Goal: Transaction & Acquisition: Purchase product/service

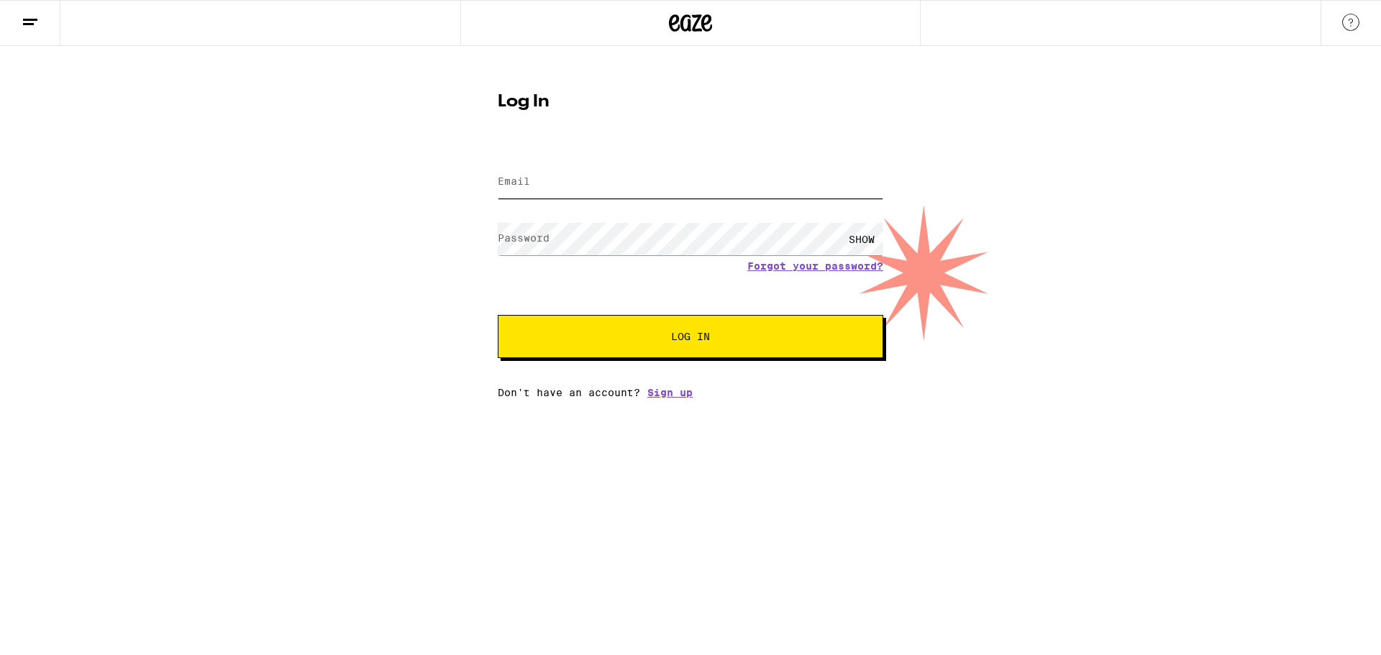
type input "[EMAIL_ADDRESS][DOMAIN_NAME]"
click at [657, 333] on button "Log In" at bounding box center [690, 336] width 385 height 43
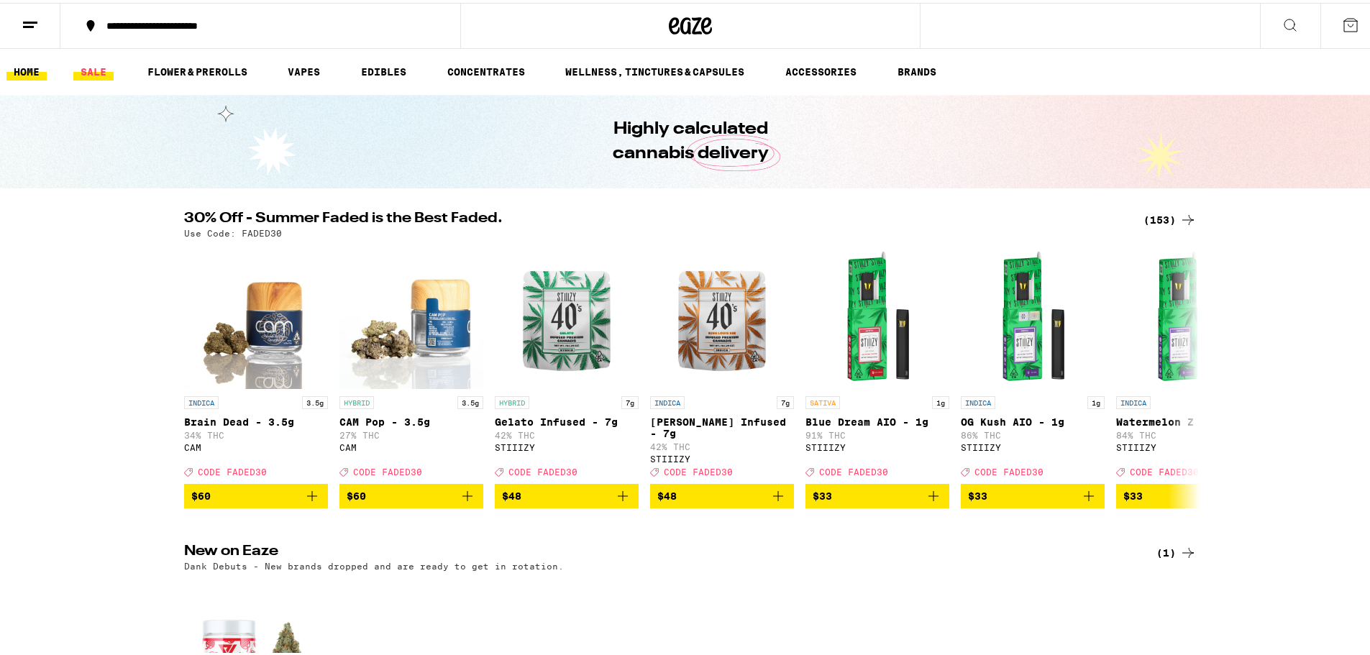
click at [92, 75] on link "SALE" at bounding box center [93, 68] width 40 height 17
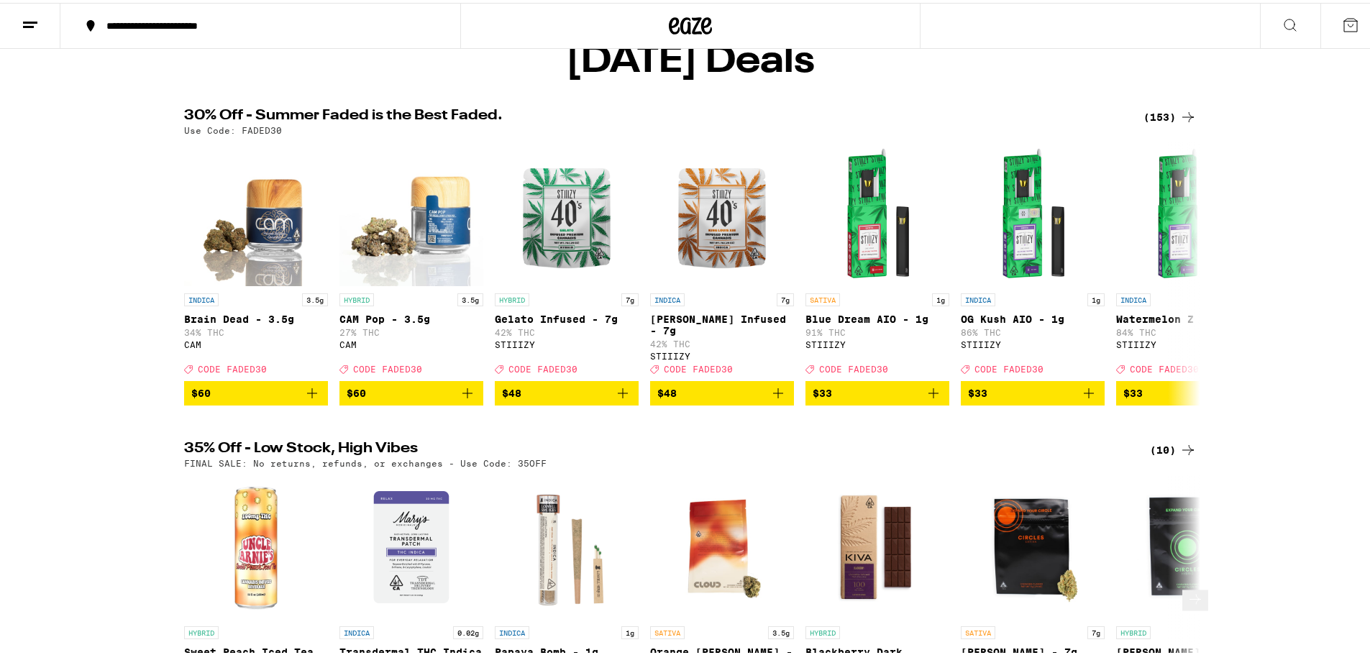
scroll to position [72, 0]
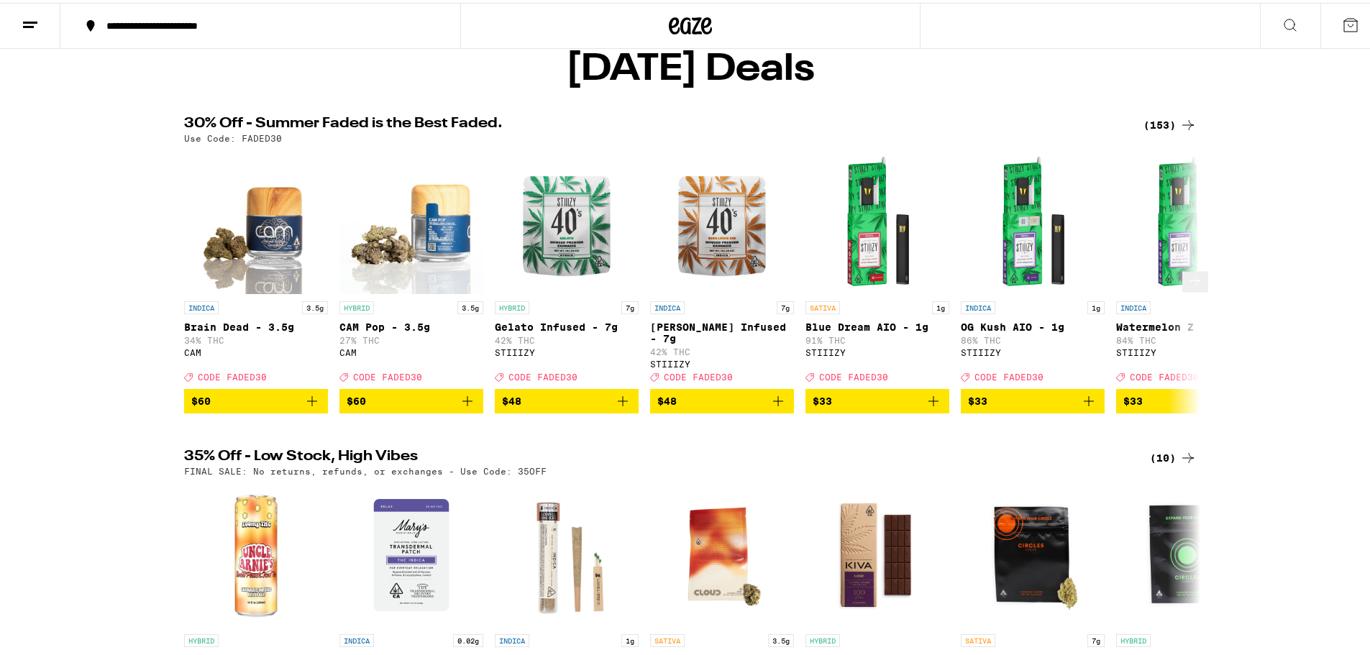
click at [1186, 287] on icon at bounding box center [1194, 278] width 17 height 17
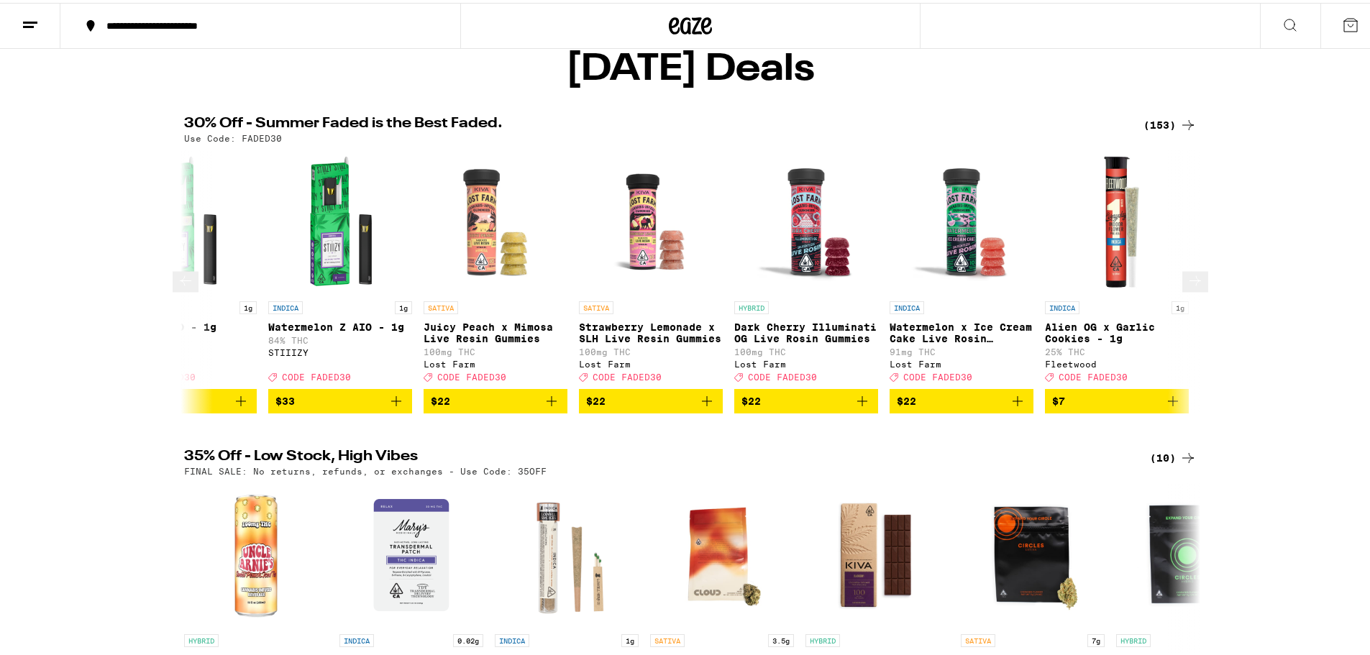
scroll to position [0, 856]
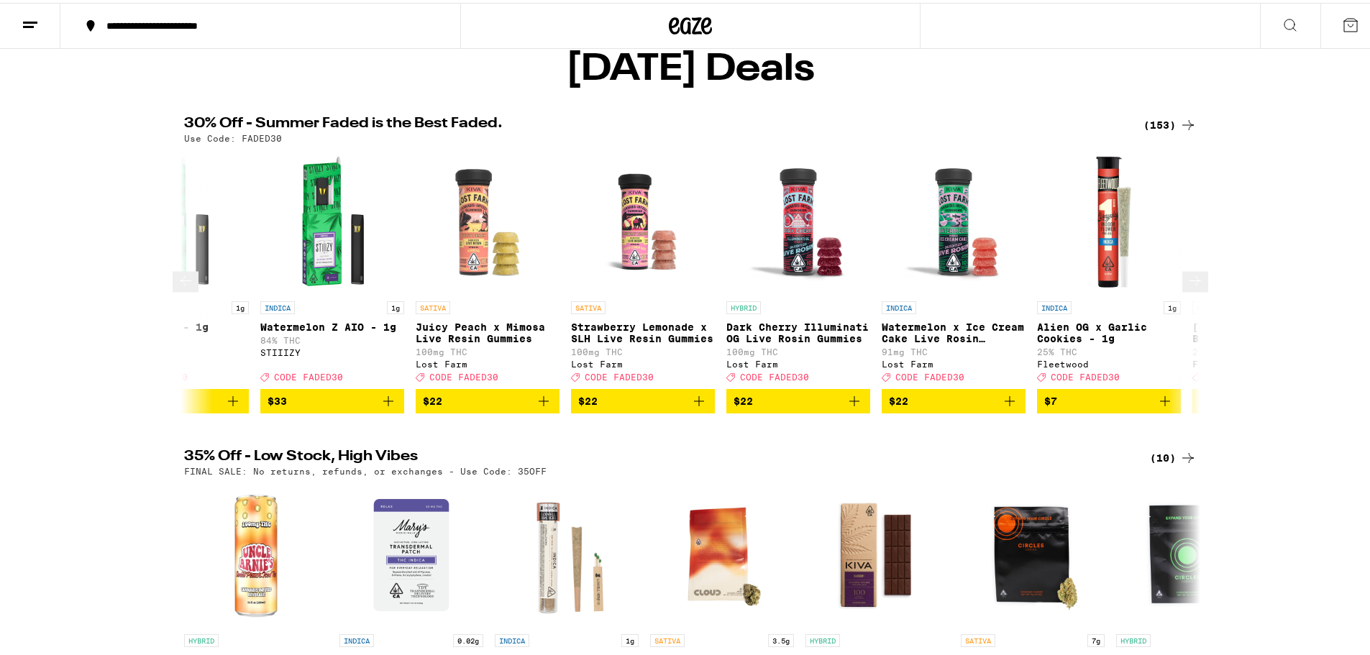
click at [174, 290] on button at bounding box center [186, 279] width 26 height 21
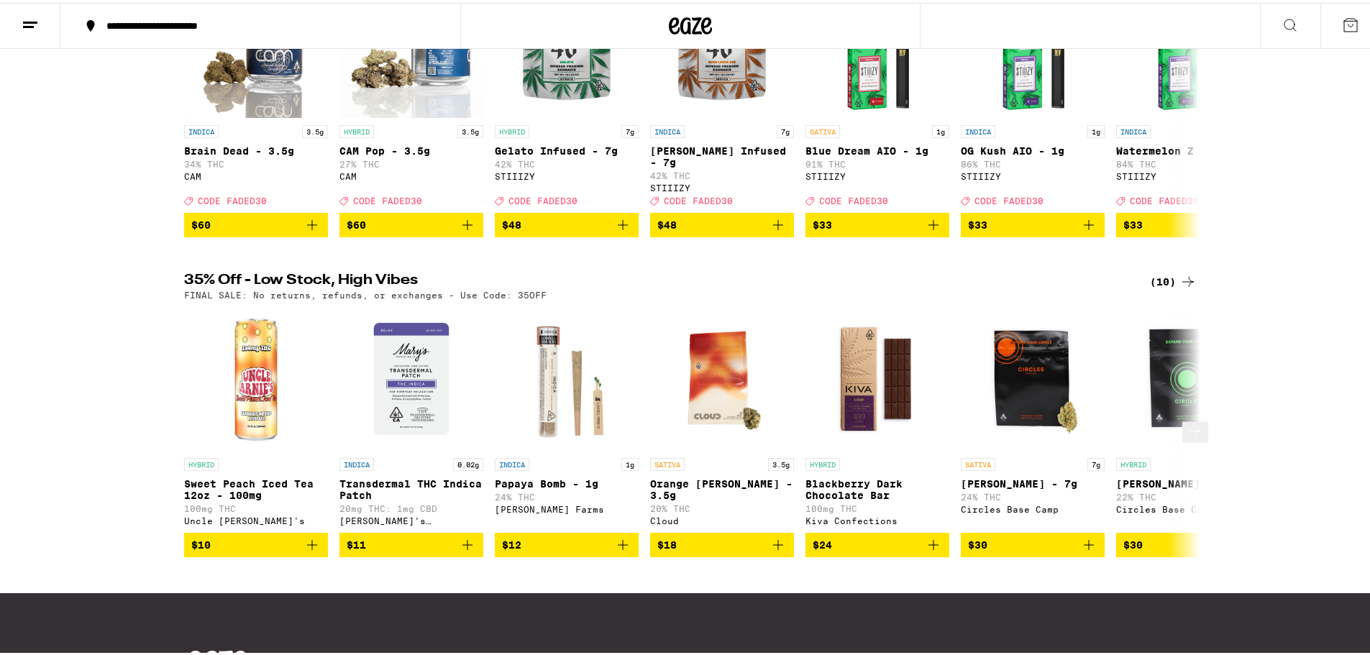
scroll to position [288, 0]
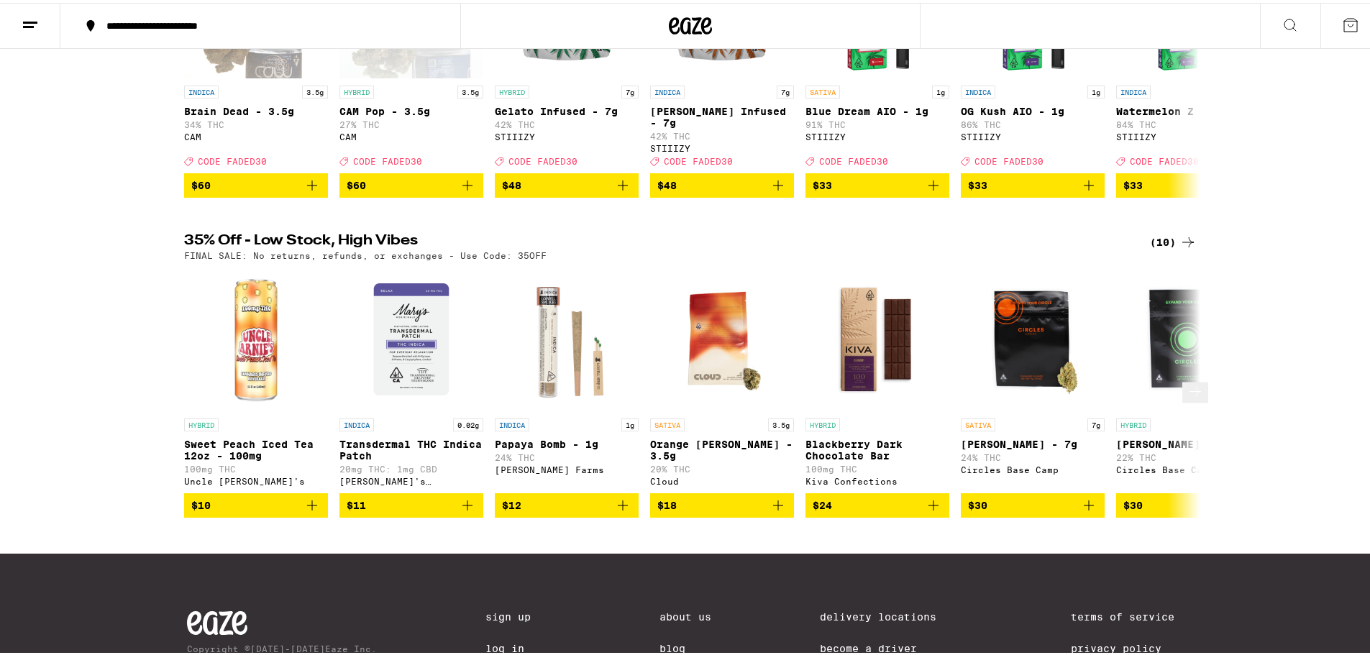
click at [761, 511] on span "$18" at bounding box center [721, 502] width 129 height 17
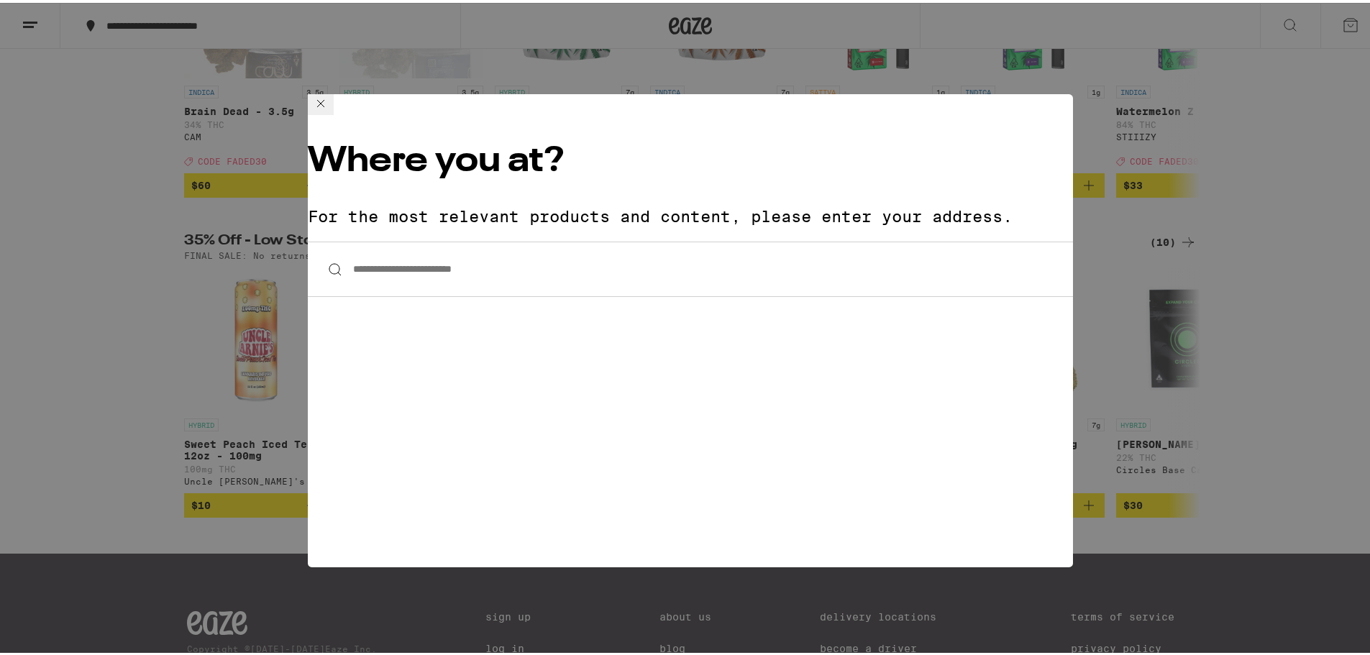
click at [593, 239] on input "**********" at bounding box center [690, 266] width 765 height 55
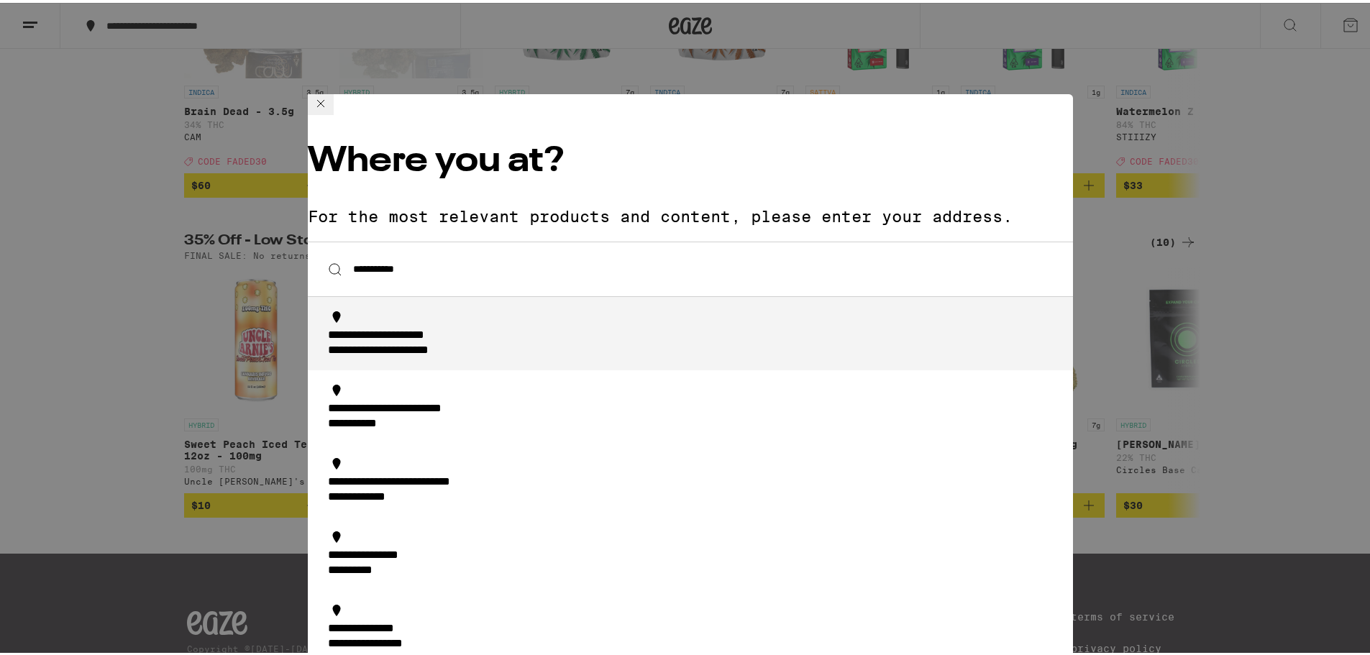
click at [621, 326] on div "**********" at bounding box center [694, 341] width 733 height 30
type input "**********"
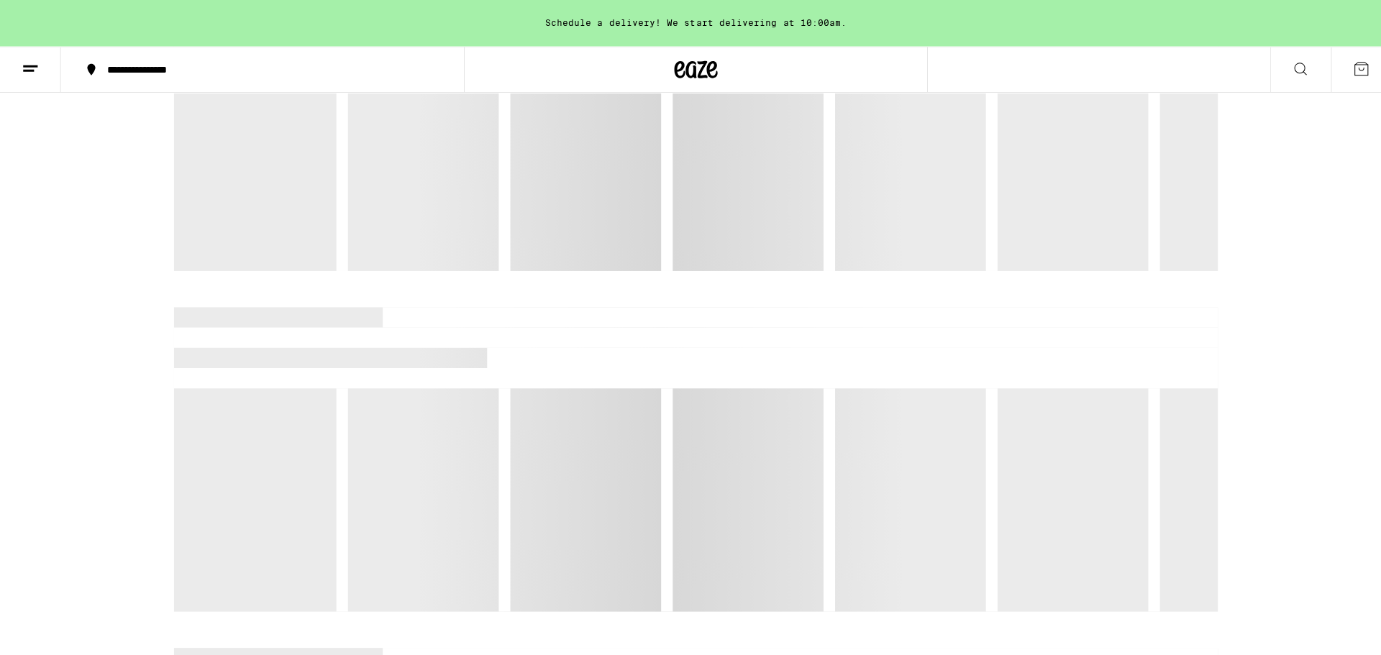
scroll to position [1694, 0]
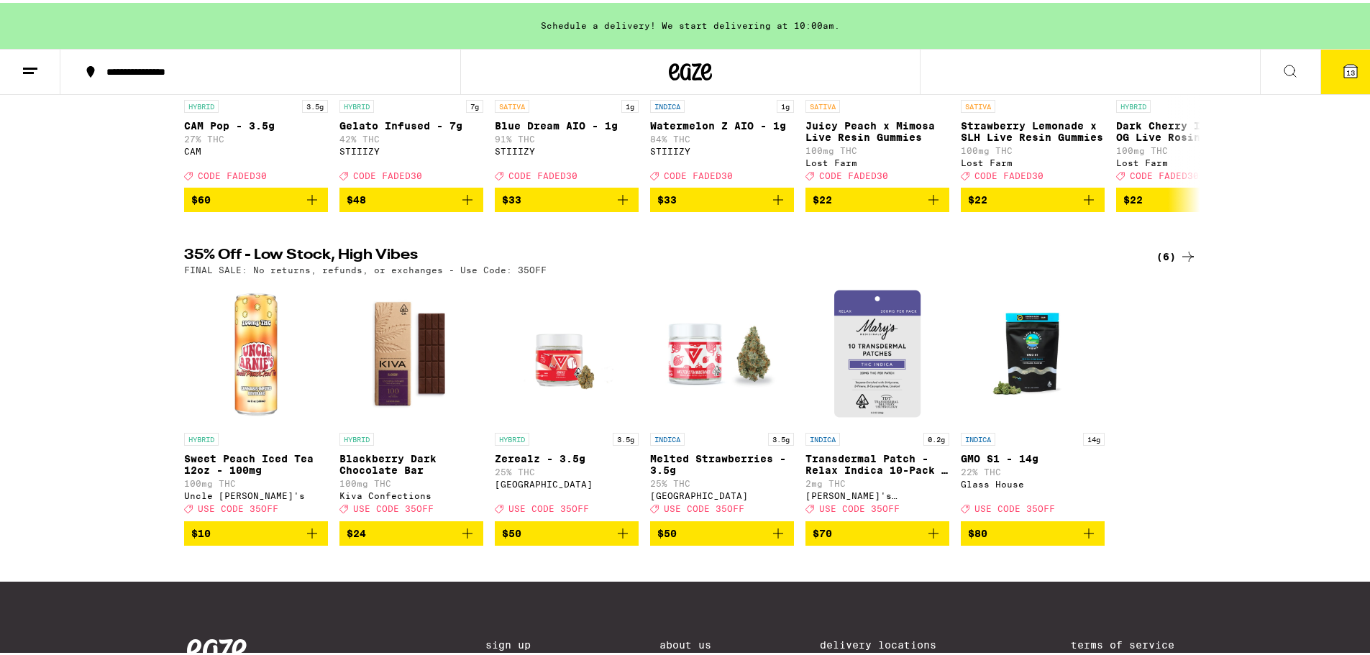
click at [1348, 67] on button "13" at bounding box center [1350, 69] width 60 height 45
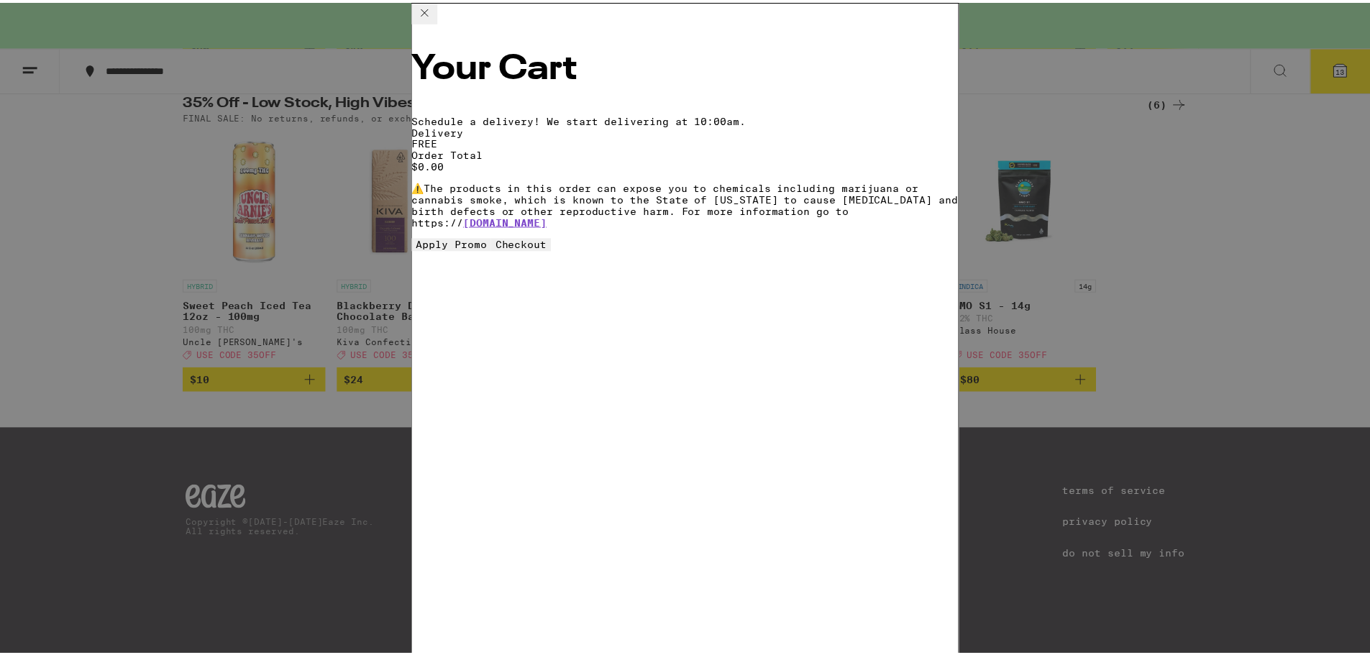
scroll to position [334, 0]
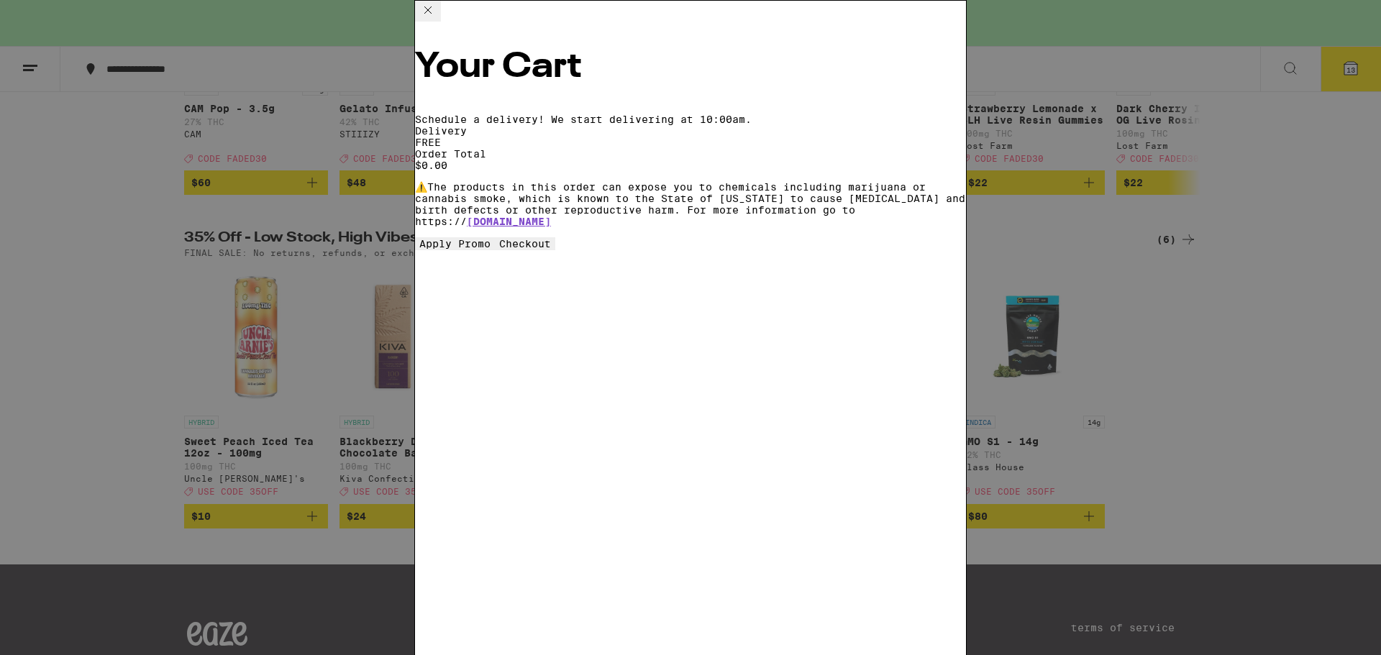
click at [436, 17] on icon at bounding box center [427, 9] width 17 height 17
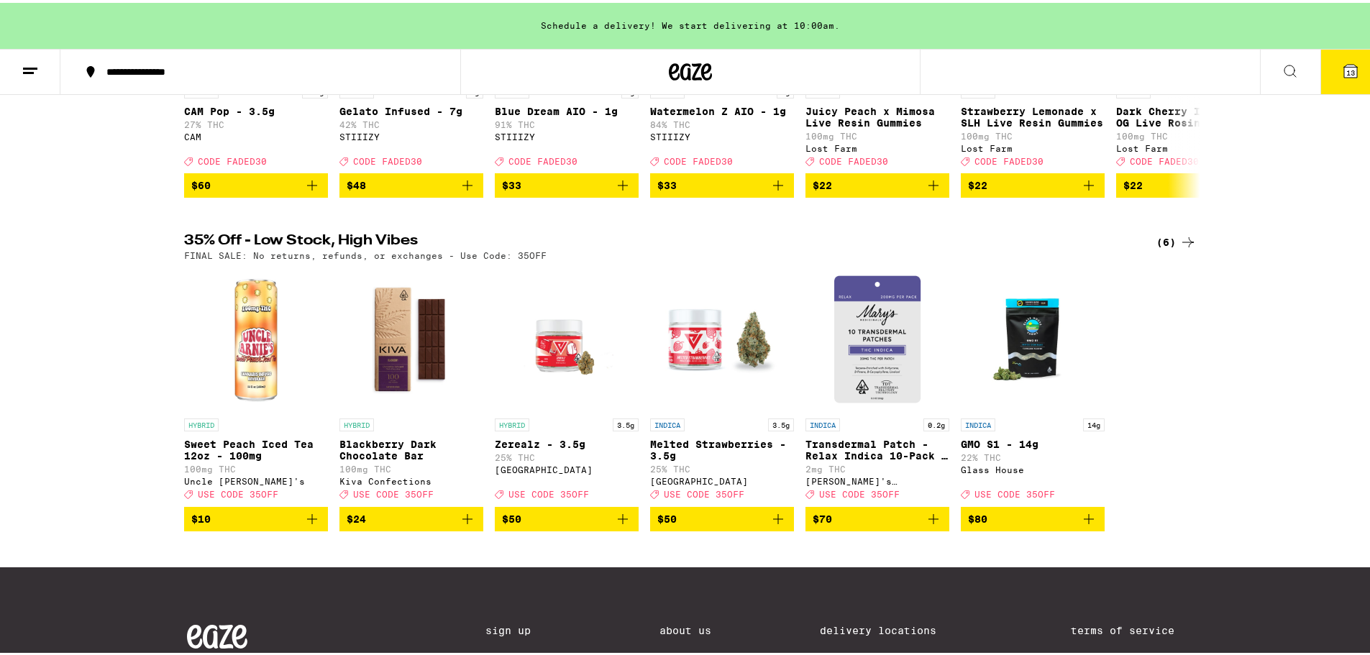
click at [25, 80] on button at bounding box center [30, 69] width 60 height 45
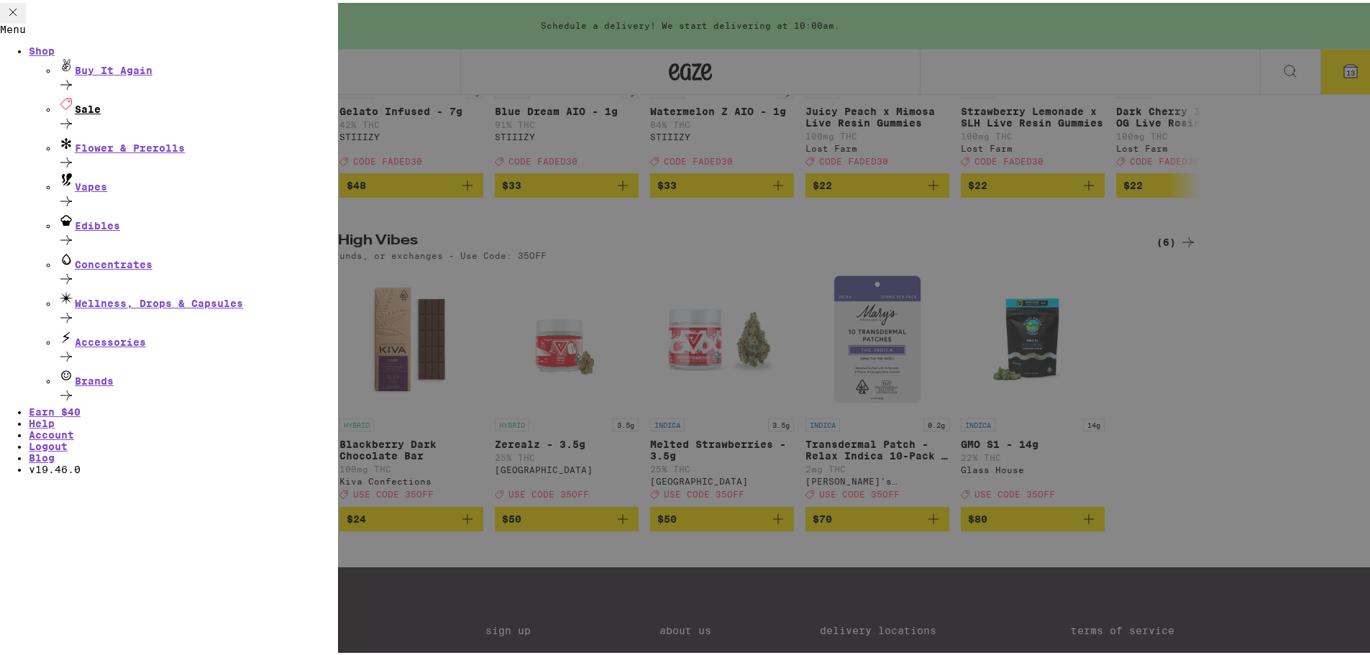
click at [131, 127] on div "Sale" at bounding box center [198, 112] width 280 height 39
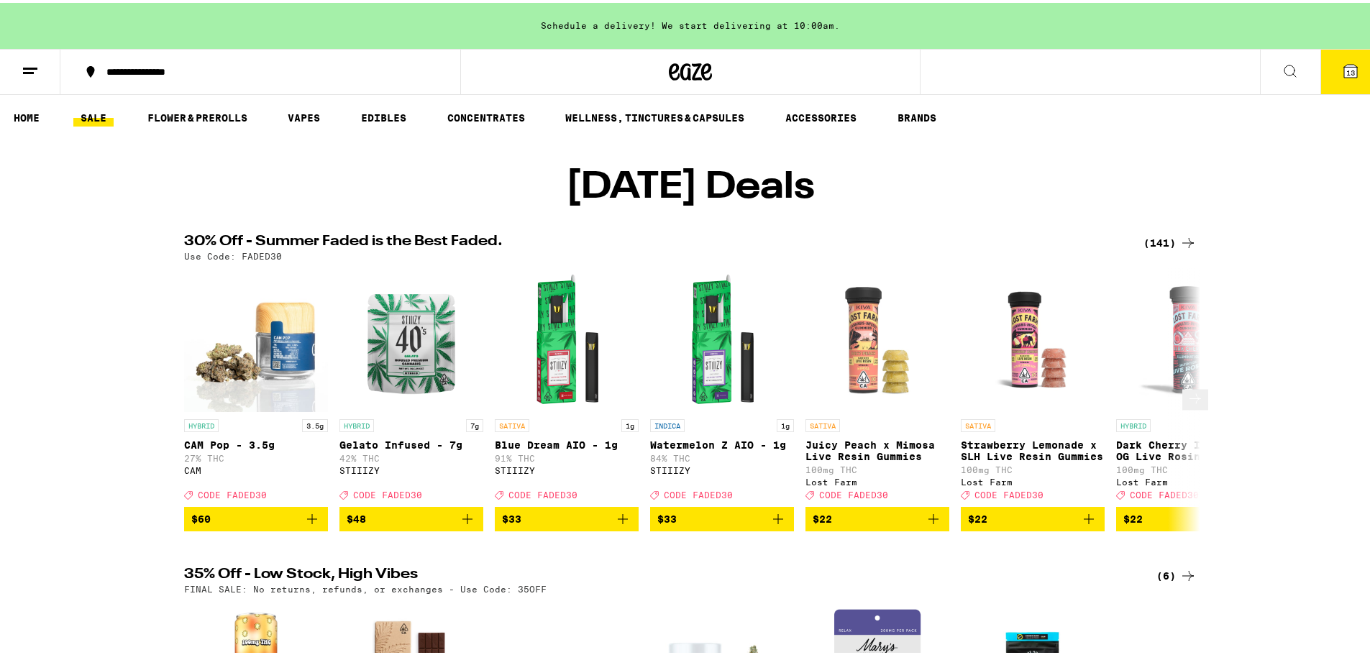
click at [1194, 408] on button at bounding box center [1195, 397] width 26 height 21
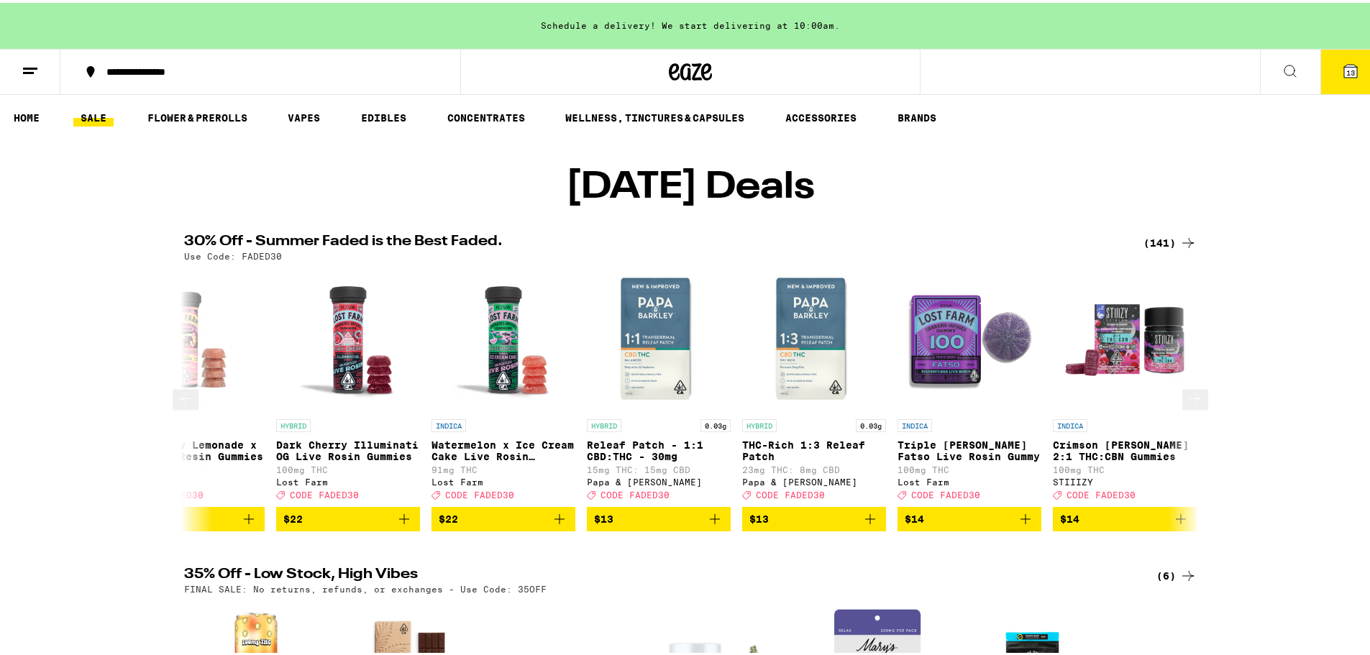
scroll to position [0, 856]
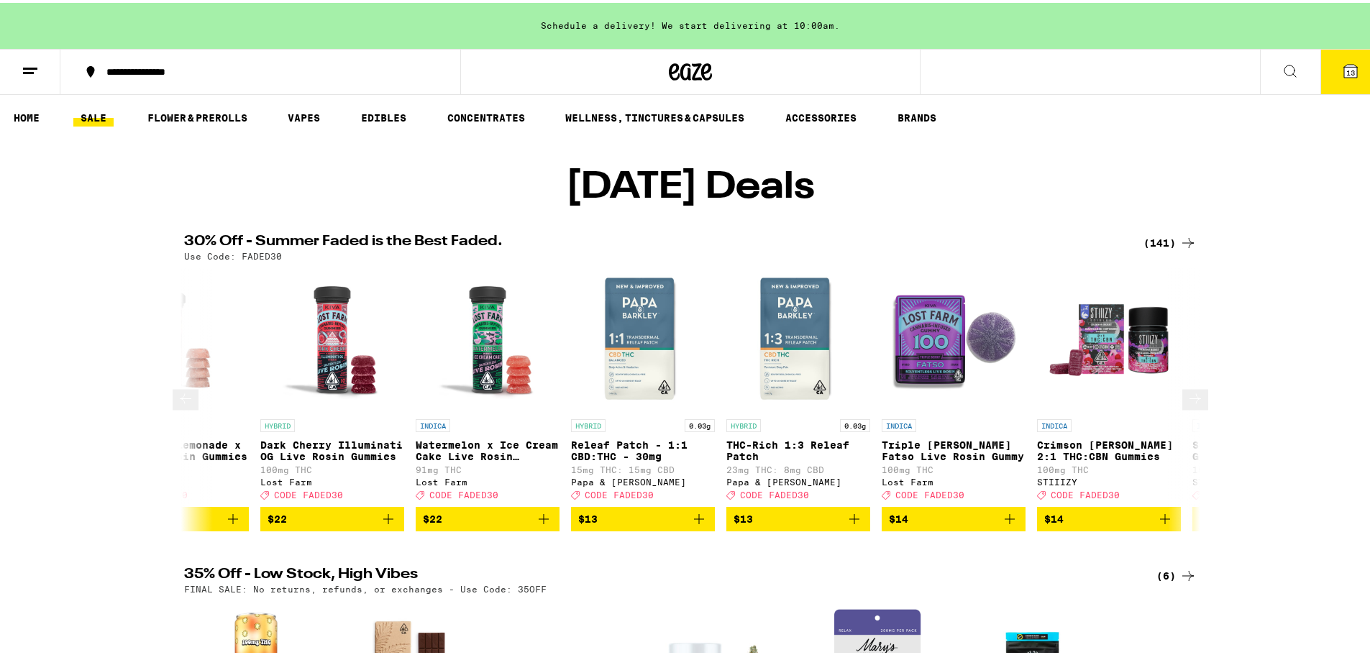
click at [1194, 408] on button at bounding box center [1195, 397] width 26 height 21
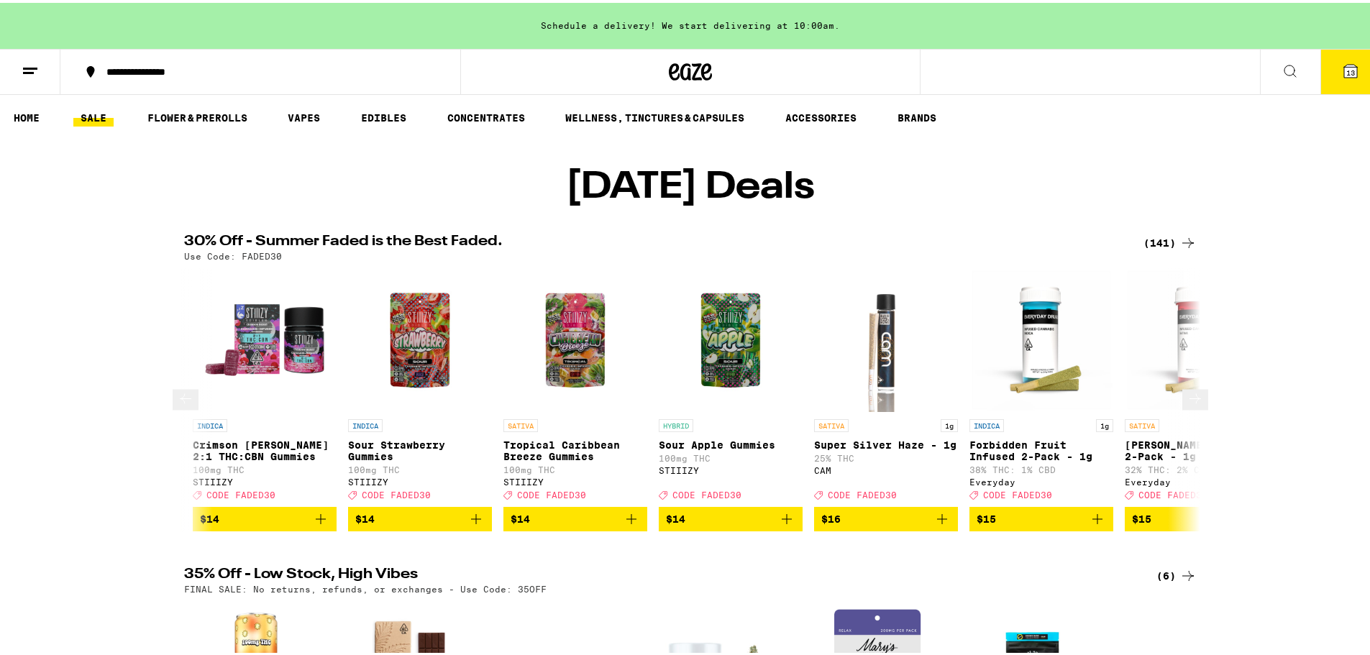
scroll to position [0, 1711]
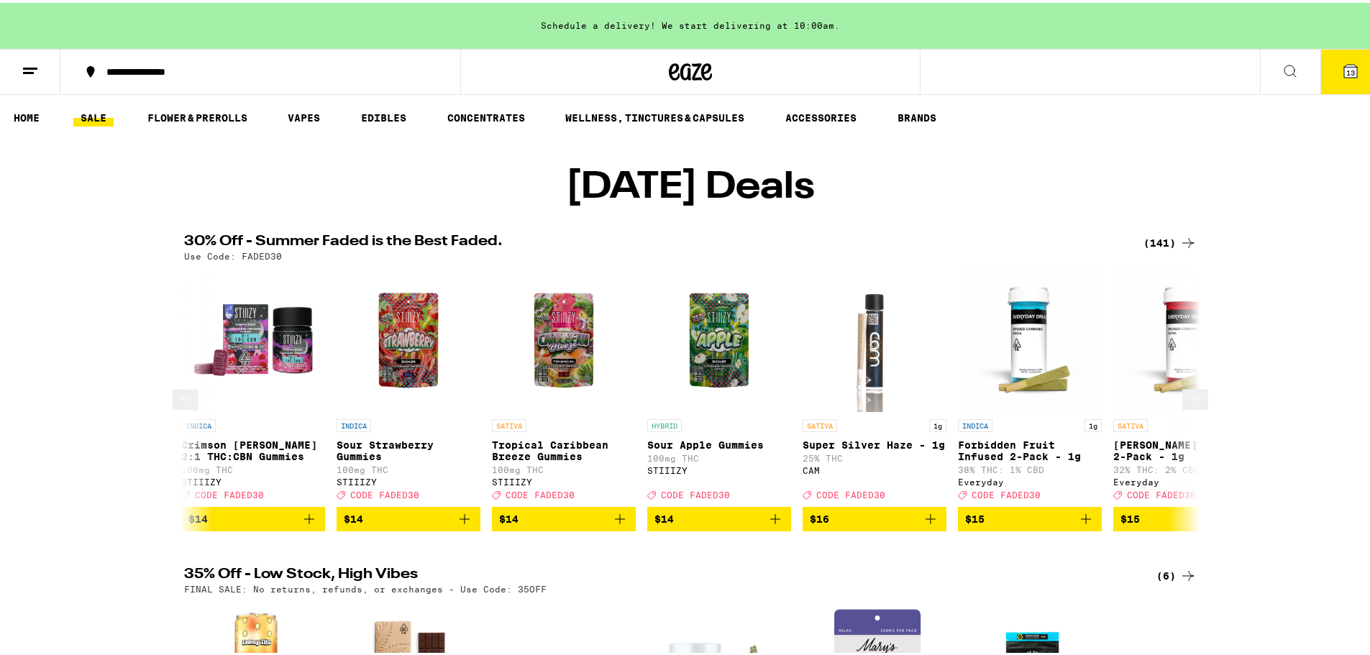
click at [1194, 408] on button at bounding box center [1195, 397] width 26 height 21
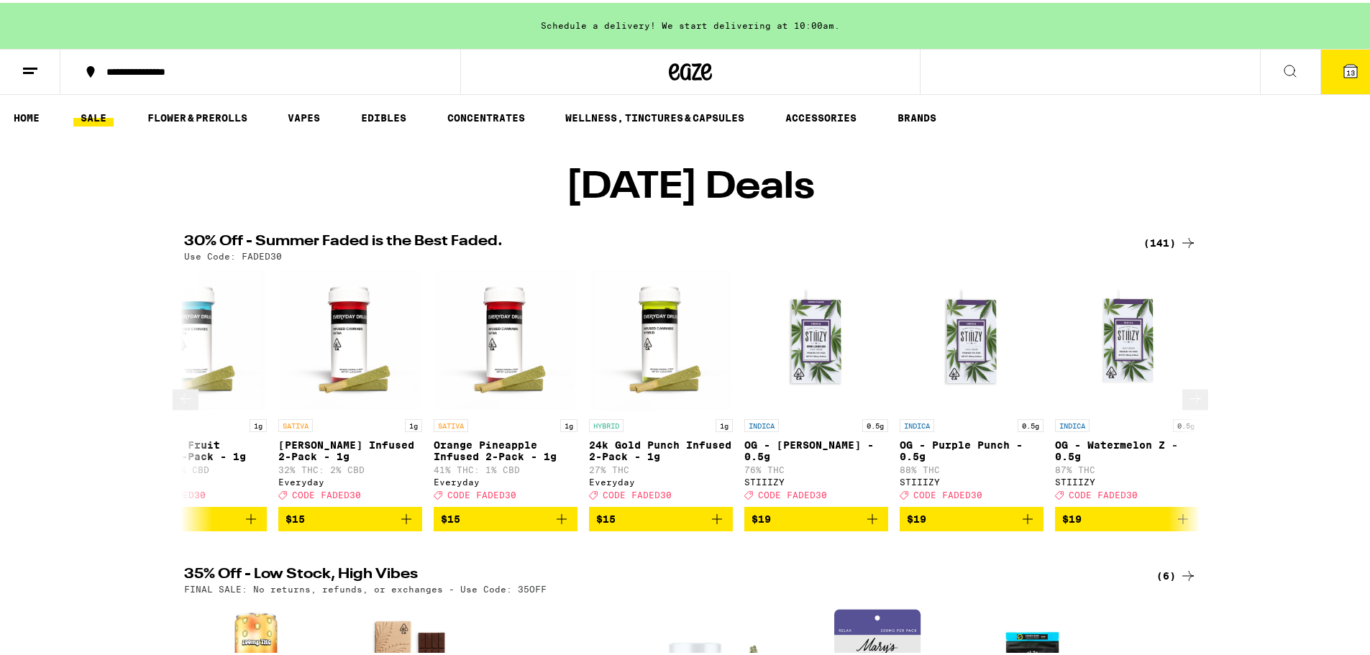
scroll to position [0, 2567]
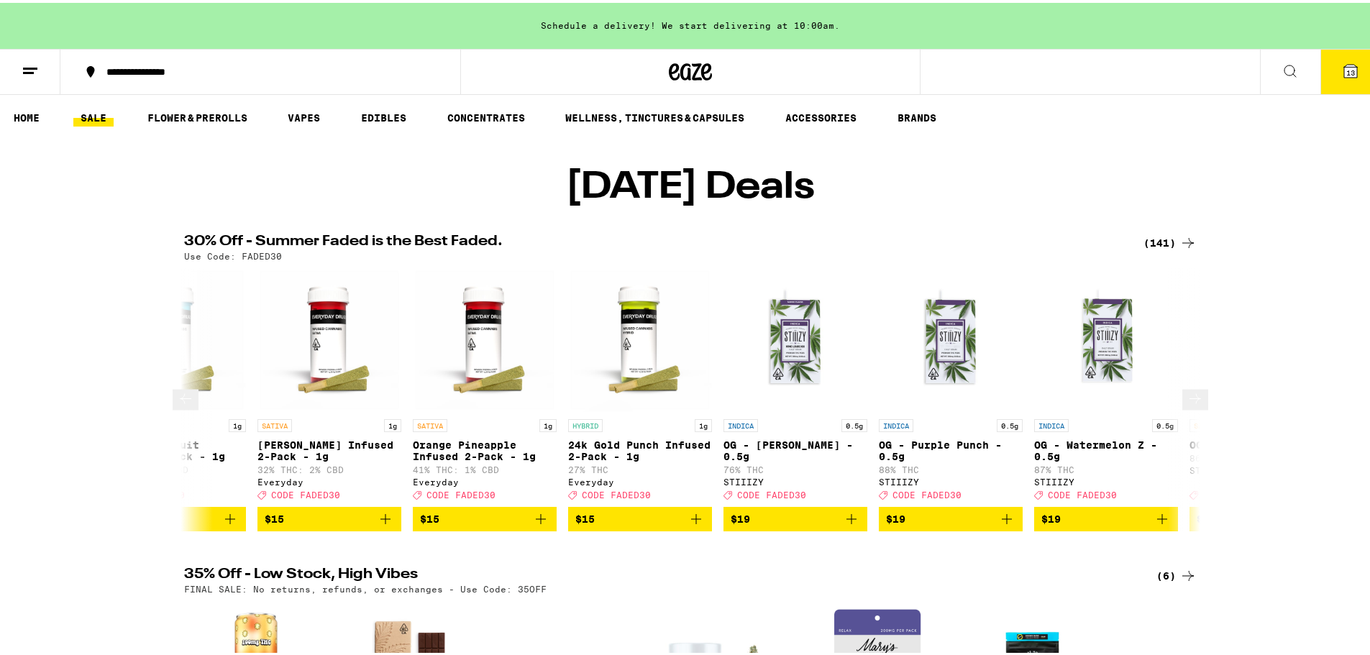
click at [1194, 408] on button at bounding box center [1195, 397] width 26 height 21
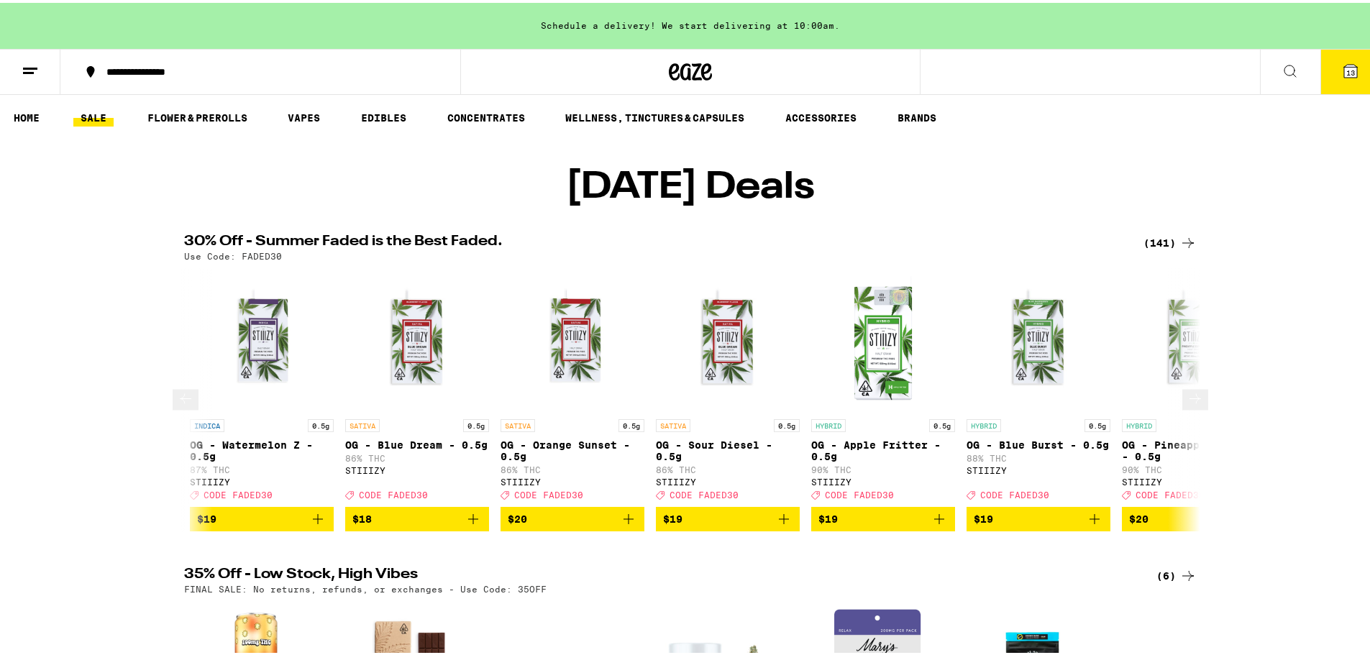
scroll to position [0, 3423]
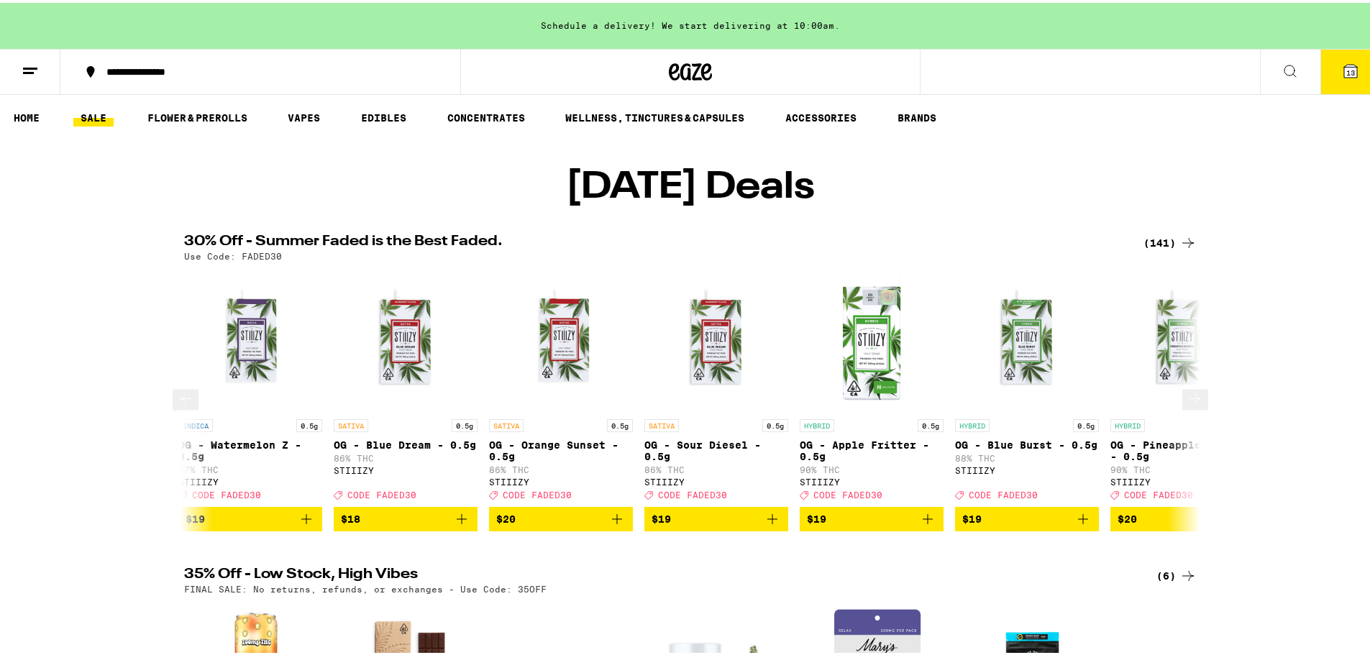
click at [1194, 408] on button at bounding box center [1195, 397] width 26 height 21
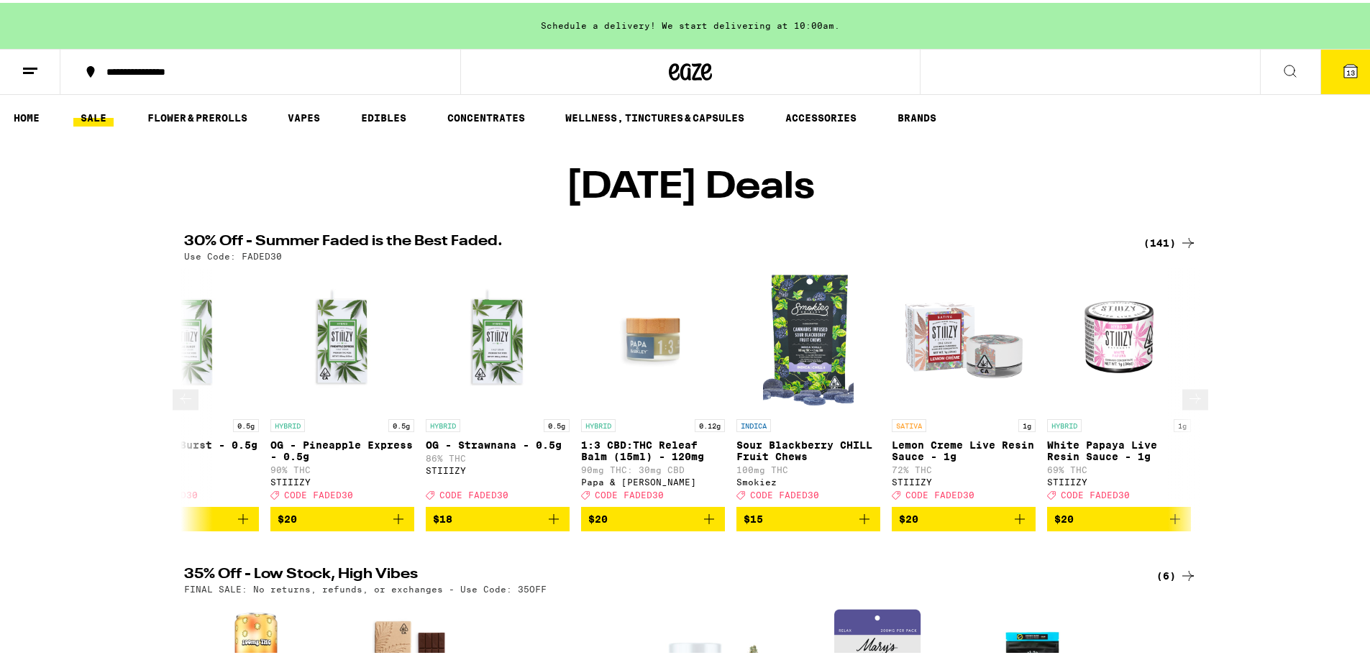
scroll to position [0, 4278]
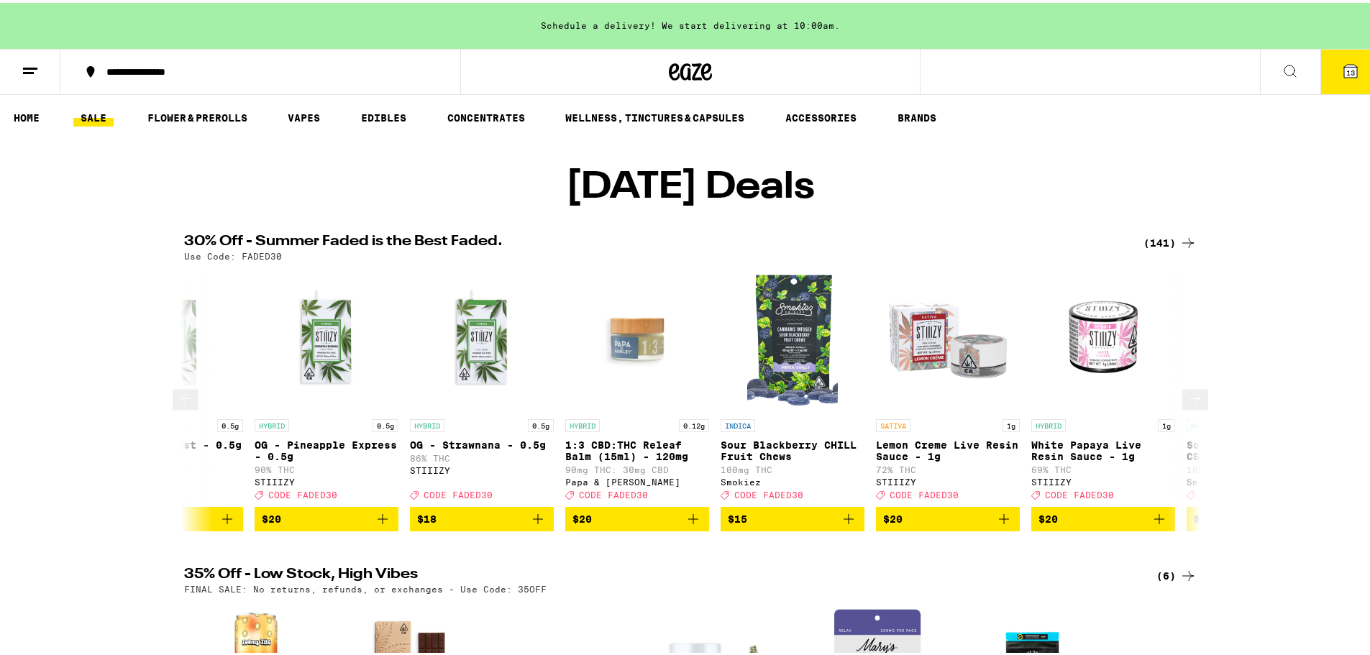
click at [1194, 408] on button at bounding box center [1195, 397] width 26 height 21
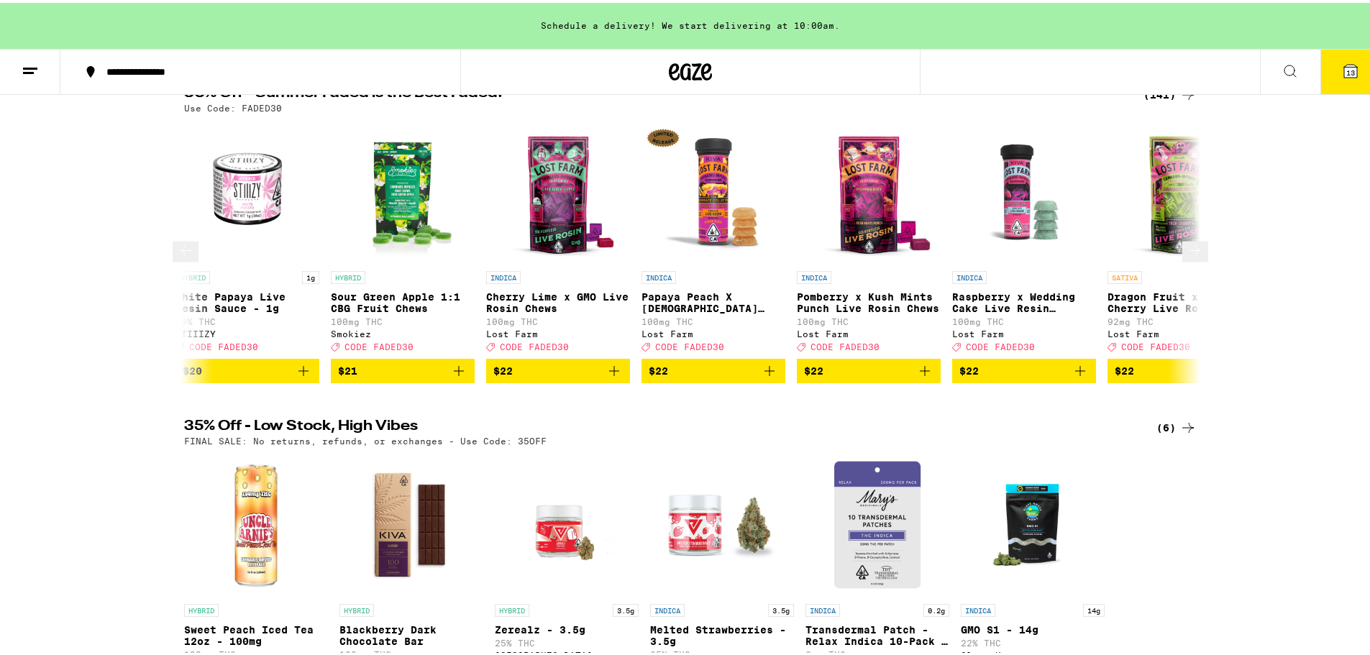
scroll to position [360, 0]
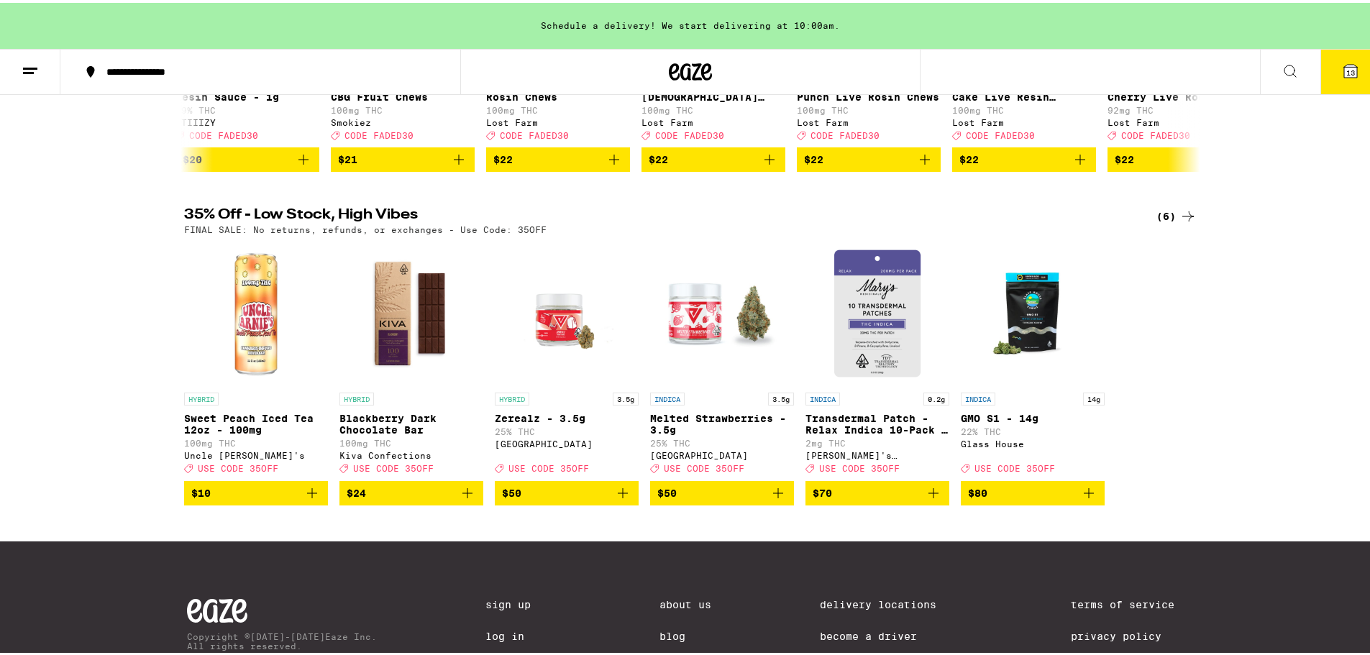
click at [616, 499] on icon "Add to bag" at bounding box center [622, 490] width 17 height 17
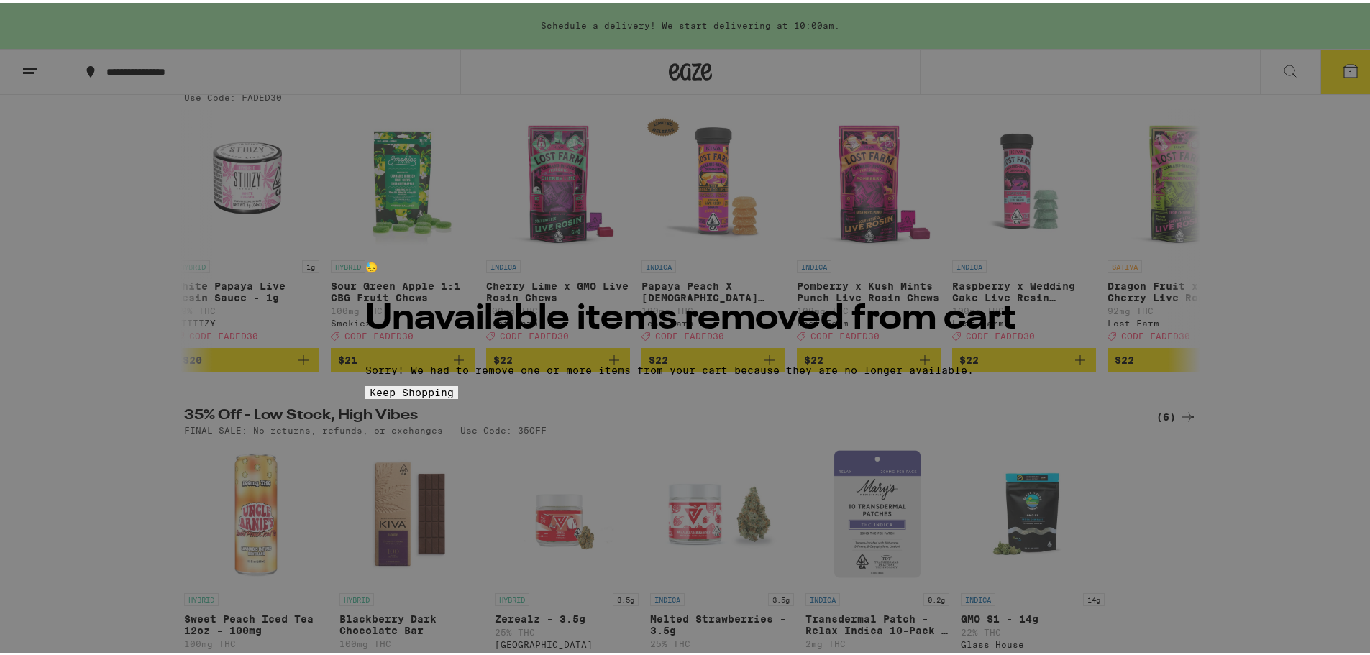
scroll to position [144, 0]
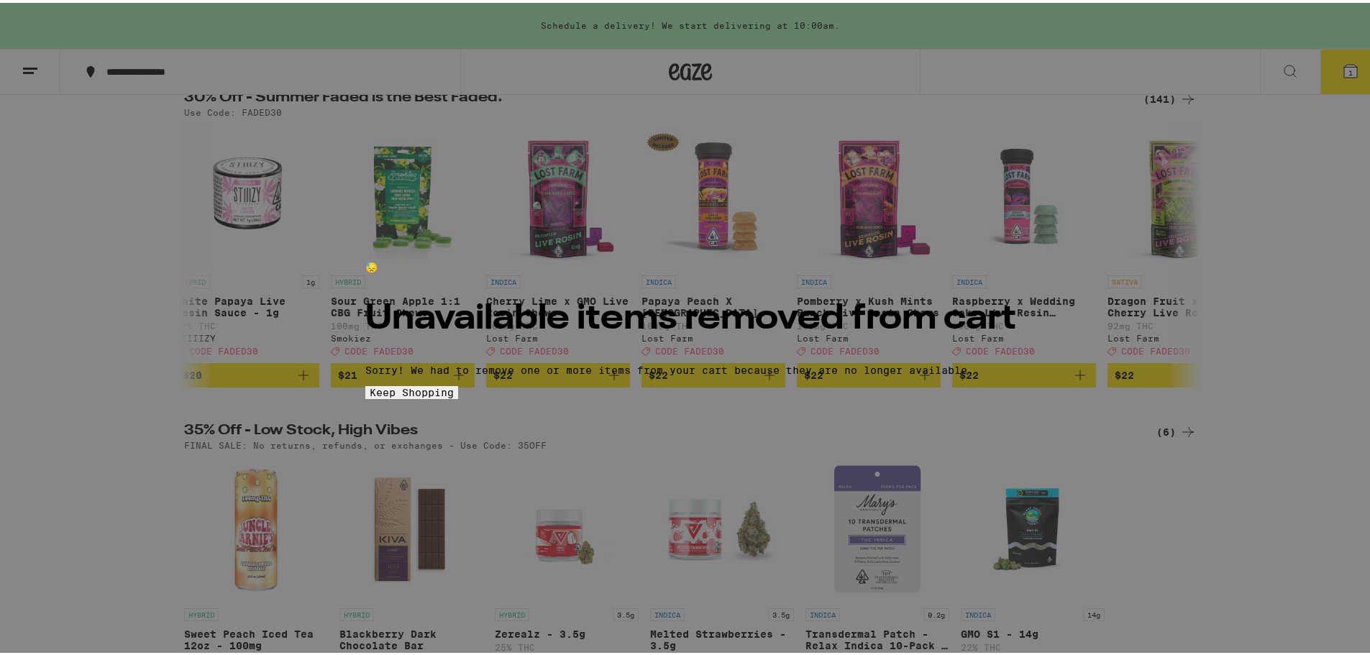
click at [108, 212] on div "😓 Unavailable items removed from cart Sorry! We had to remove one or more items…" at bounding box center [690, 327] width 1381 height 655
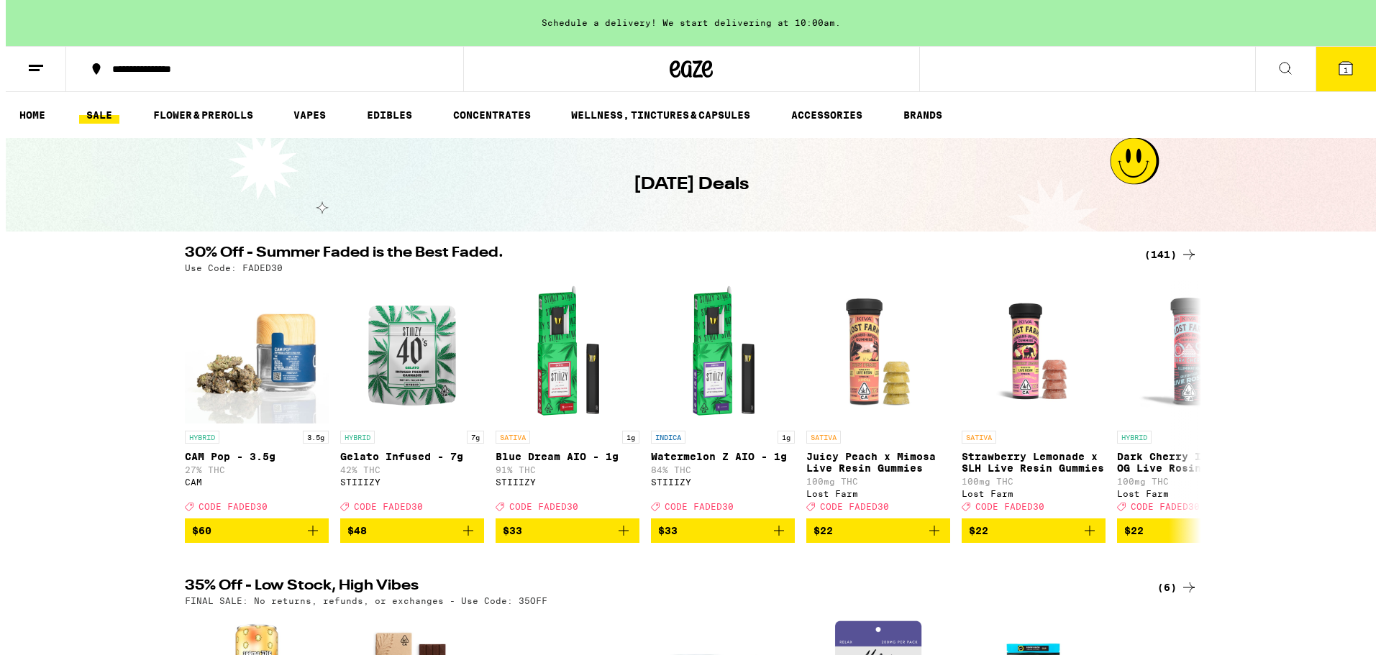
scroll to position [144, 0]
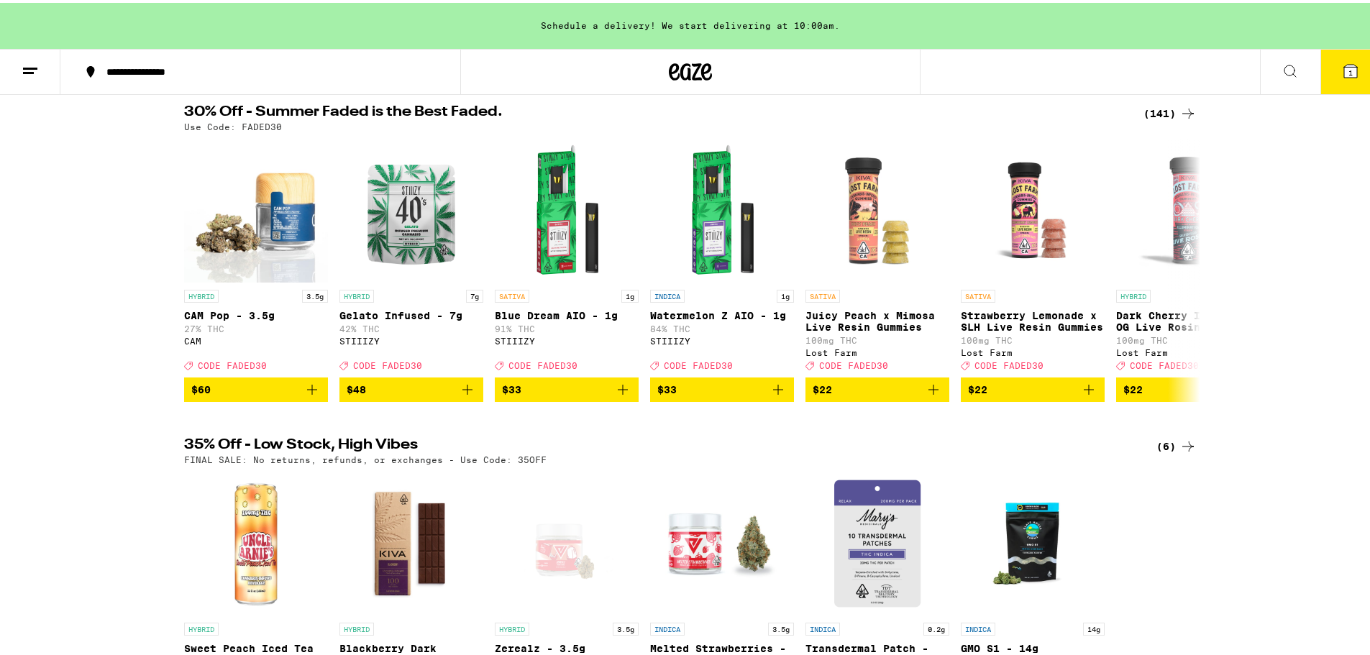
click at [35, 86] on button at bounding box center [30, 69] width 60 height 45
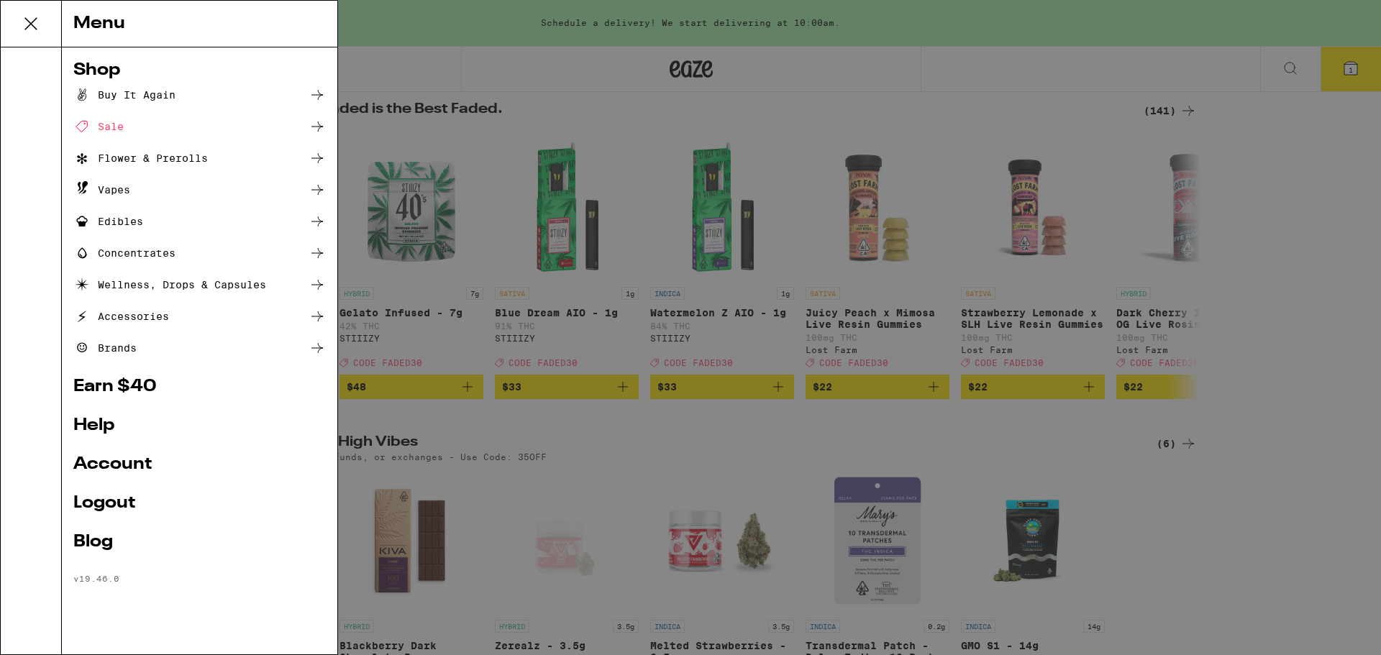
scroll to position [0, 0]
click at [178, 165] on div "Flower & Prerolls" at bounding box center [140, 158] width 134 height 17
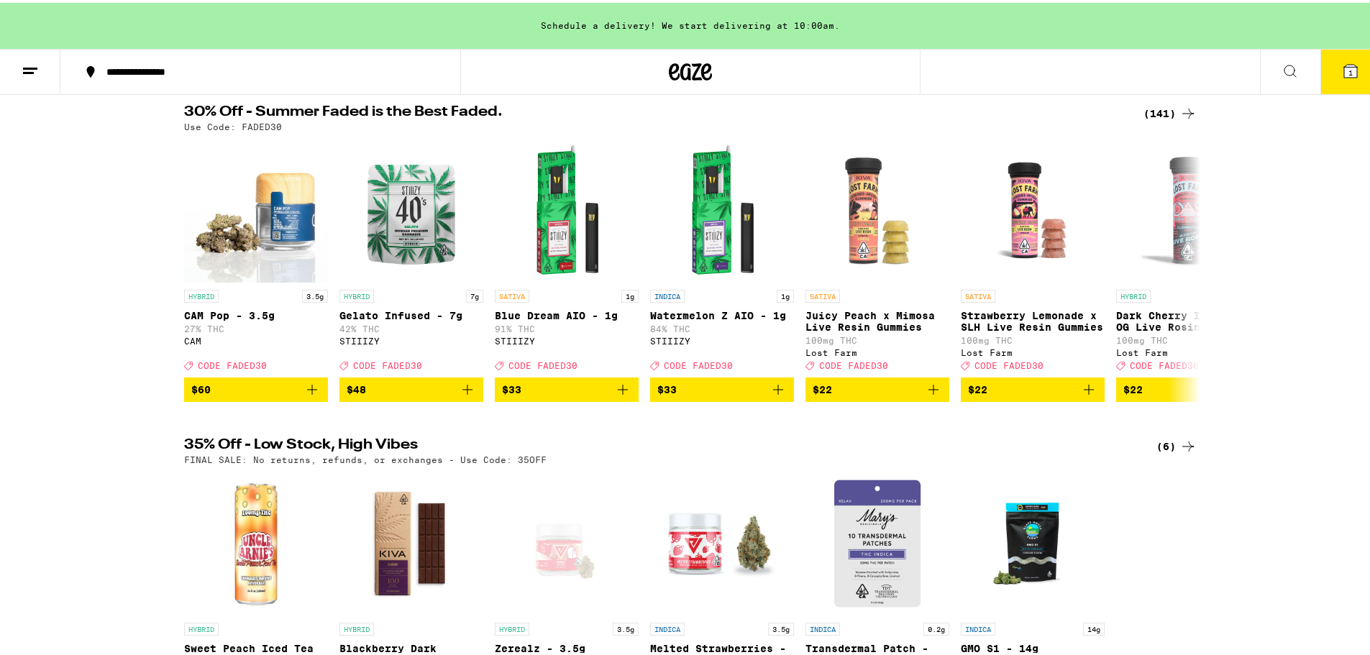
click at [27, 60] on icon at bounding box center [30, 68] width 17 height 17
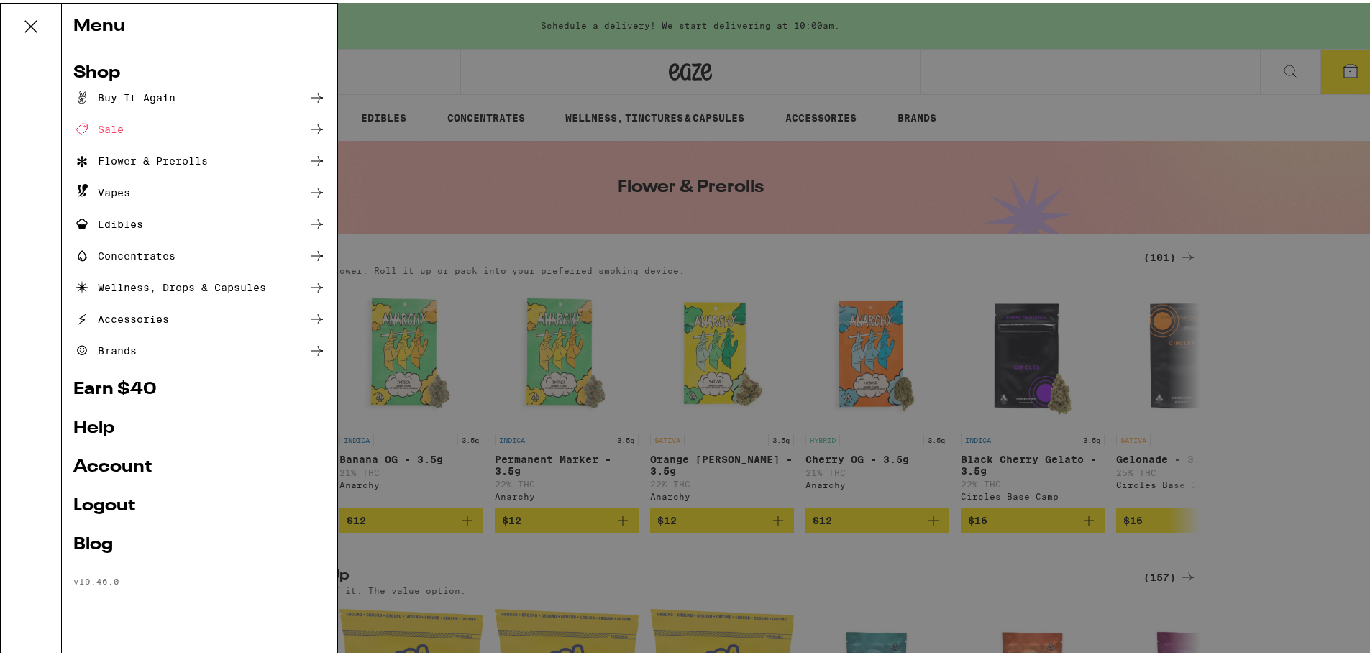
click at [175, 155] on div "Flower & Prerolls" at bounding box center [140, 158] width 134 height 17
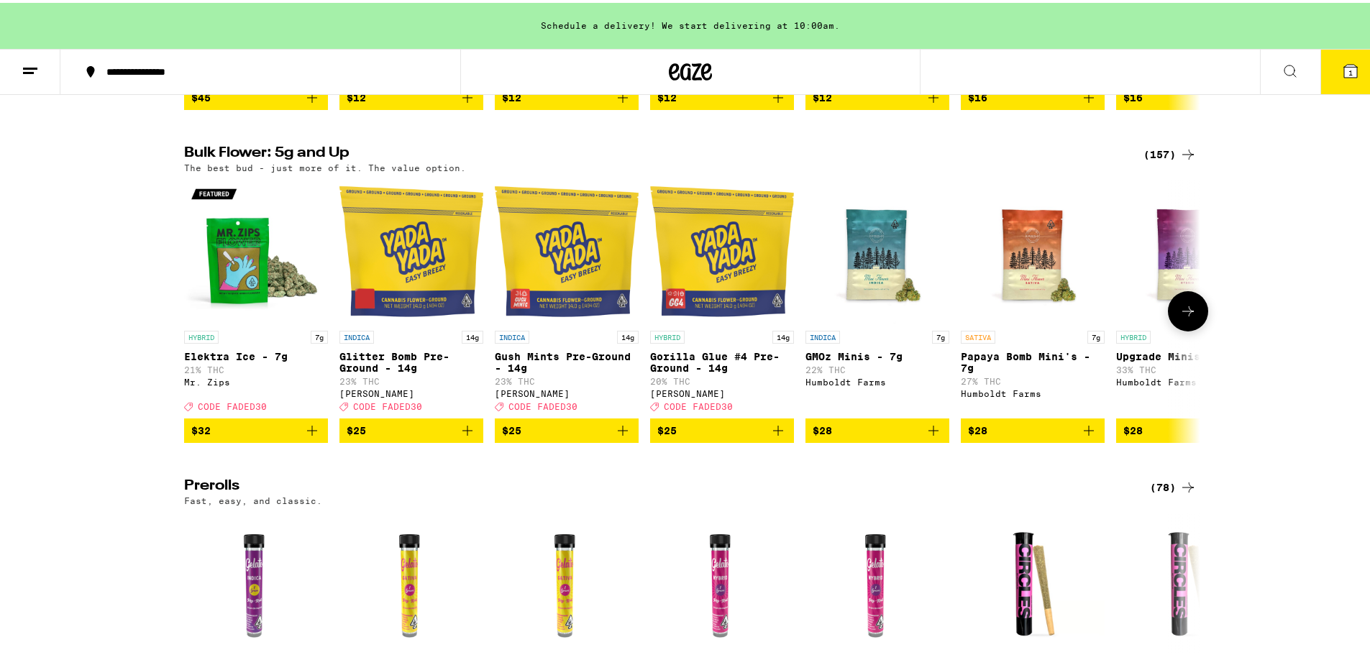
scroll to position [431, 0]
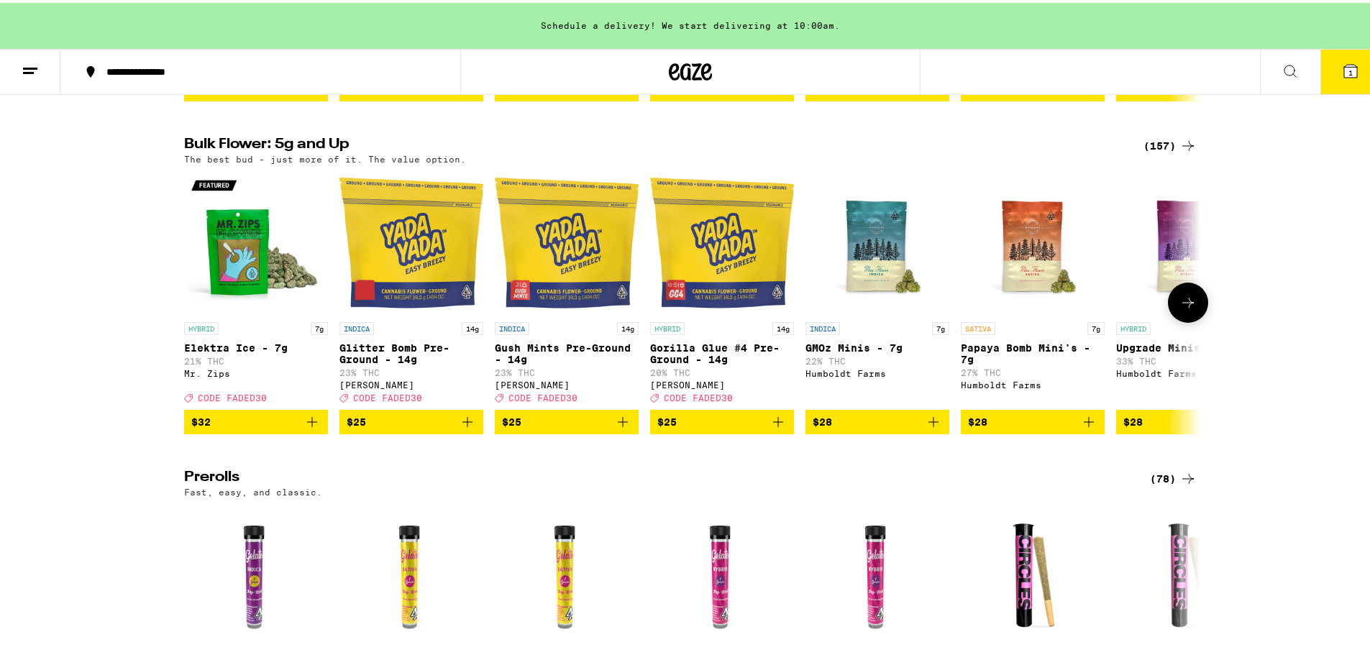
click at [303, 428] on icon "Add to bag" at bounding box center [311, 419] width 17 height 17
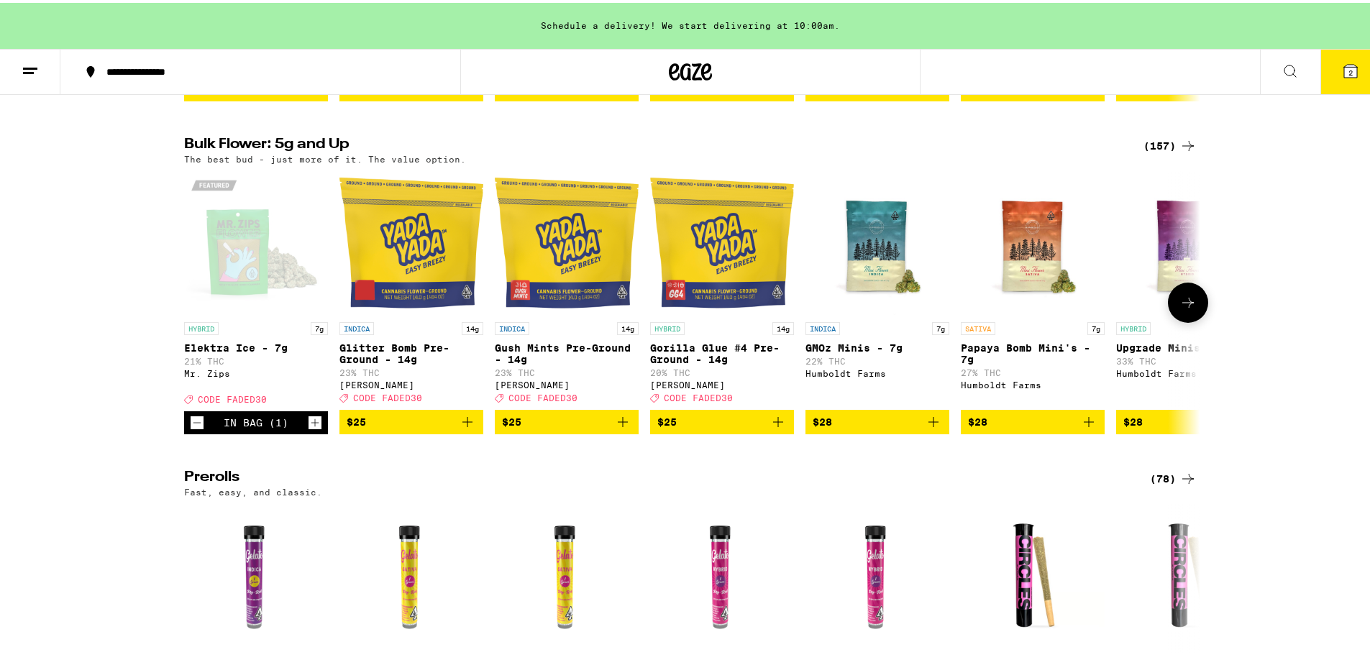
click at [1089, 428] on icon "Add to bag" at bounding box center [1088, 419] width 17 height 17
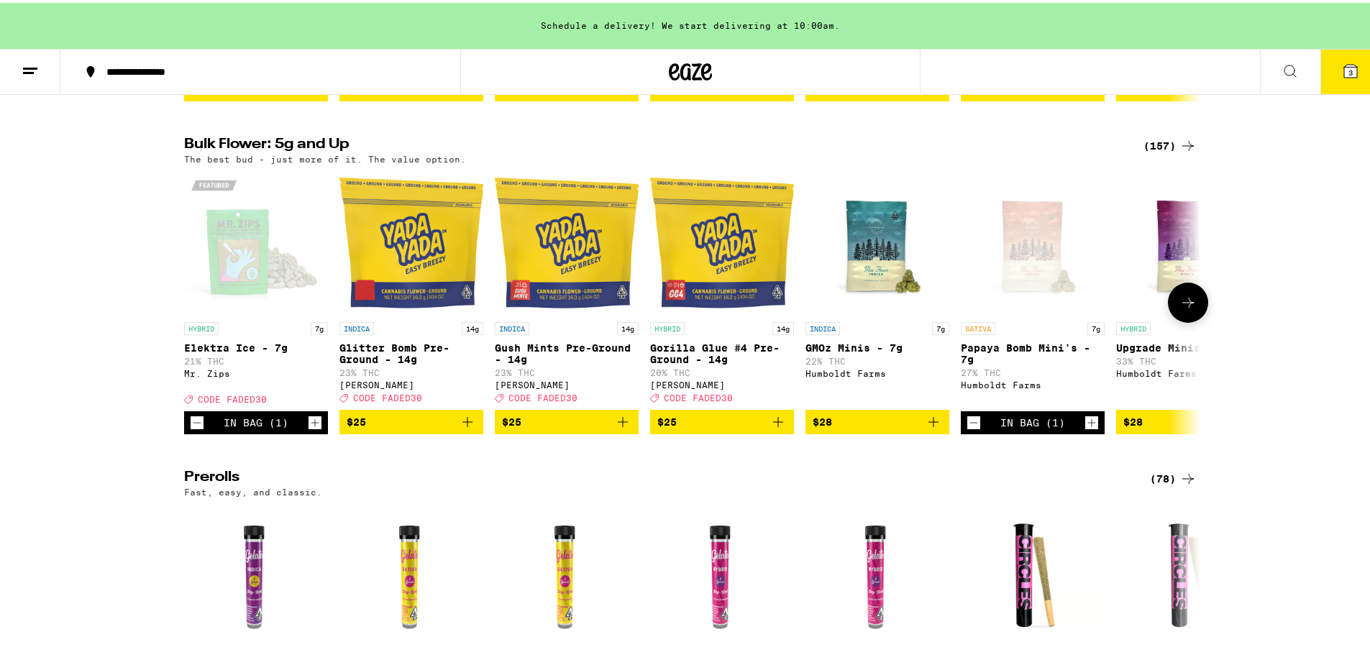
click at [1196, 317] on button at bounding box center [1188, 300] width 40 height 40
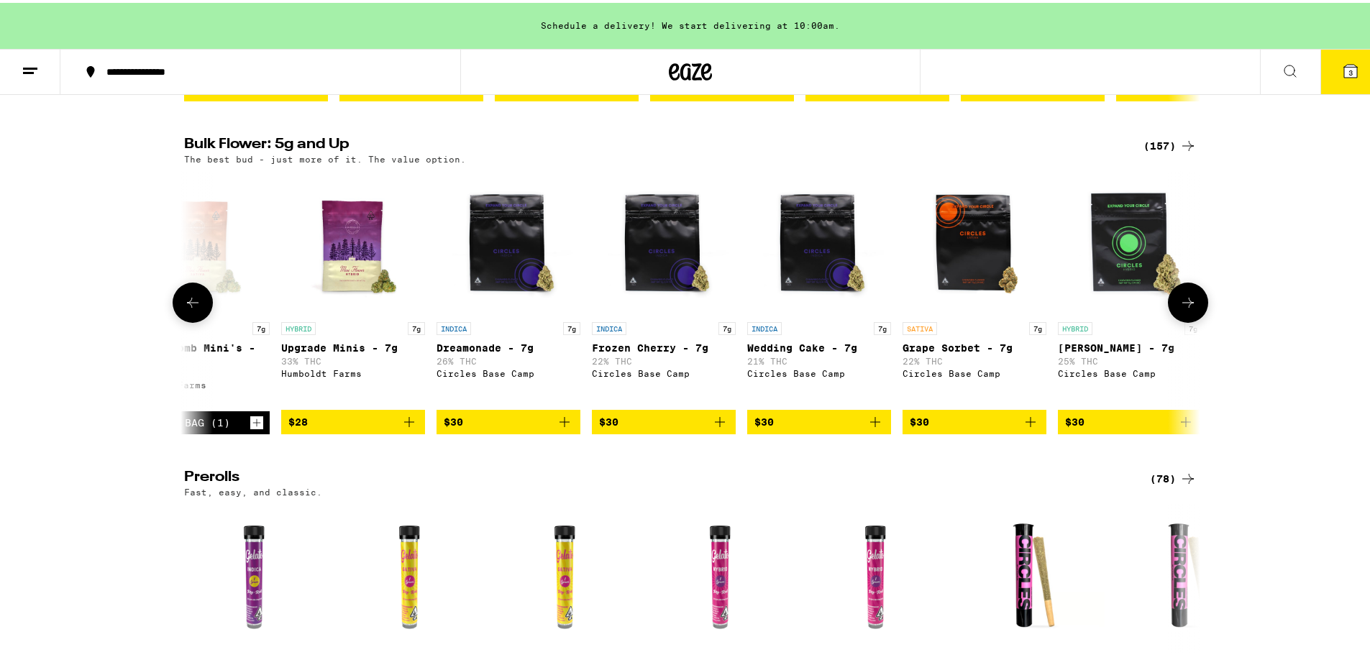
scroll to position [0, 856]
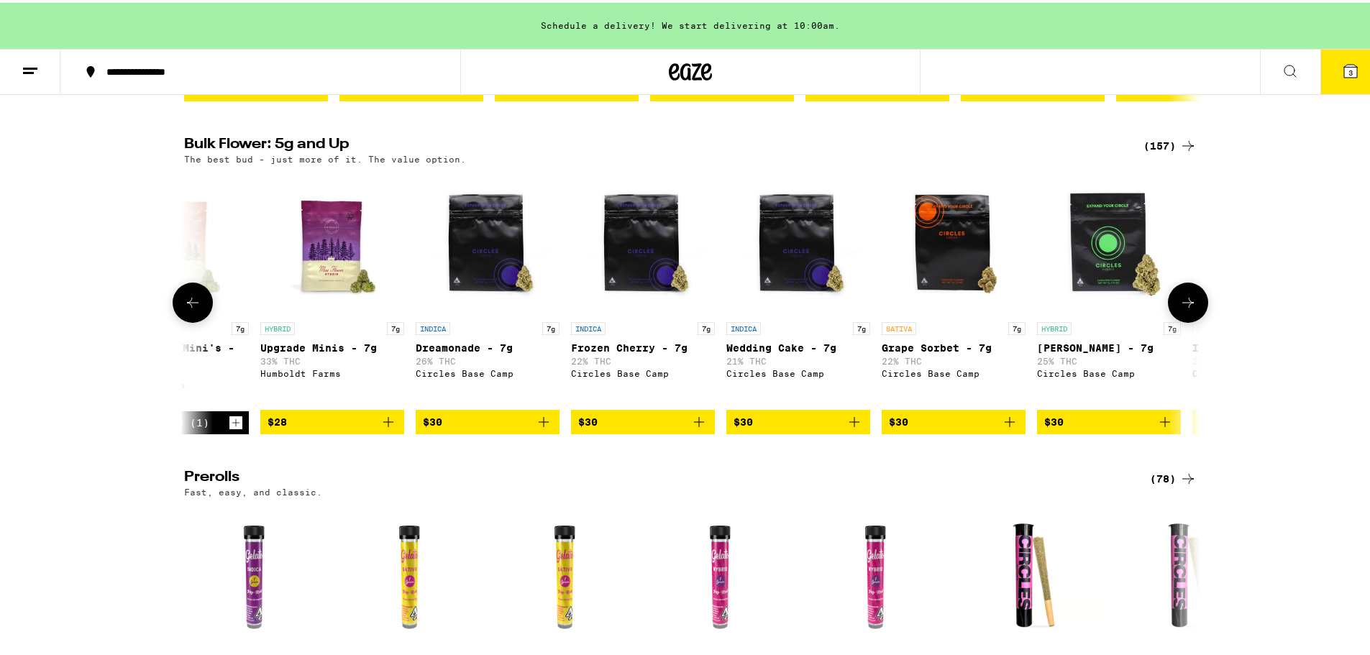
click at [189, 308] on icon at bounding box center [192, 299] width 17 height 17
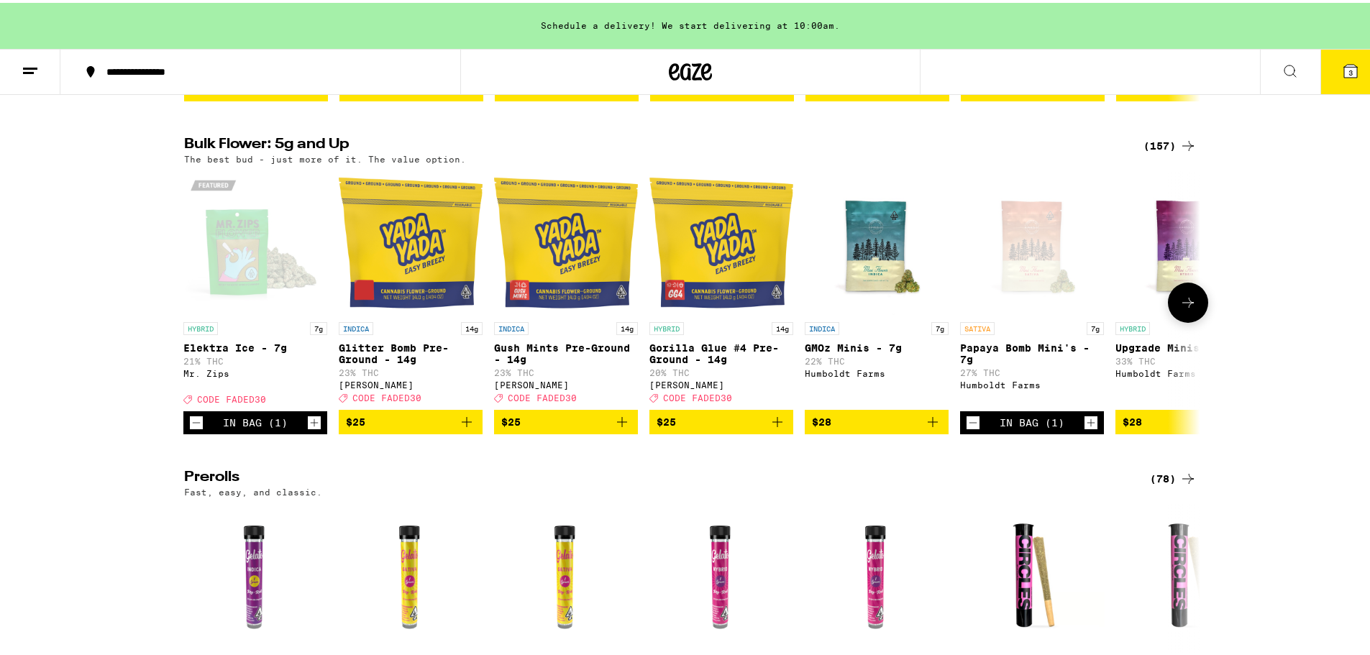
scroll to position [0, 0]
click at [1187, 308] on icon at bounding box center [1187, 299] width 17 height 17
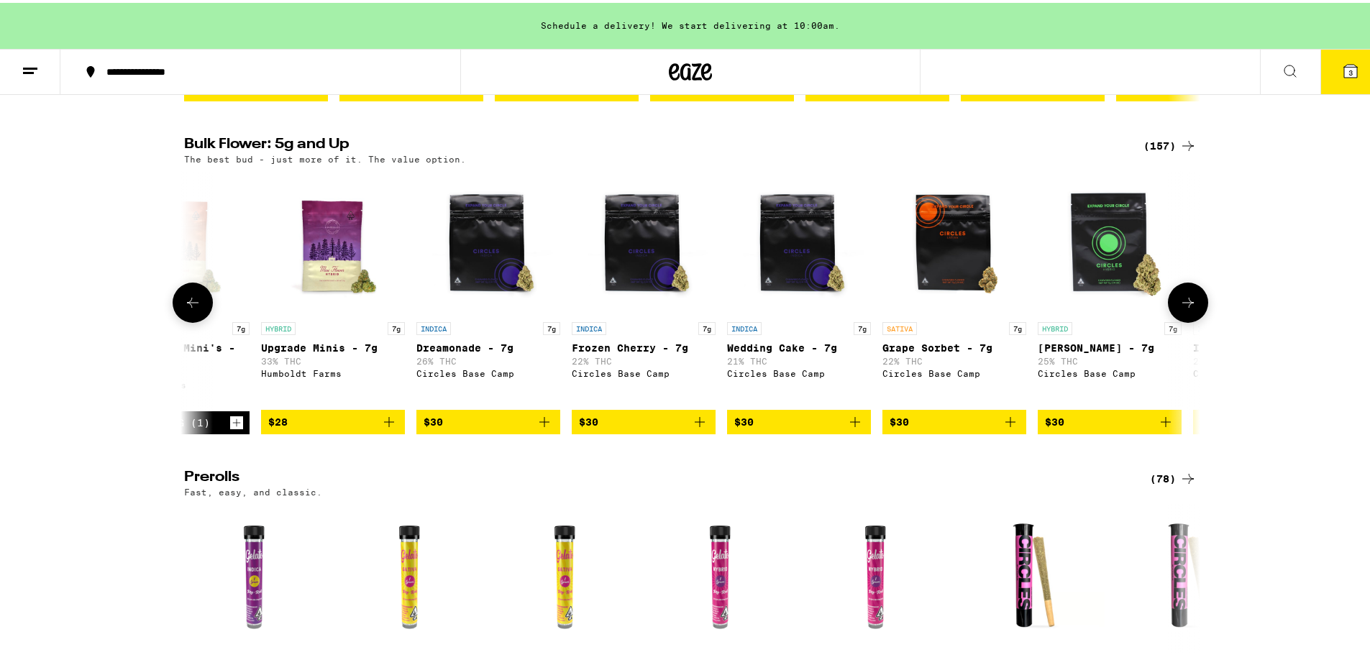
scroll to position [0, 856]
click at [380, 428] on icon "Add to bag" at bounding box center [388, 419] width 17 height 17
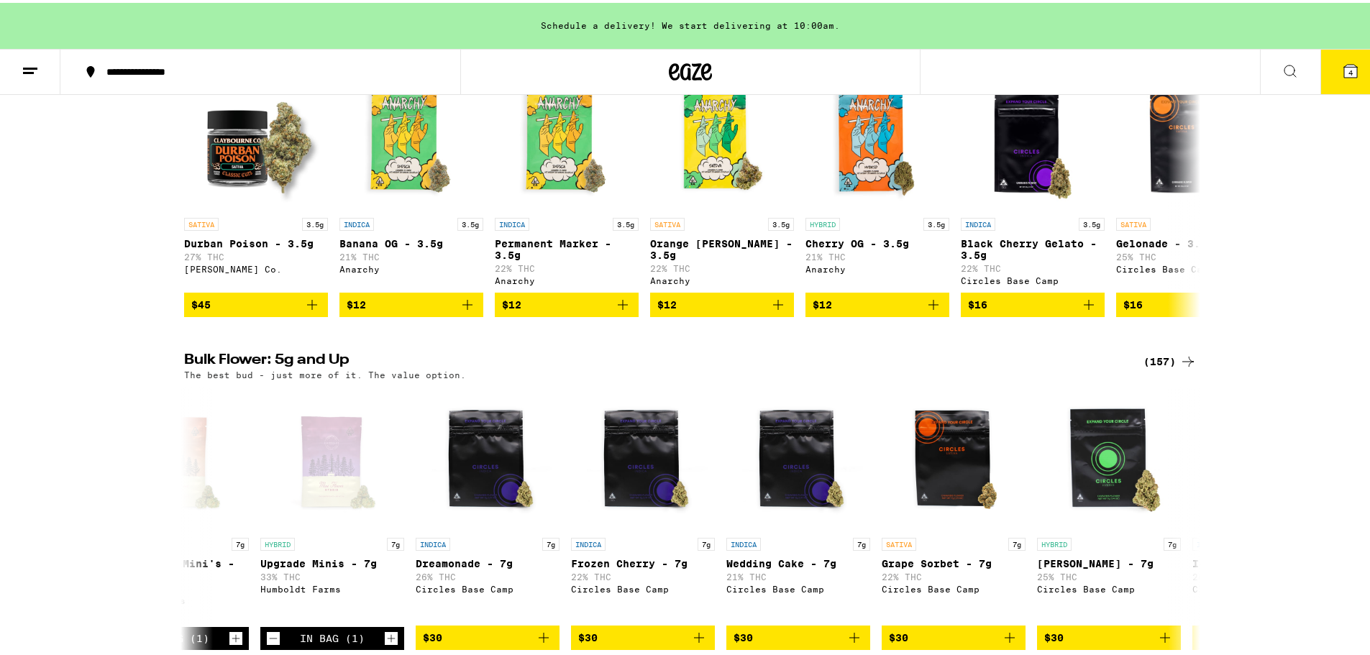
scroll to position [0, 0]
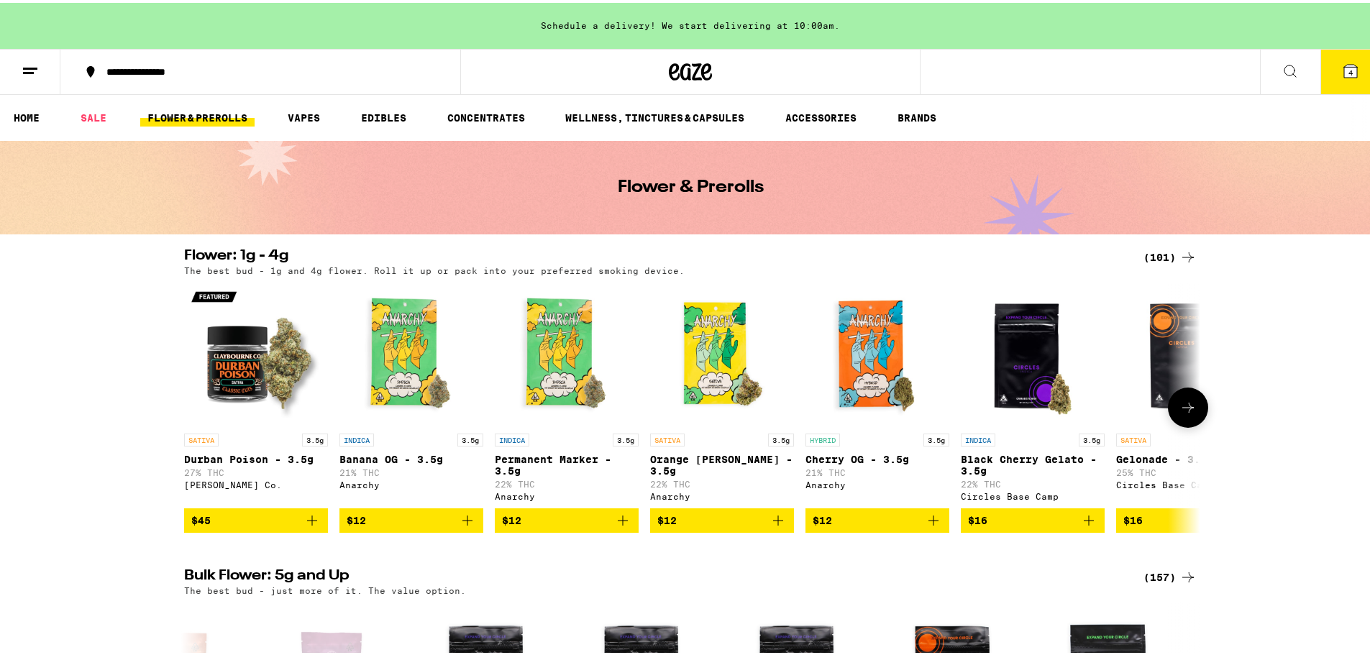
click at [1181, 425] on button at bounding box center [1188, 405] width 40 height 40
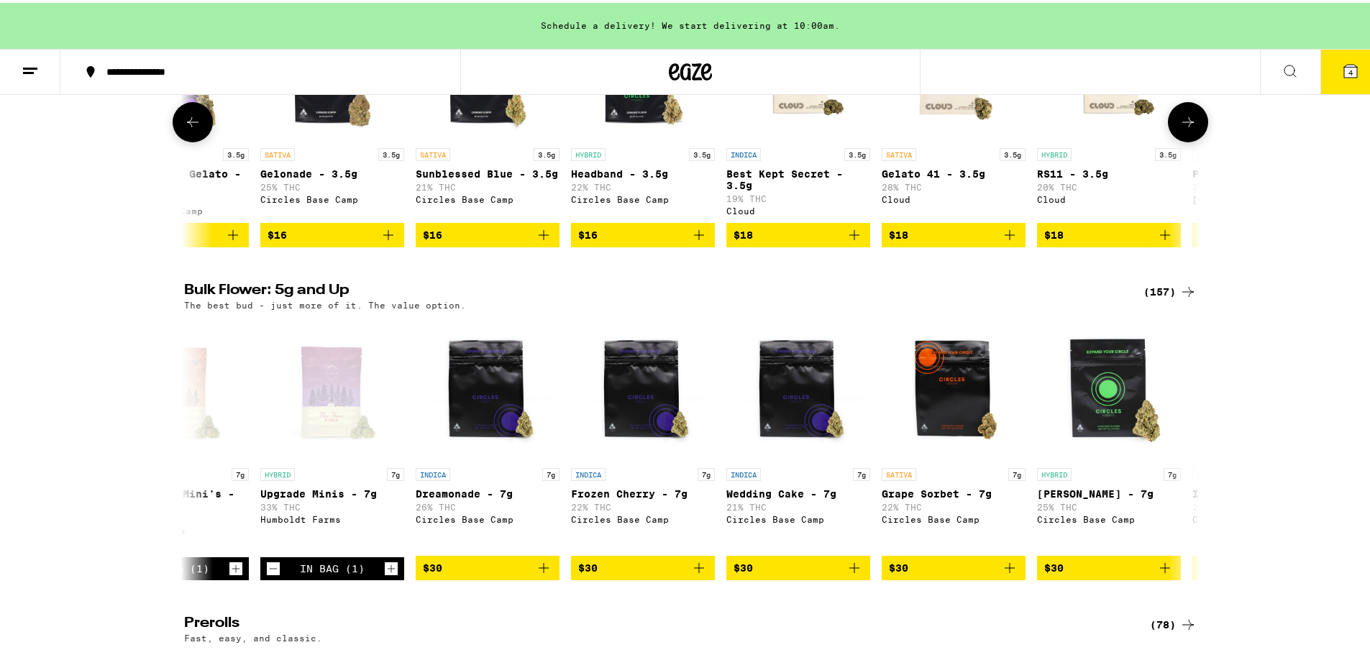
scroll to position [288, 0]
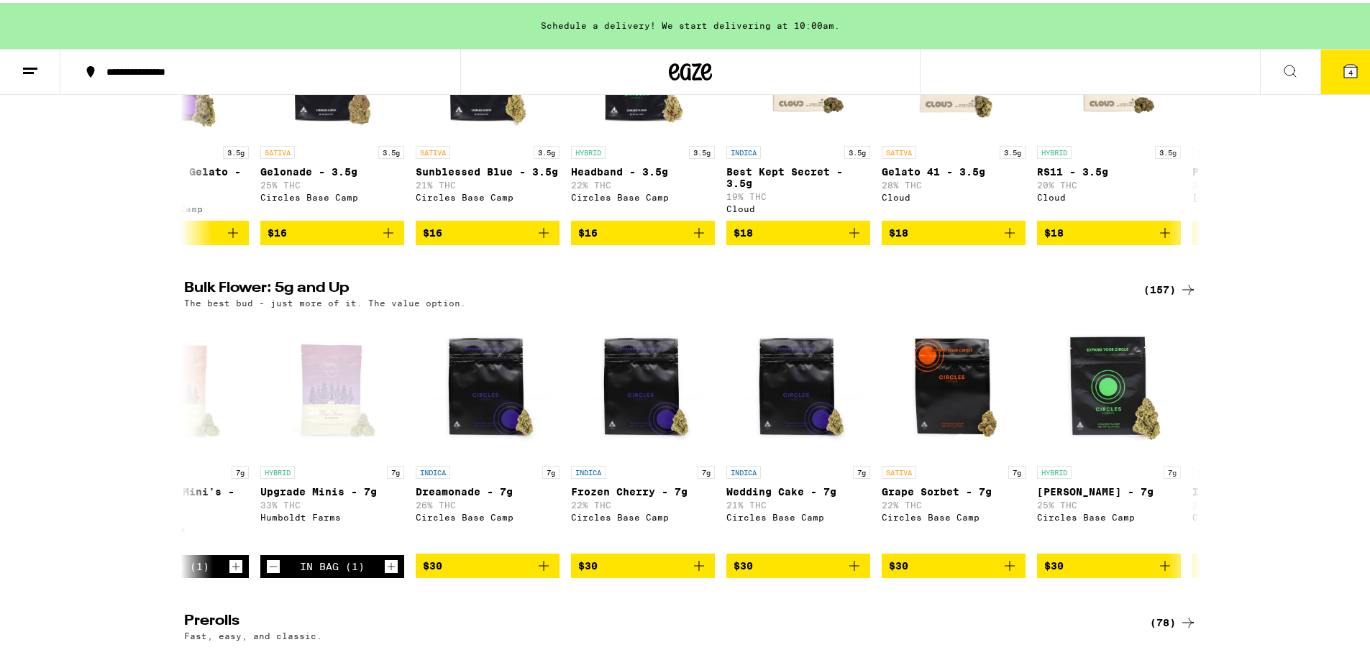
click at [1327, 68] on button "4" at bounding box center [1350, 69] width 60 height 45
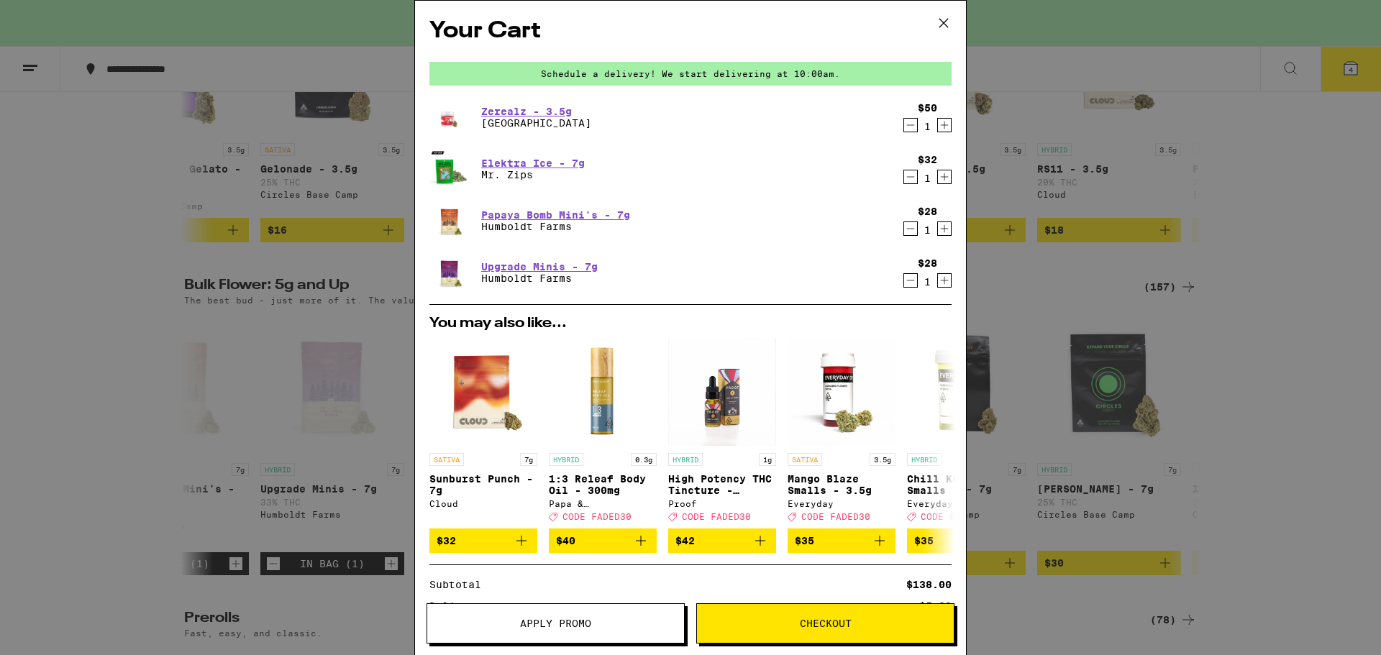
click at [904, 127] on icon "Decrement" at bounding box center [910, 124] width 13 height 17
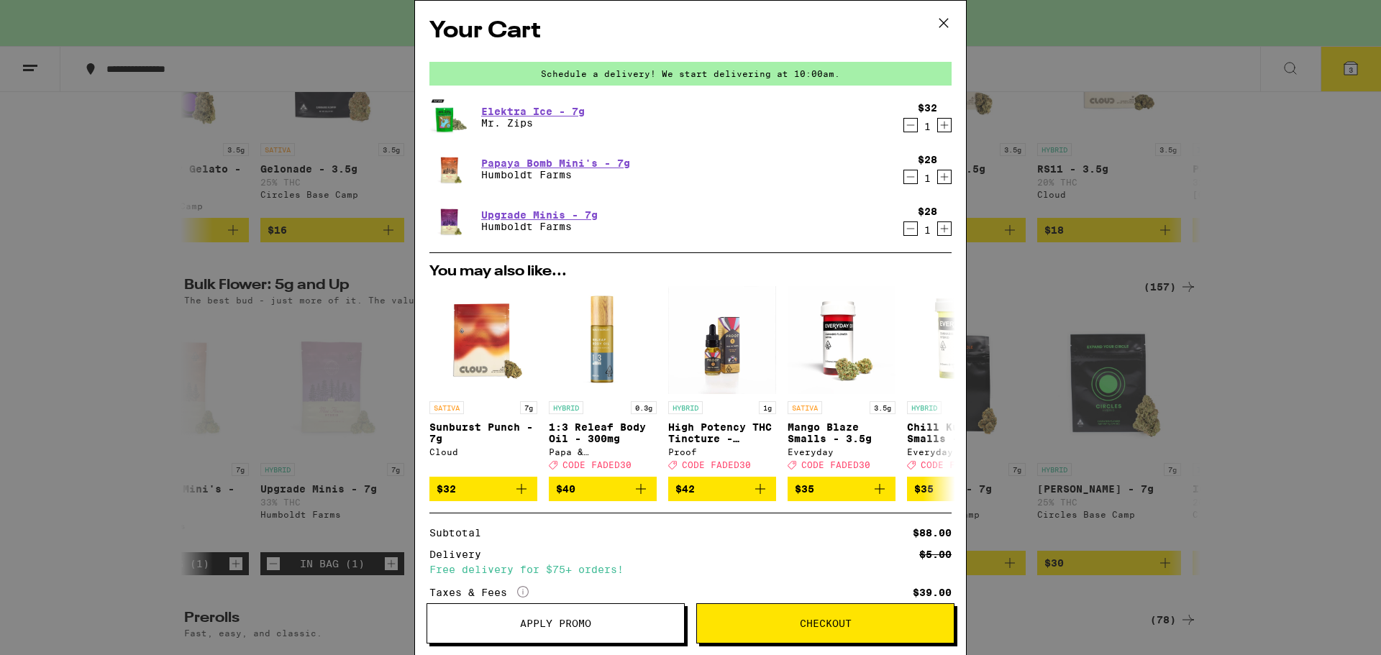
click at [635, 631] on button "Apply Promo" at bounding box center [555, 623] width 258 height 40
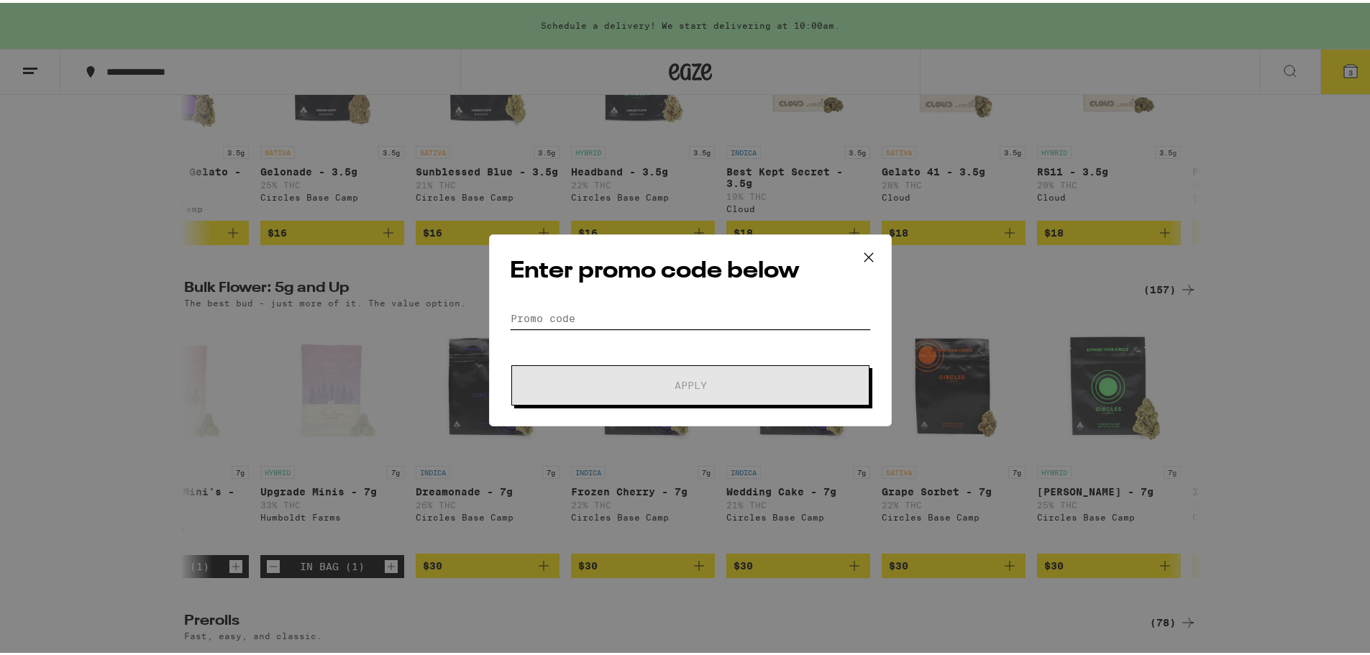
click at [649, 321] on input "Promo Code" at bounding box center [690, 316] width 361 height 22
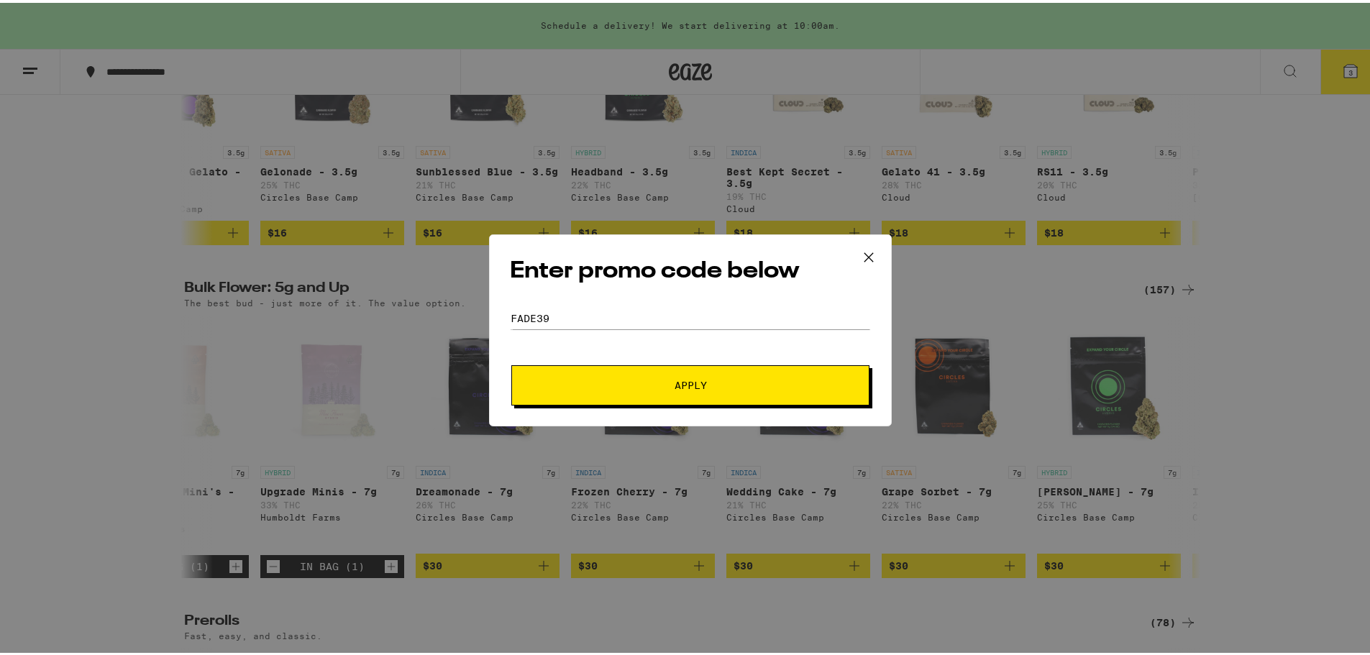
drag, startPoint x: 682, startPoint y: 379, endPoint x: 581, endPoint y: 319, distance: 117.4
click at [582, 319] on form "Promo Code FADE39 Apply" at bounding box center [690, 354] width 361 height 98
drag, startPoint x: 580, startPoint y: 319, endPoint x: 540, endPoint y: 318, distance: 40.3
click at [540, 318] on input "FADE39" at bounding box center [690, 316] width 361 height 22
type input "FADE30"
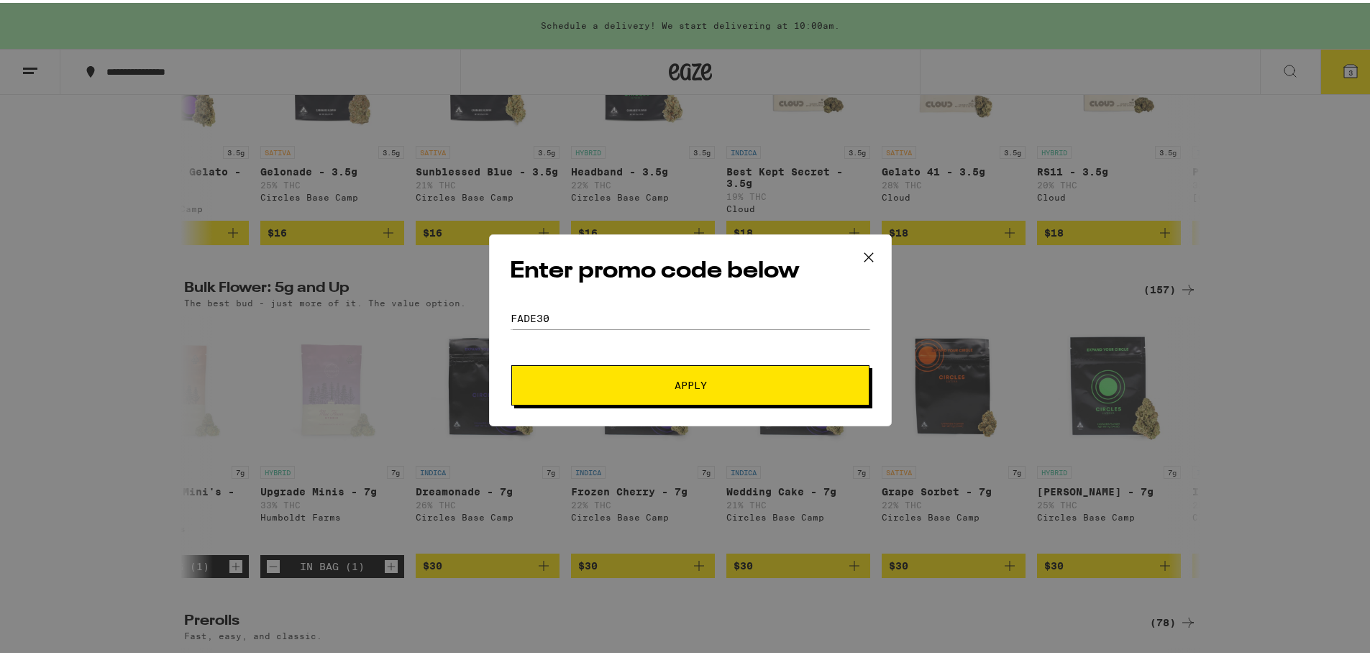
click at [689, 378] on span "Apply" at bounding box center [690, 383] width 32 height 10
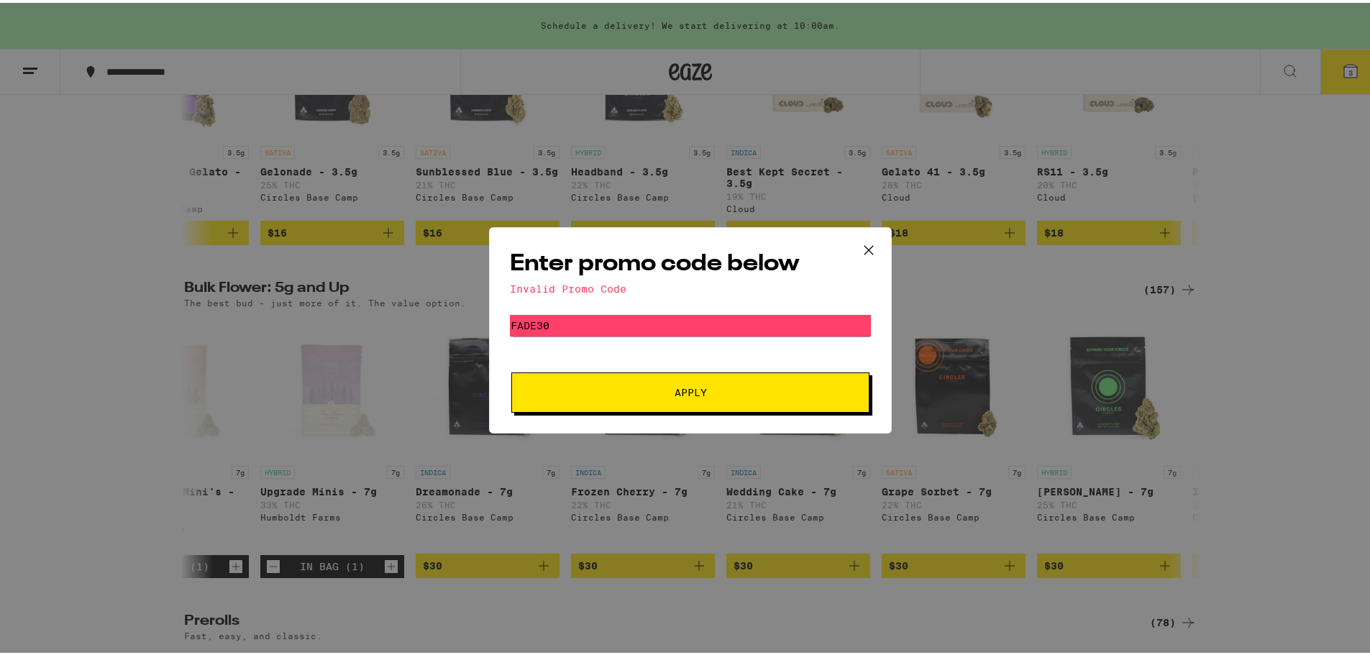
click at [689, 388] on span "Apply" at bounding box center [690, 390] width 32 height 10
click at [861, 245] on icon at bounding box center [869, 248] width 22 height 22
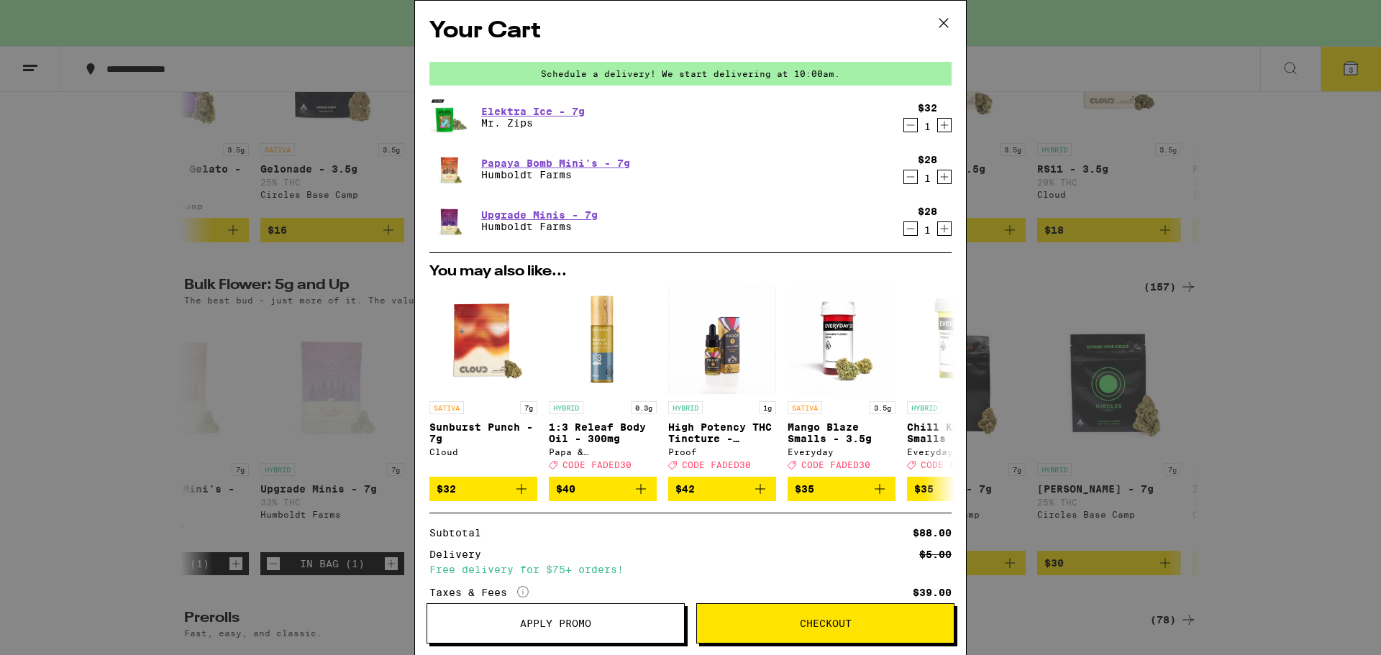
click at [612, 620] on span "Apply Promo" at bounding box center [555, 623] width 257 height 10
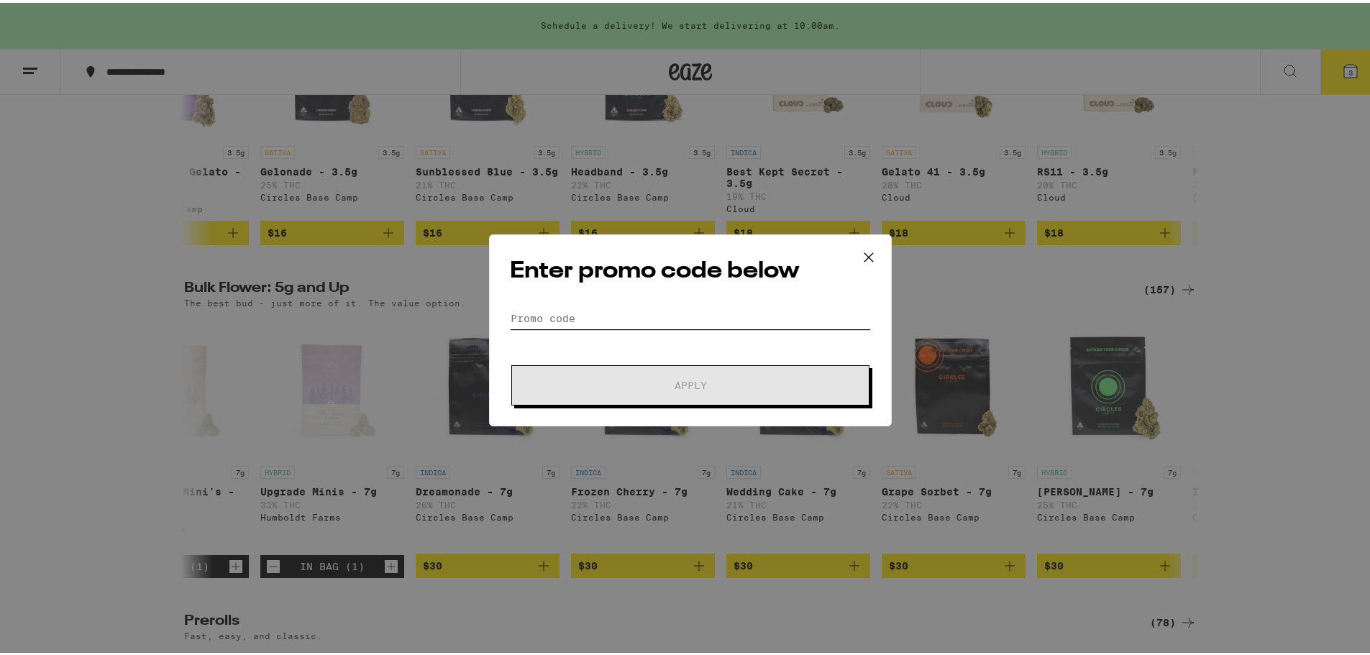
click at [582, 314] on input "Promo Code" at bounding box center [690, 316] width 361 height 22
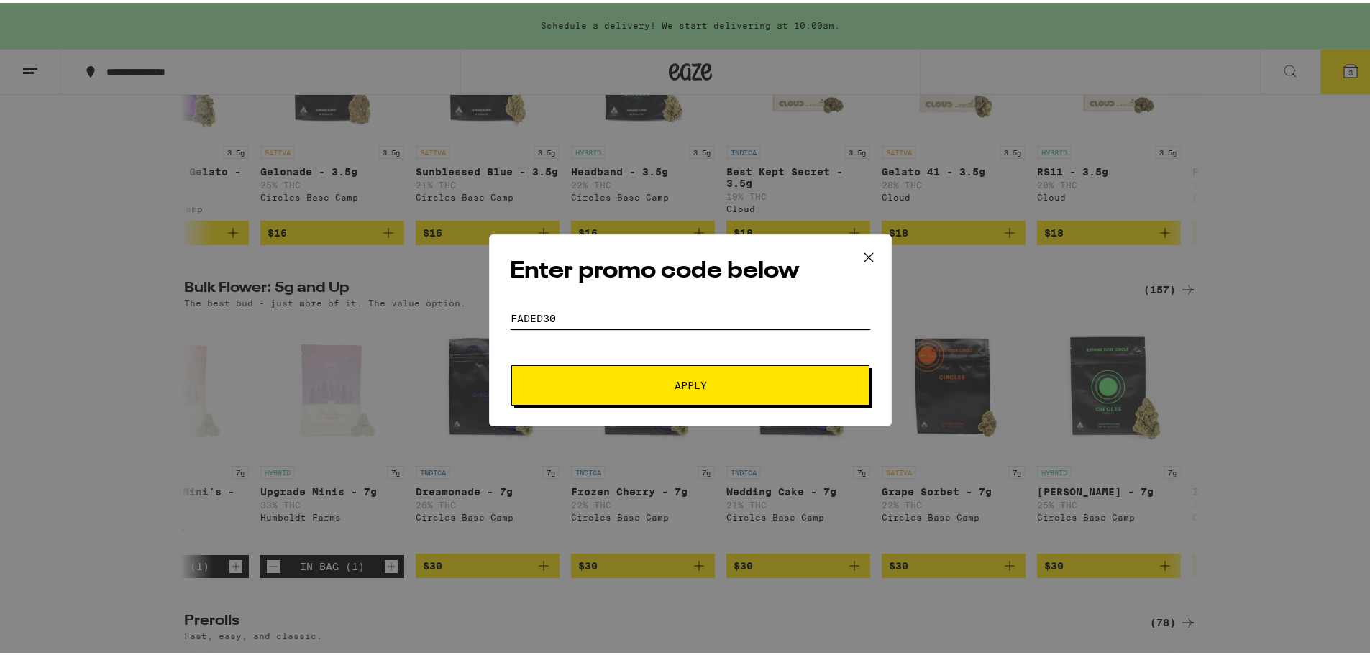
type input "FADED30"
click at [698, 370] on button "Apply" at bounding box center [690, 382] width 358 height 40
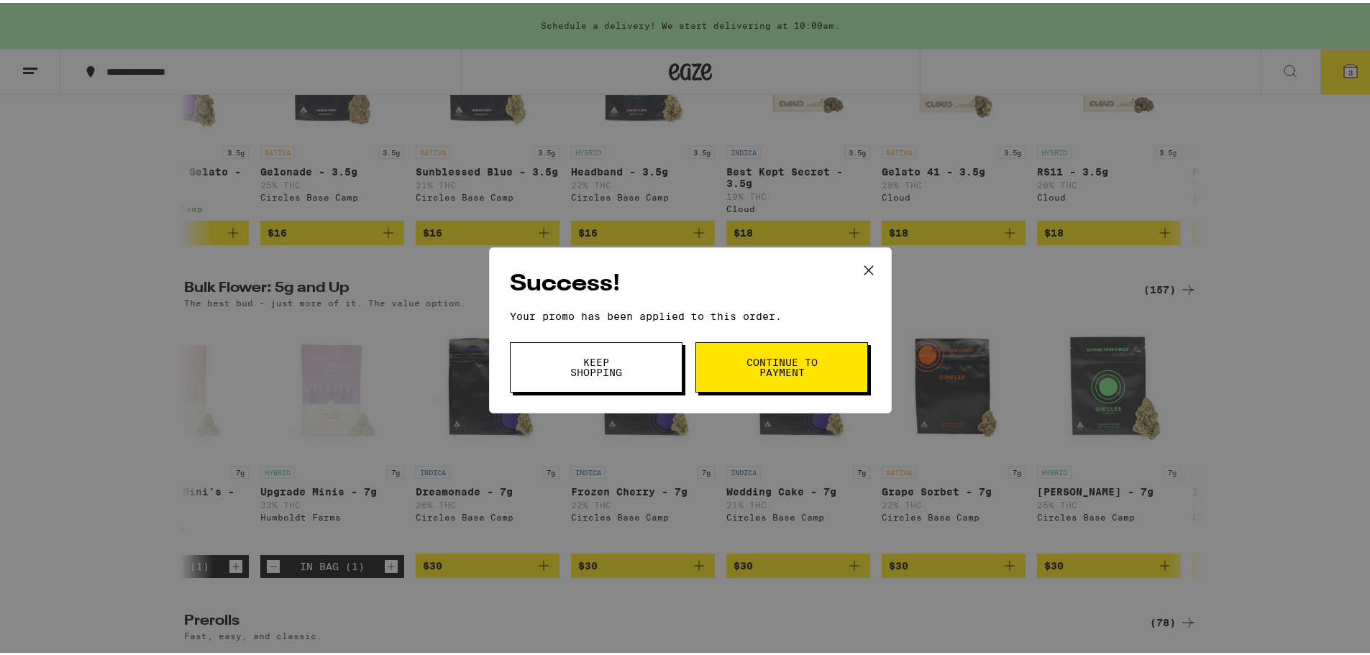
click at [657, 369] on button "Keep Shopping" at bounding box center [596, 364] width 173 height 50
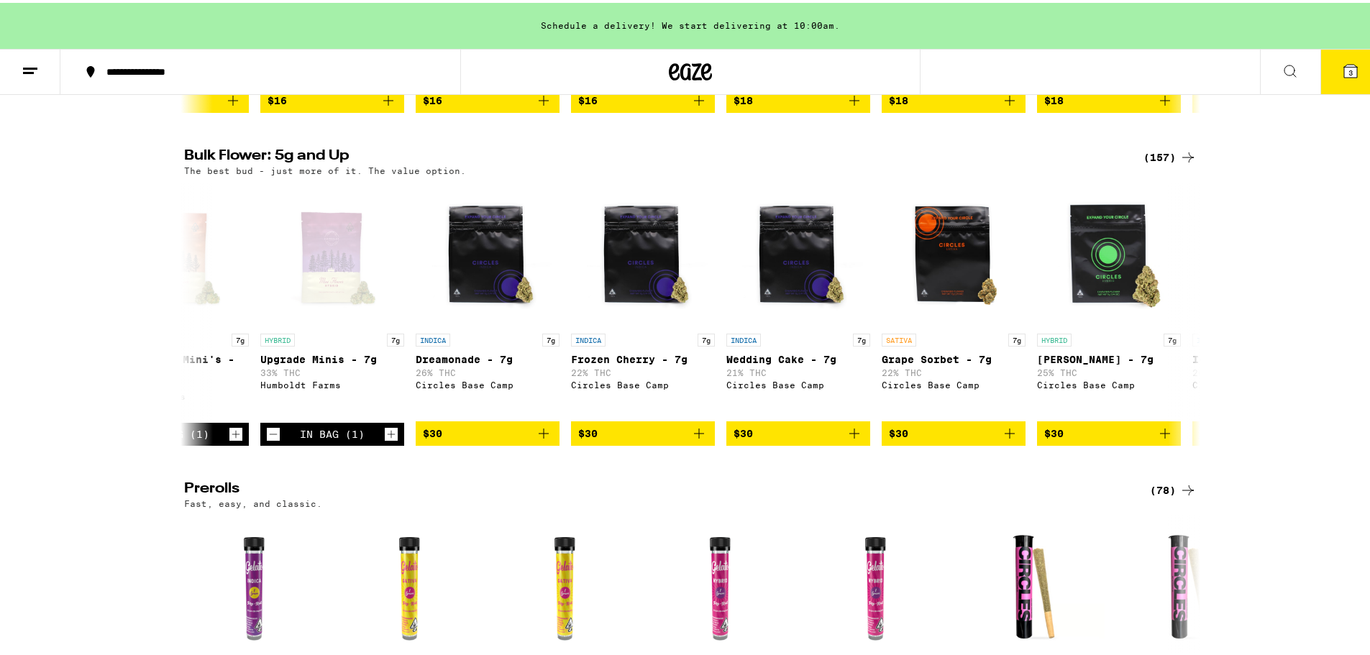
scroll to position [503, 0]
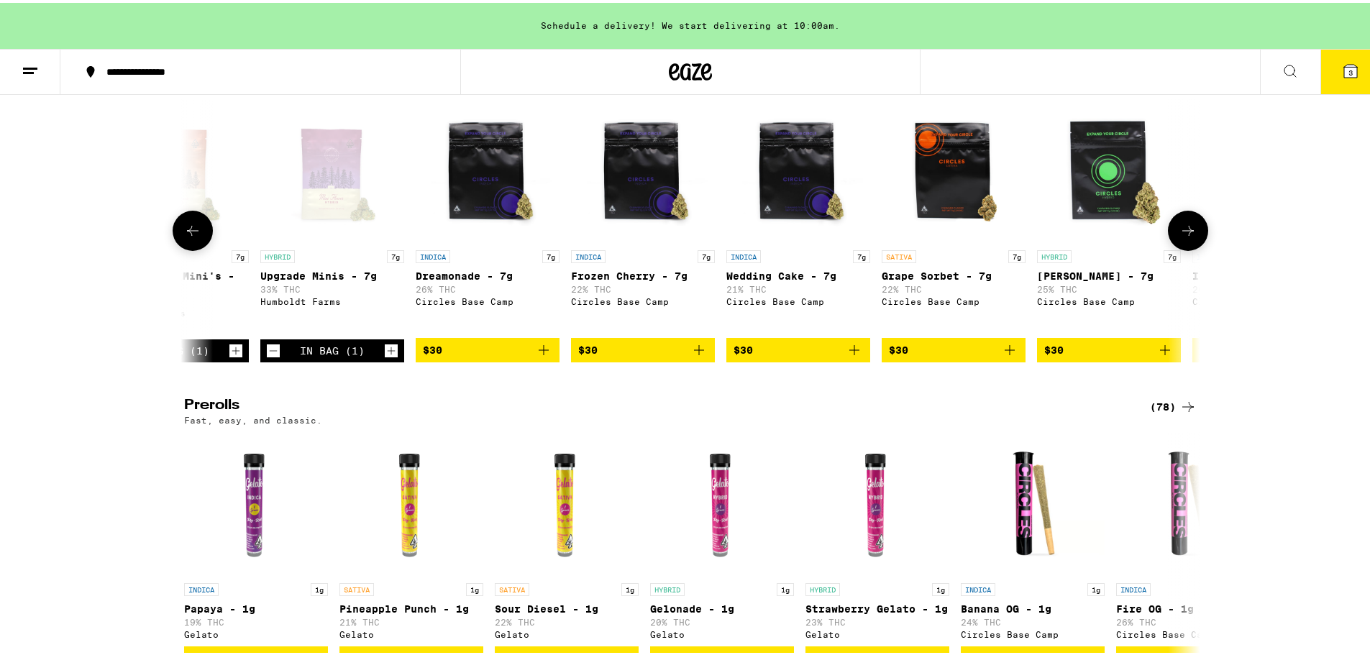
click at [190, 237] on icon at bounding box center [192, 227] width 17 height 17
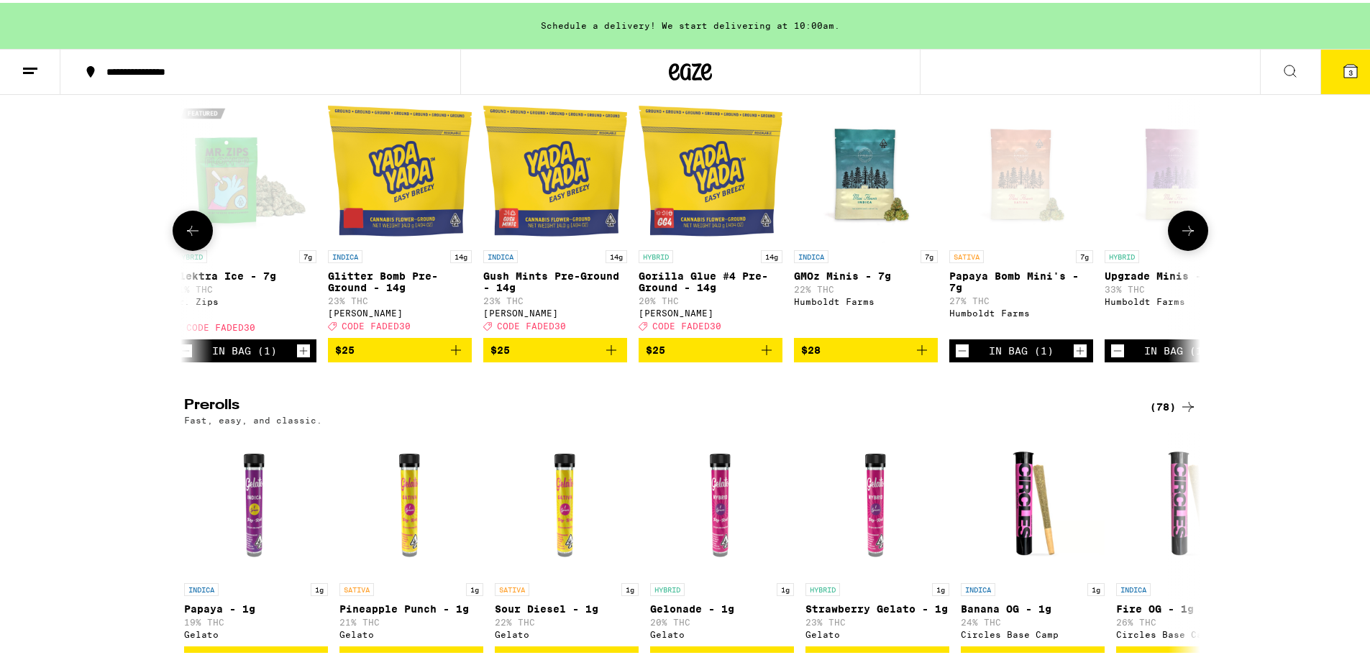
scroll to position [0, 0]
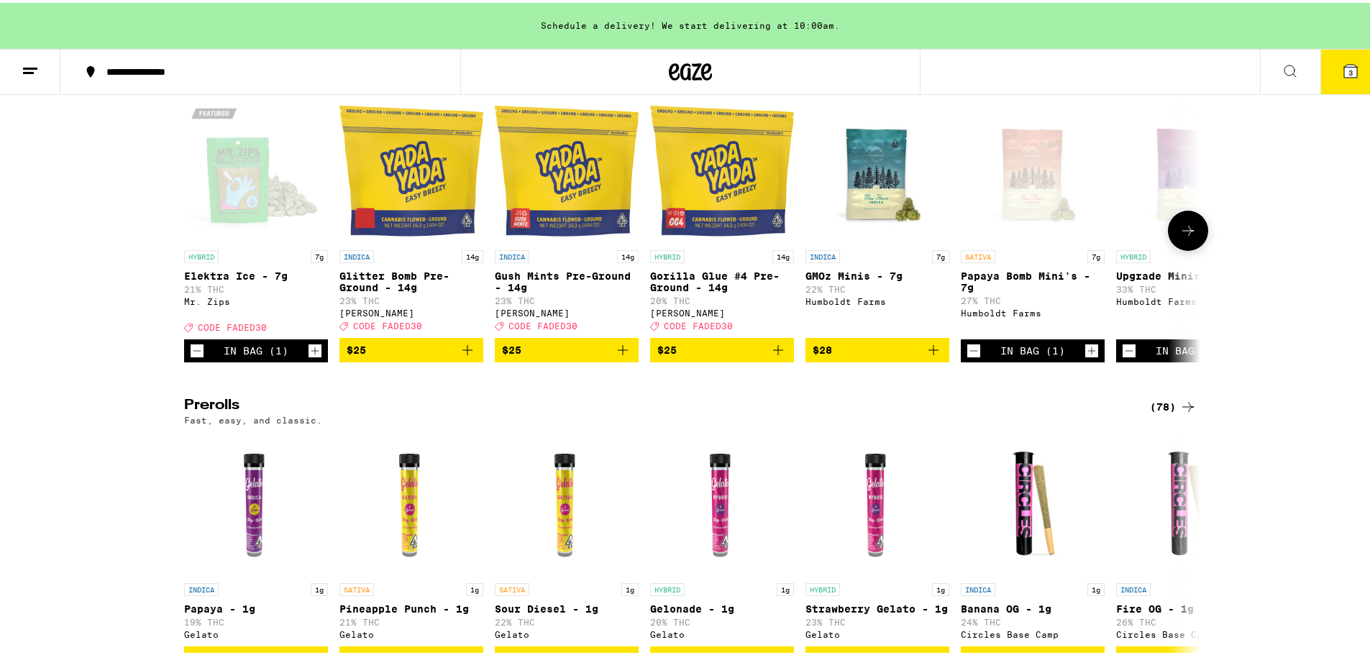
click at [190, 242] on div at bounding box center [193, 228] width 40 height 40
click at [1199, 248] on button at bounding box center [1188, 228] width 40 height 40
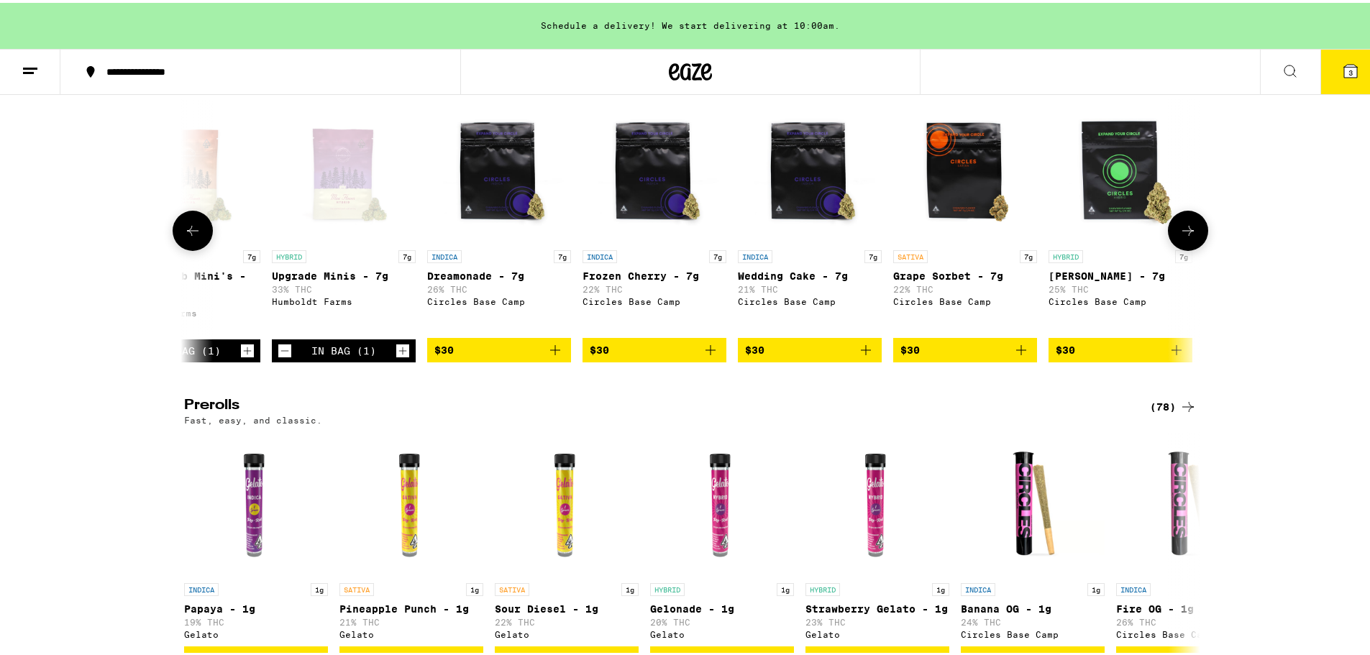
scroll to position [0, 856]
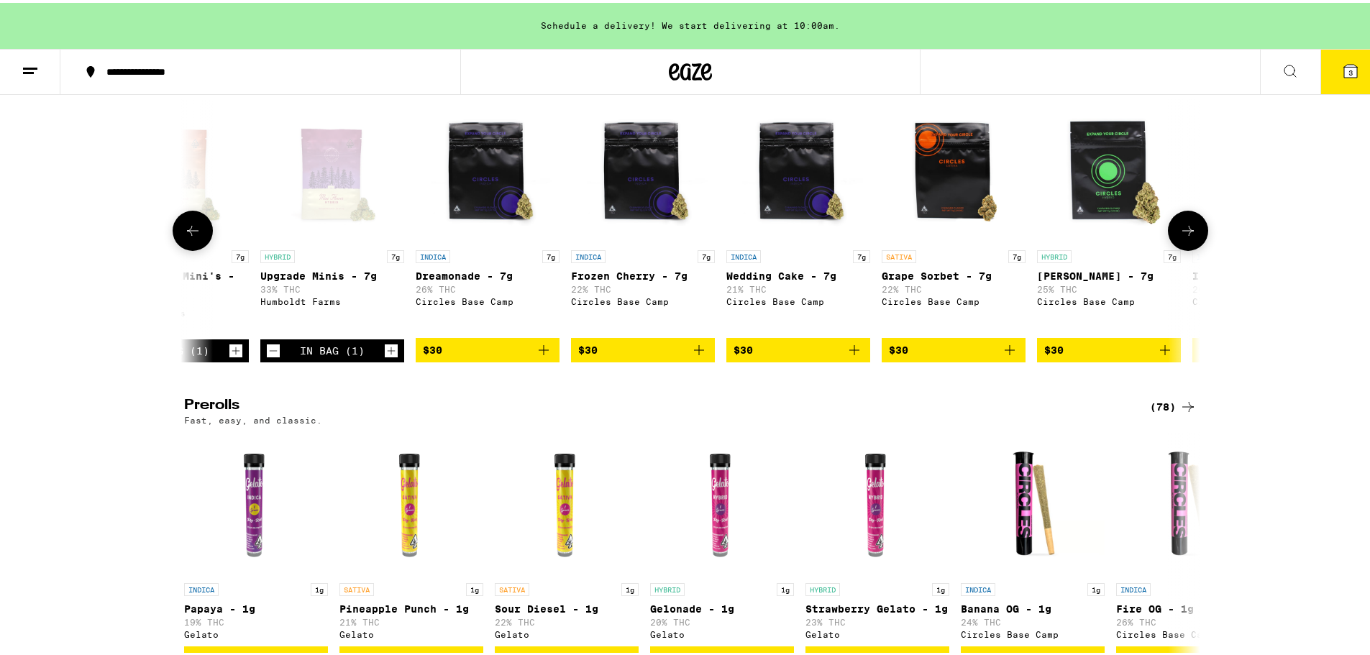
click at [1199, 248] on button at bounding box center [1188, 228] width 40 height 40
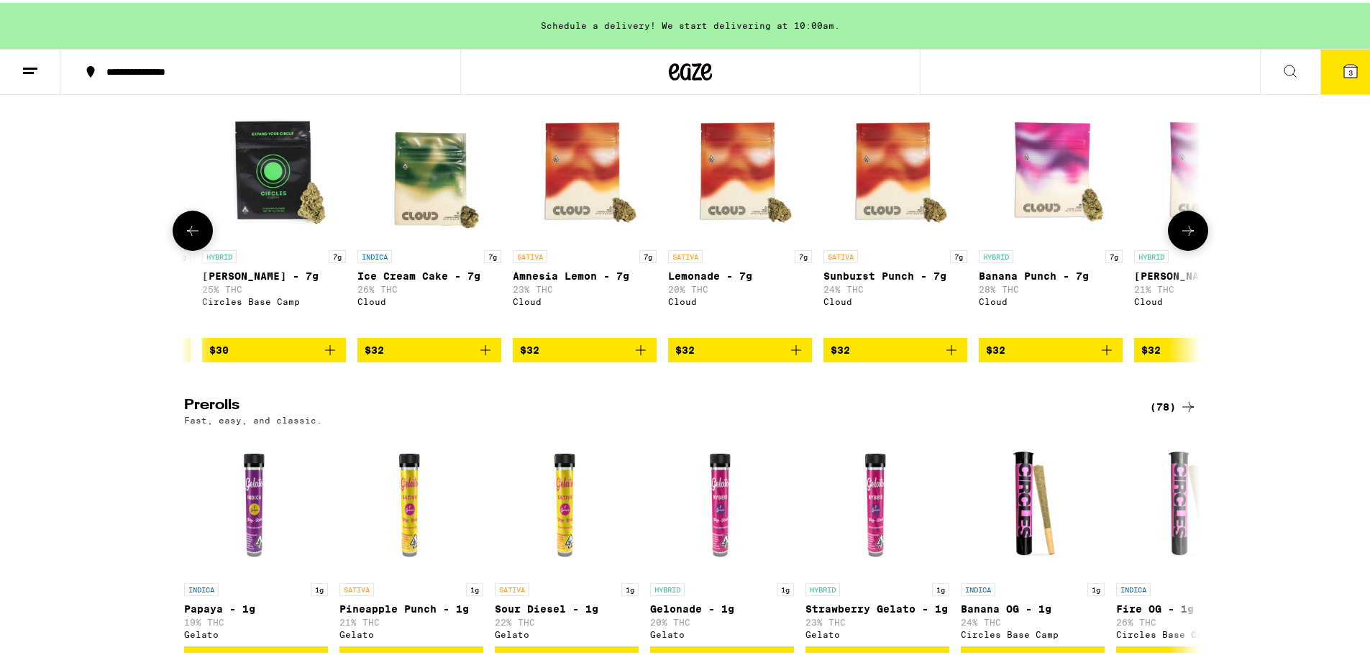
scroll to position [0, 1711]
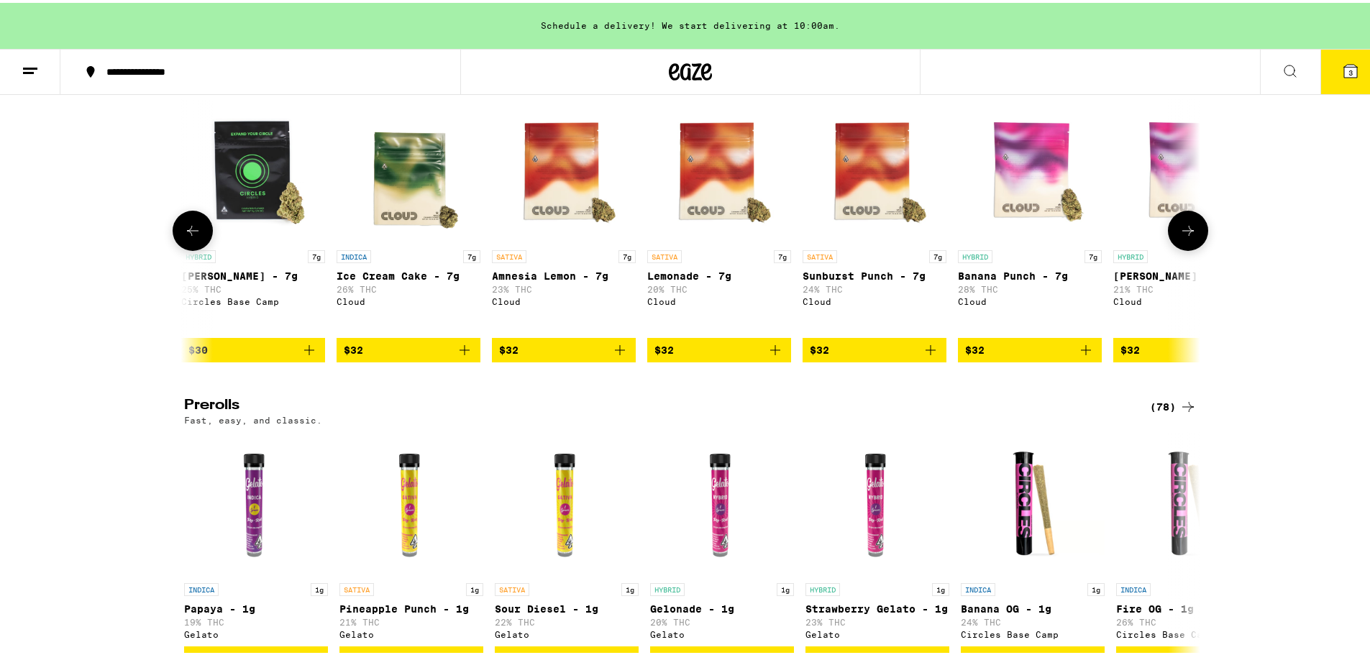
click at [936, 360] on button "$32" at bounding box center [874, 347] width 144 height 24
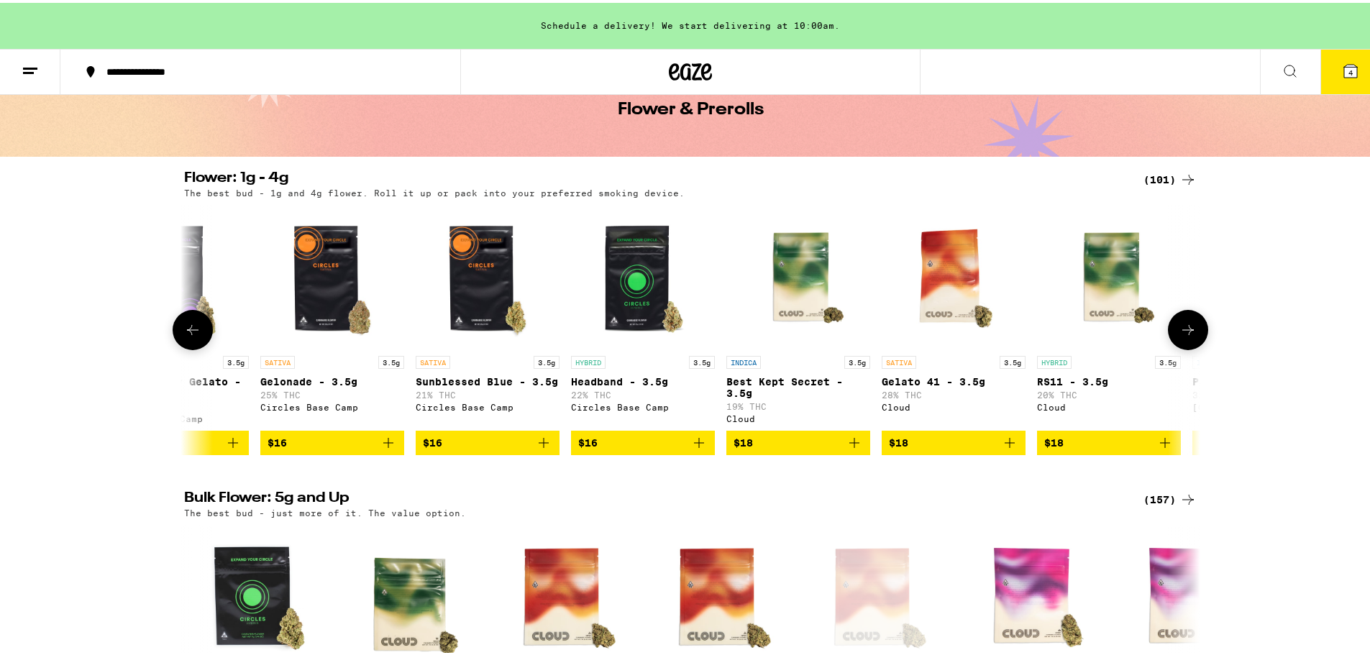
scroll to position [0, 0]
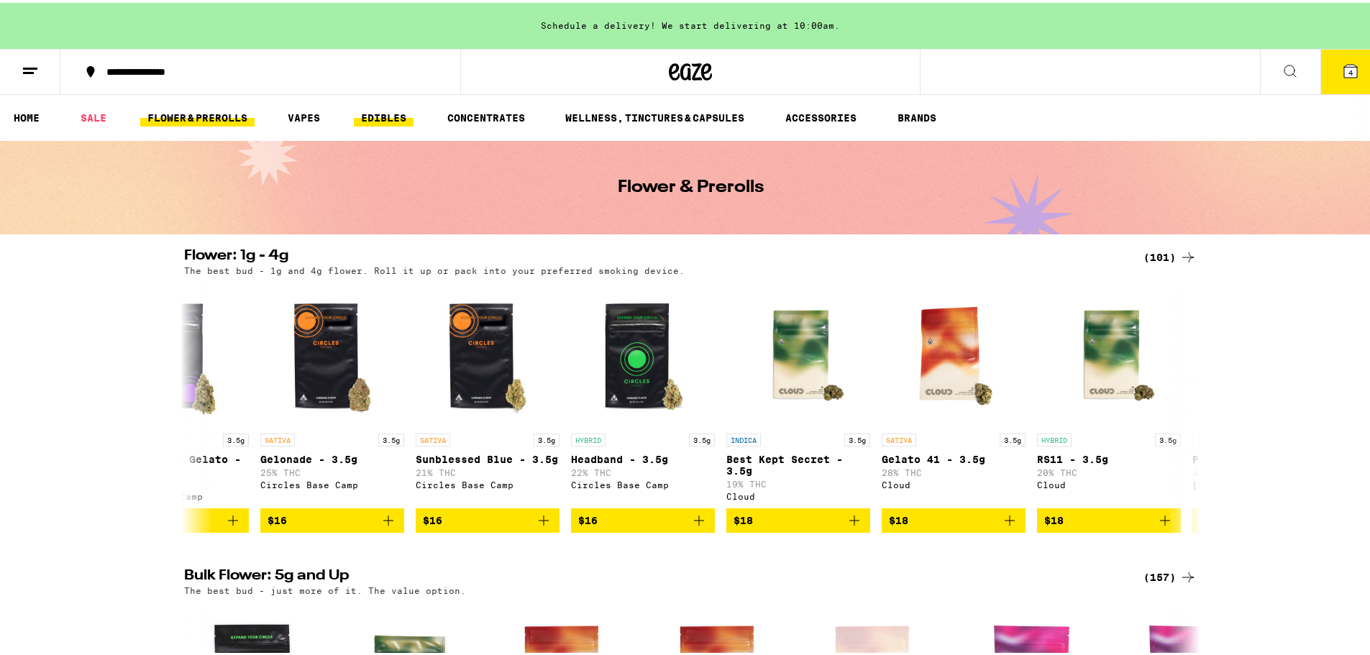
click at [384, 119] on link "EDIBLES" at bounding box center [384, 114] width 60 height 17
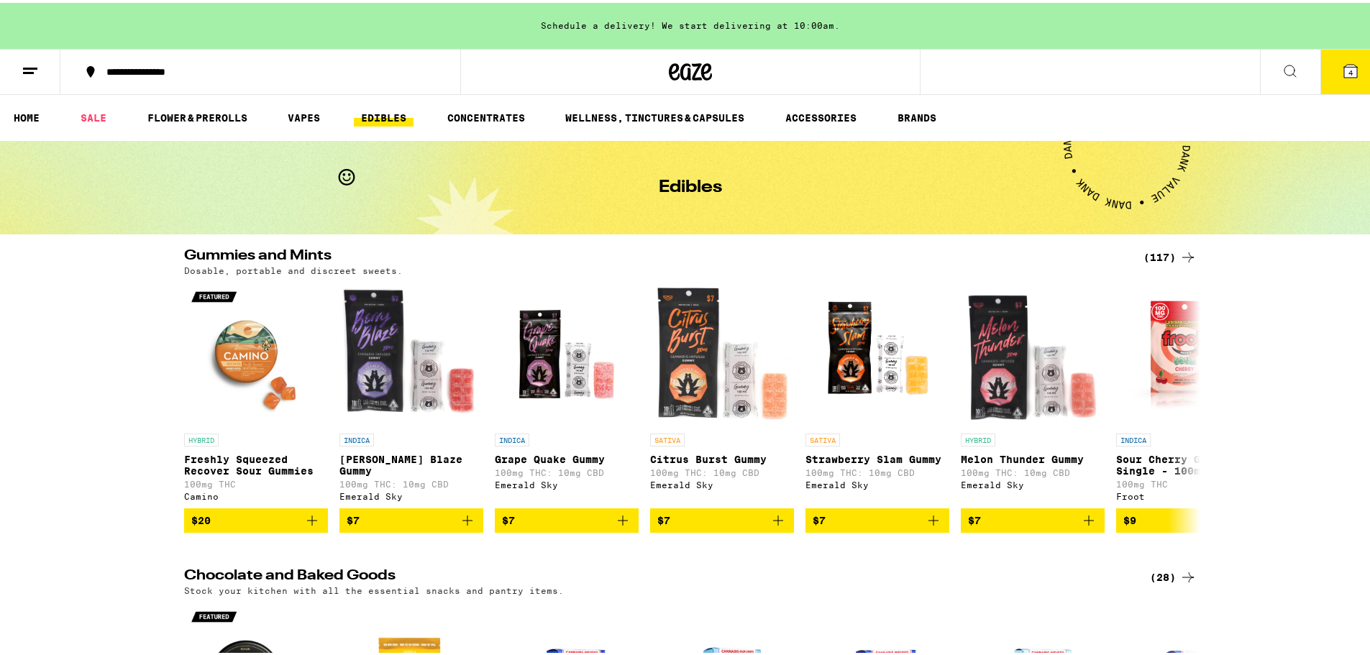
click at [384, 119] on link "EDIBLES" at bounding box center [384, 114] width 60 height 17
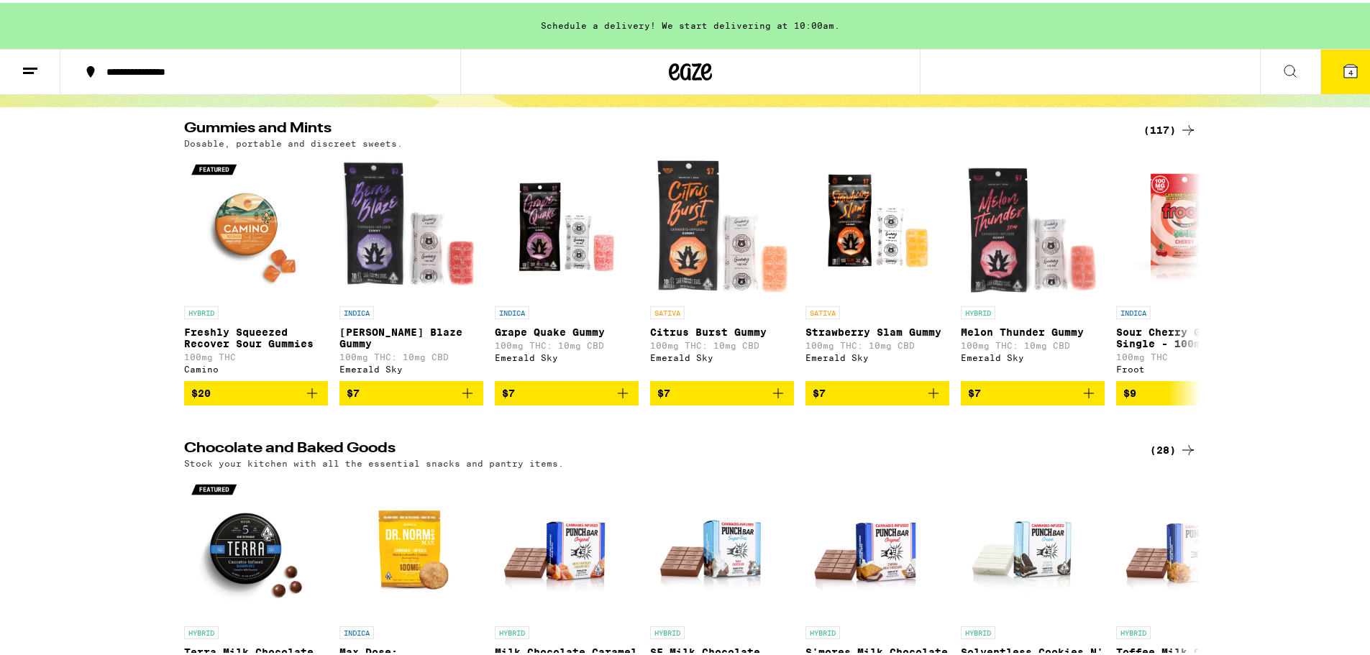
scroll to position [144, 0]
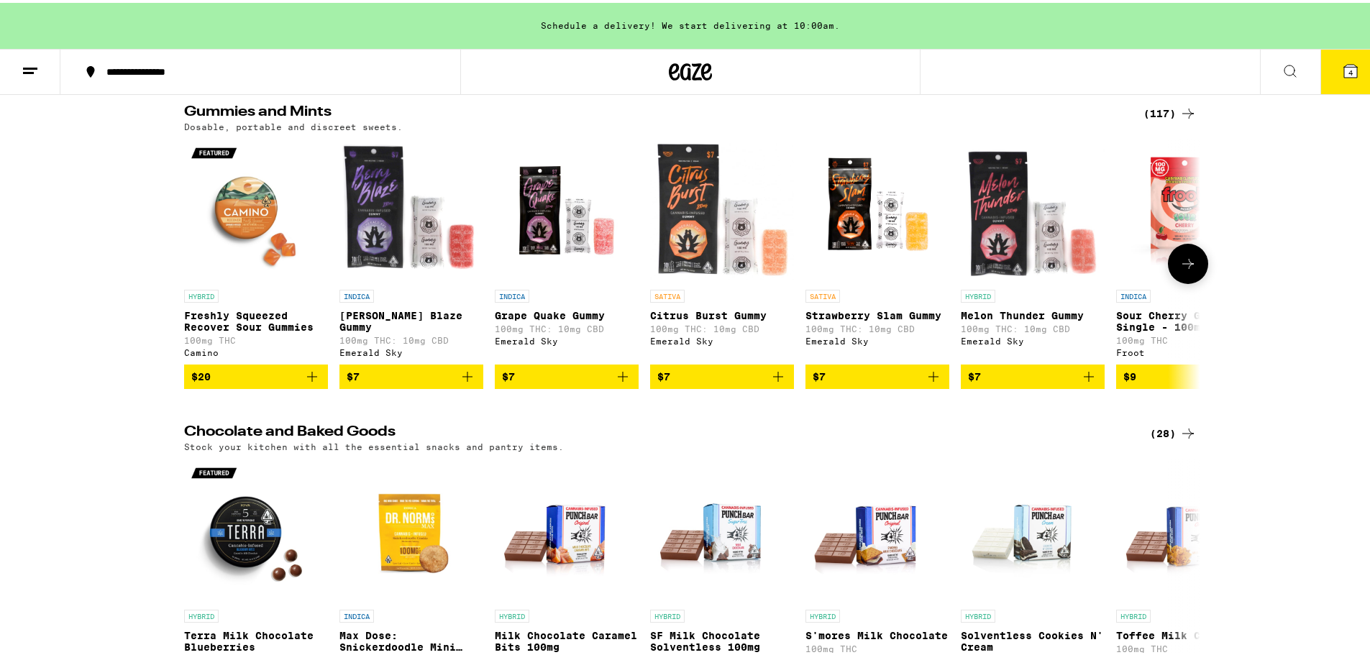
click at [618, 379] on icon "Add to bag" at bounding box center [623, 374] width 10 height 10
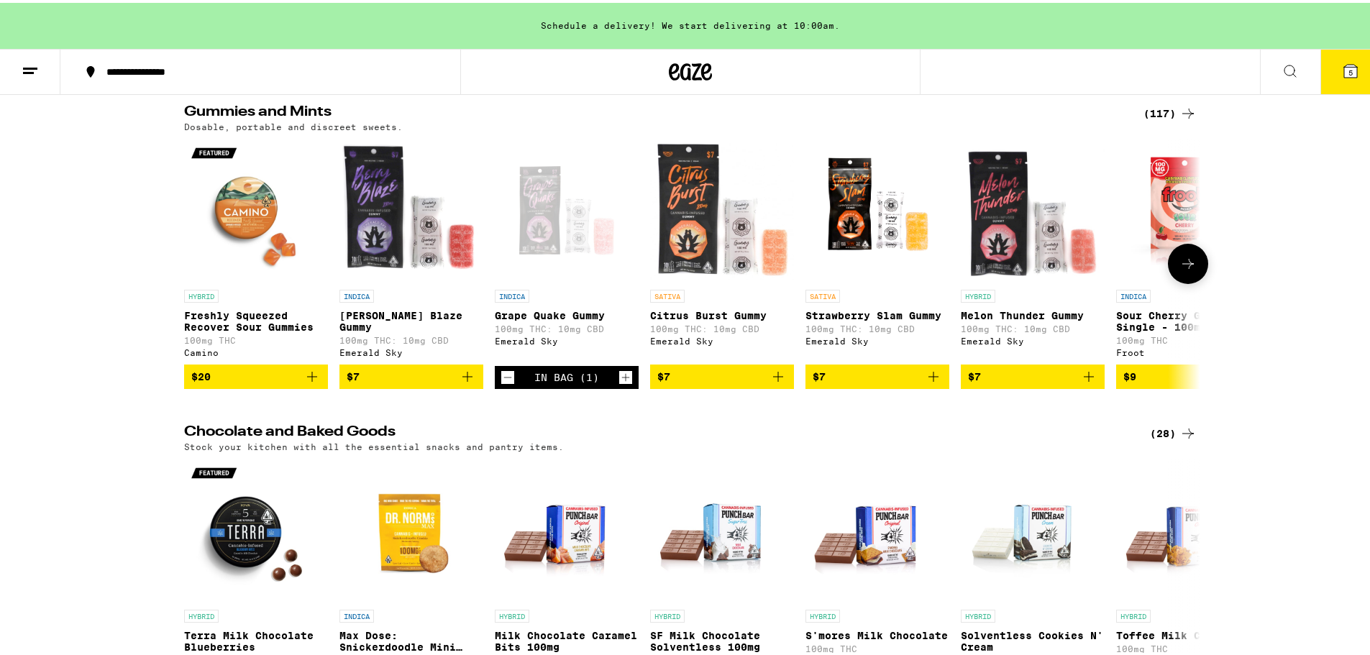
click at [933, 383] on icon "Add to bag" at bounding box center [933, 373] width 17 height 17
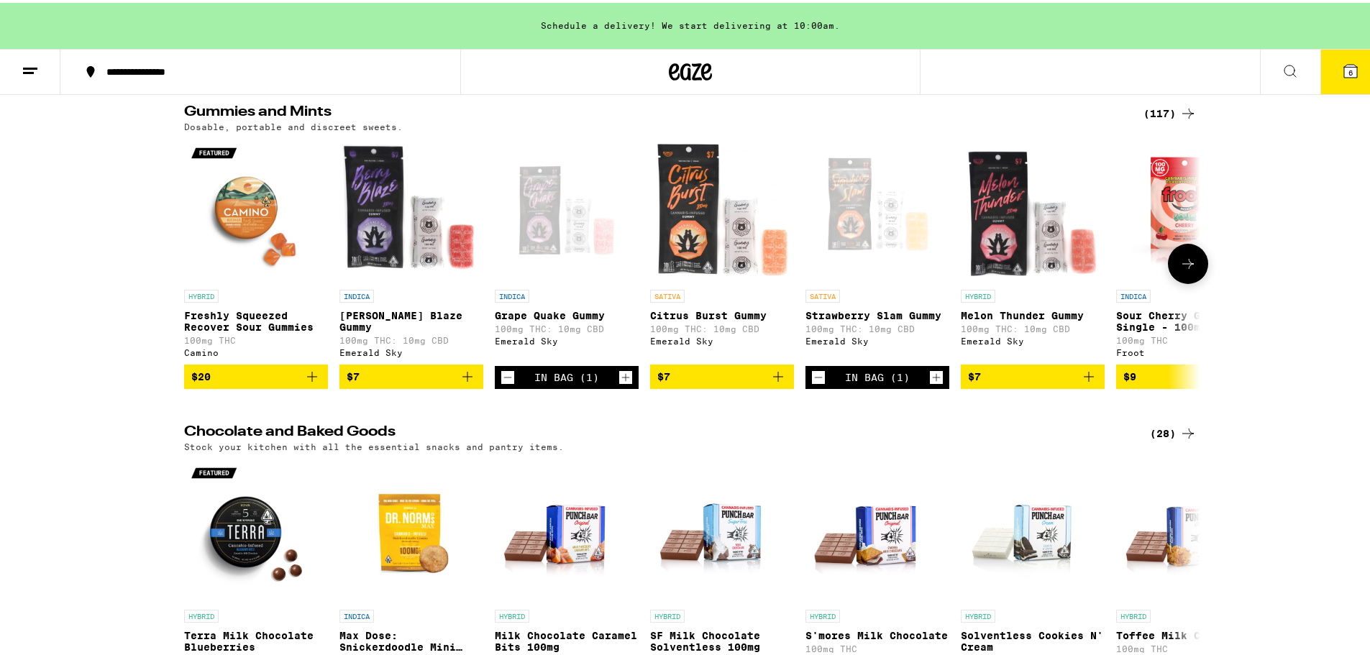
click at [1189, 280] on button at bounding box center [1188, 261] width 40 height 40
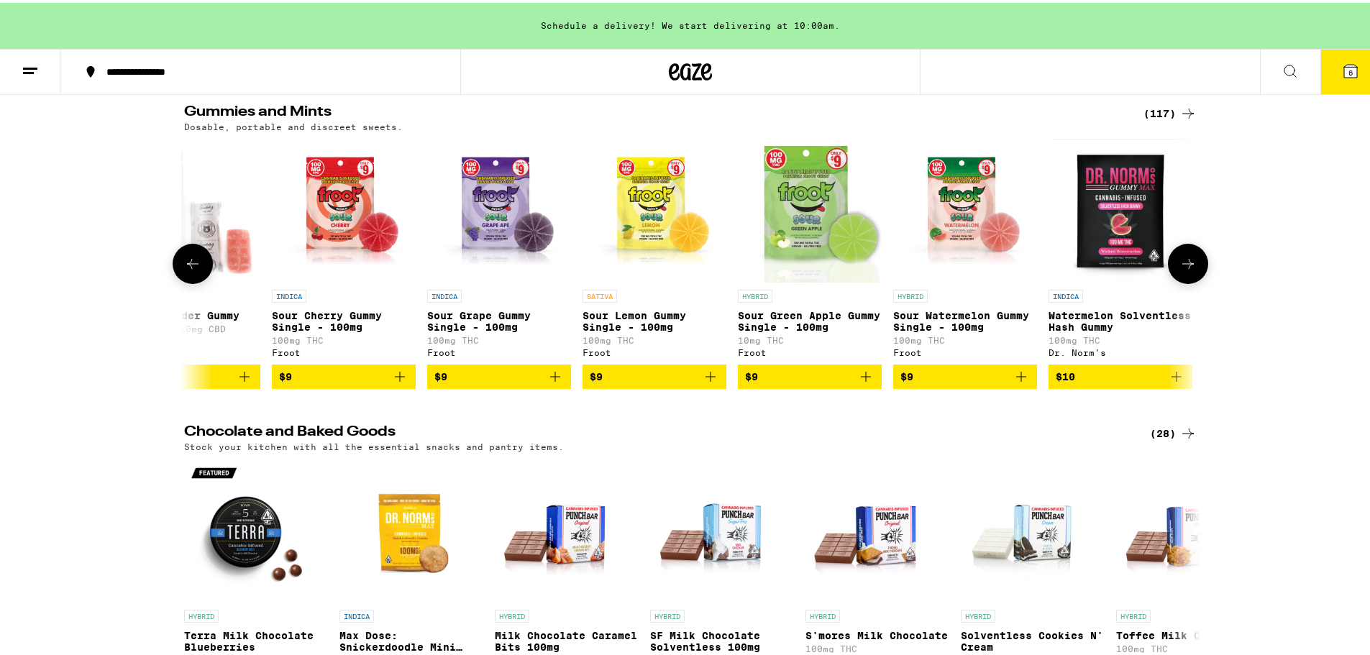
scroll to position [0, 856]
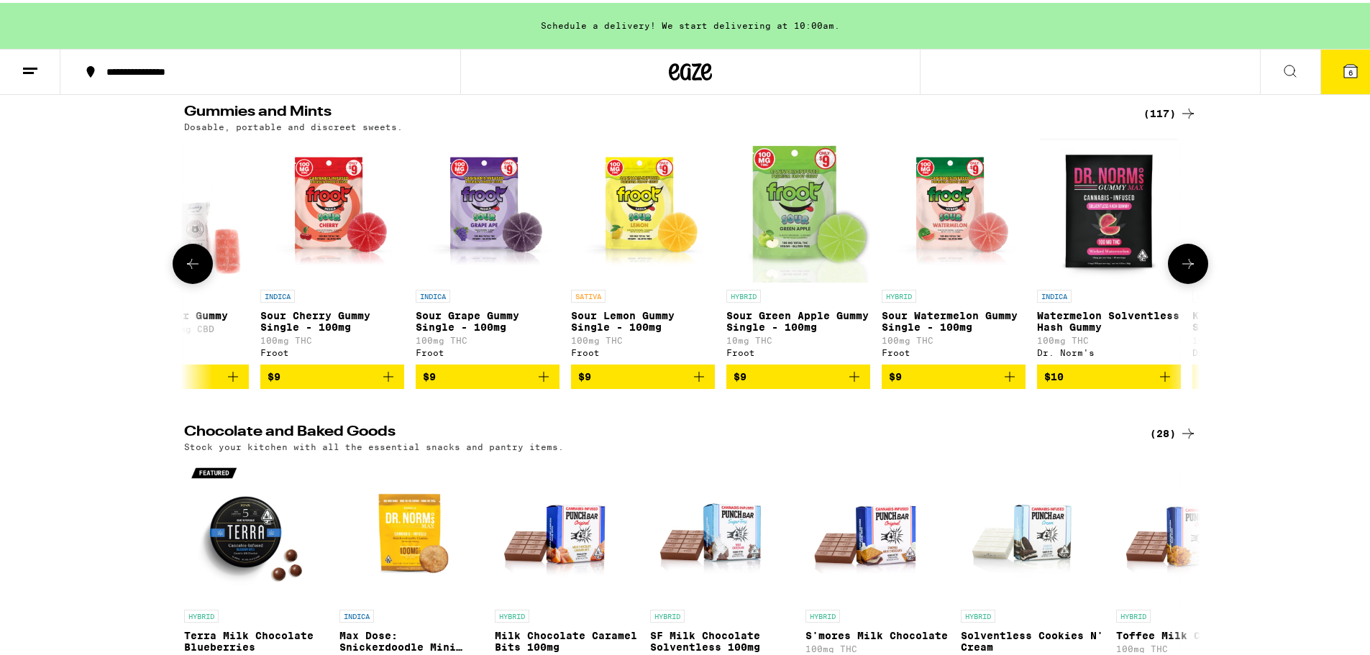
click at [191, 270] on icon at bounding box center [192, 260] width 17 height 17
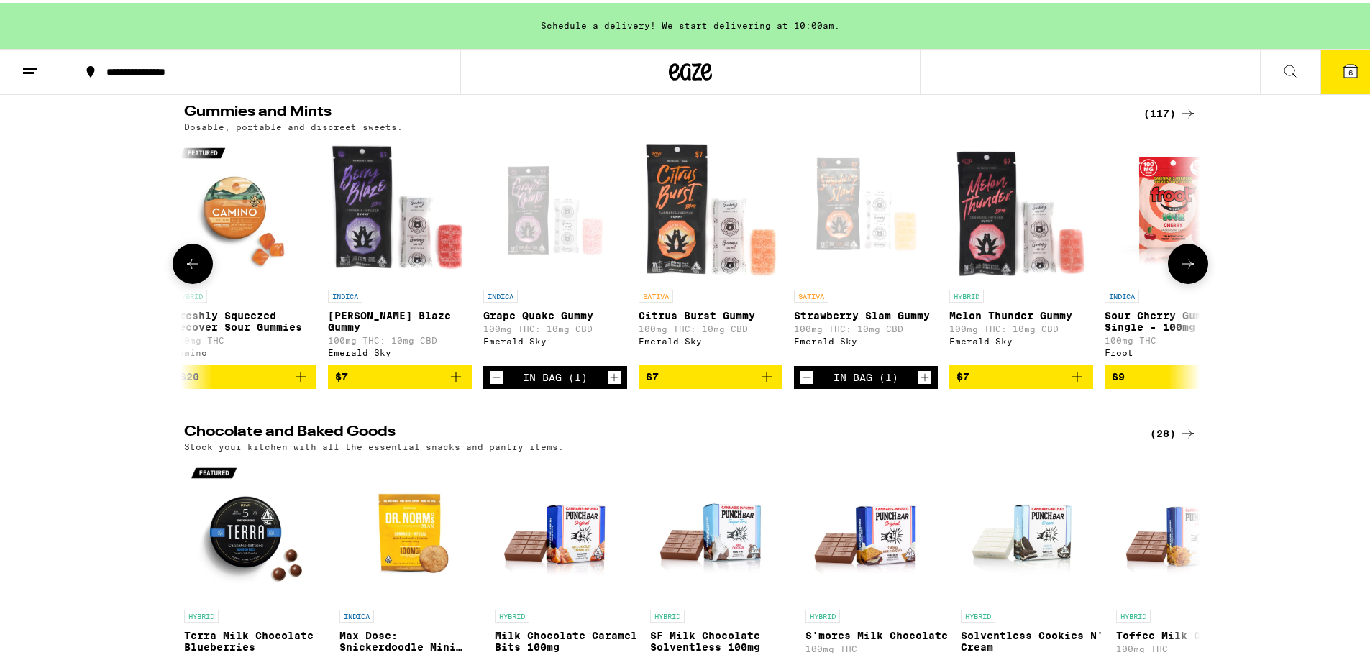
scroll to position [0, 0]
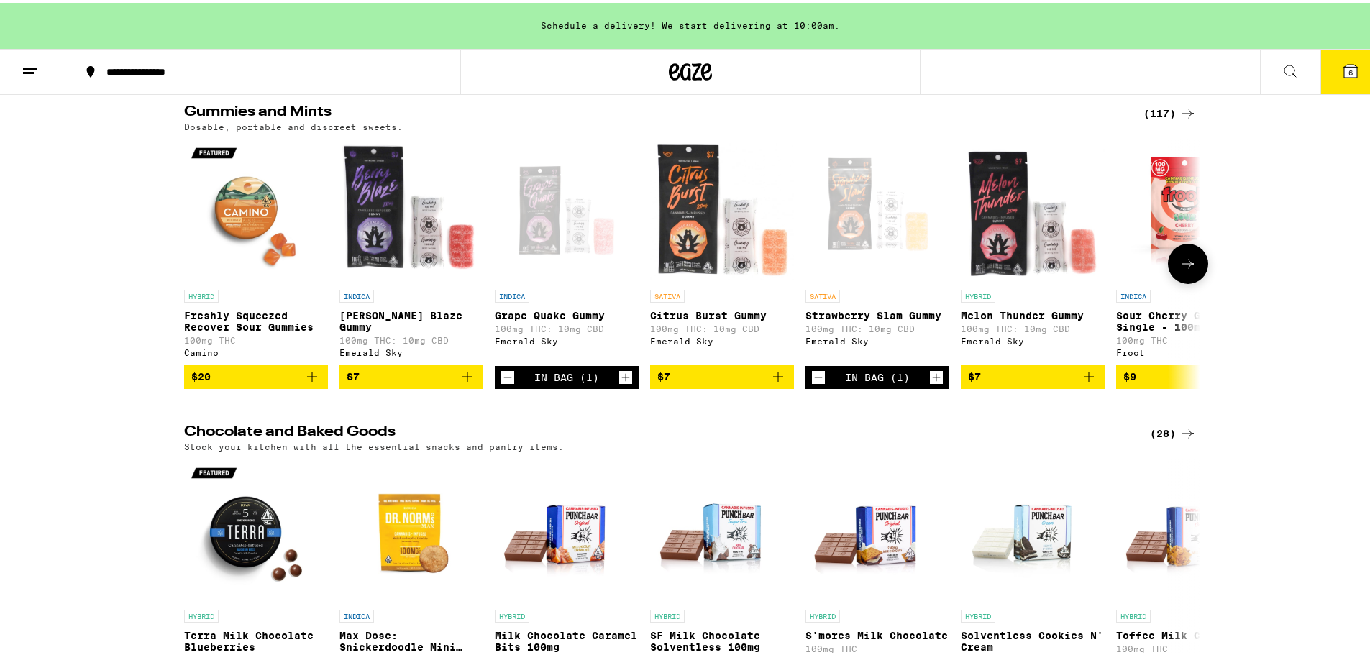
click at [932, 383] on icon "Increment" at bounding box center [936, 374] width 13 height 17
click at [819, 381] on div "In Bag (2)" at bounding box center [877, 374] width 144 height 23
click at [815, 381] on icon "Decrement" at bounding box center [818, 374] width 13 height 17
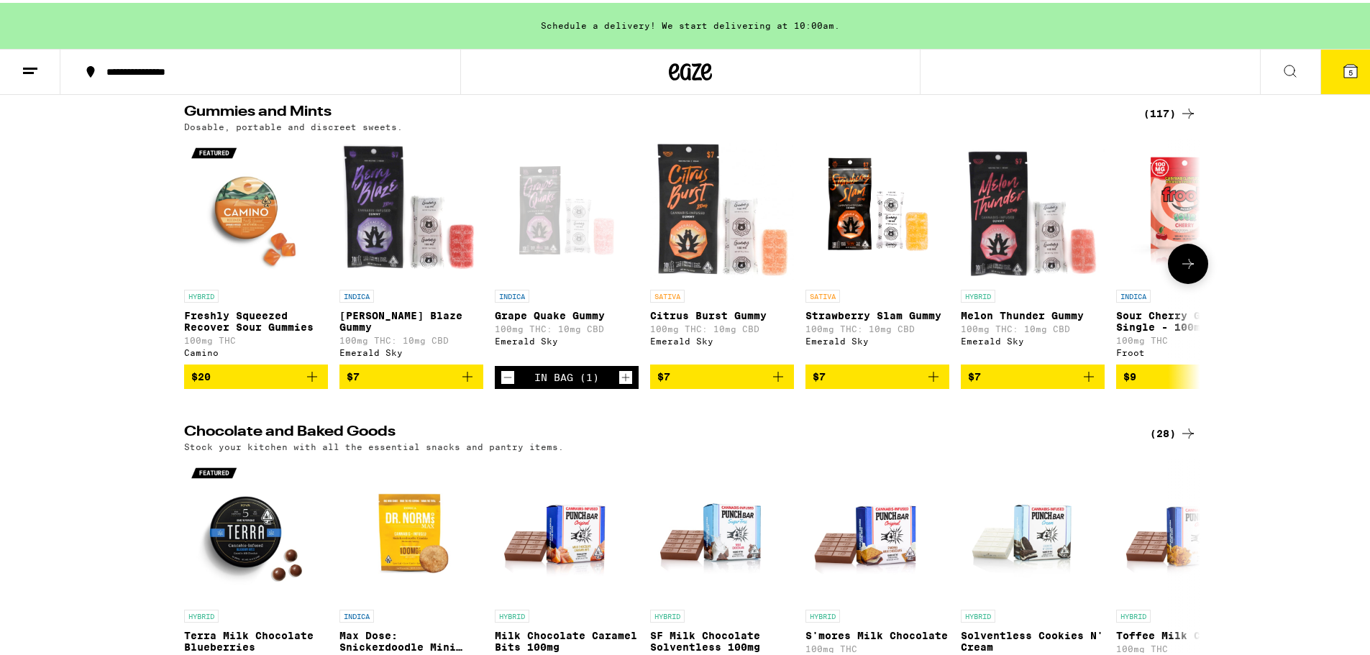
click at [1179, 270] on icon at bounding box center [1187, 260] width 17 height 17
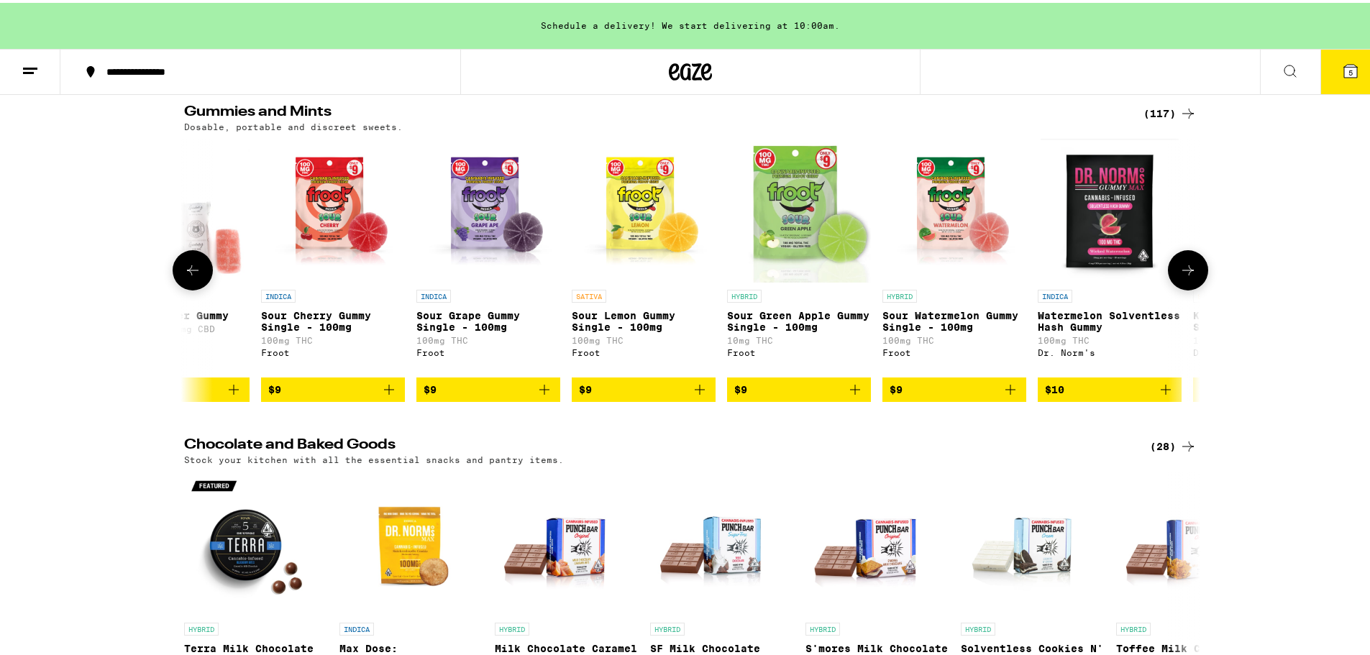
scroll to position [0, 856]
click at [1185, 273] on icon at bounding box center [1187, 267] width 17 height 17
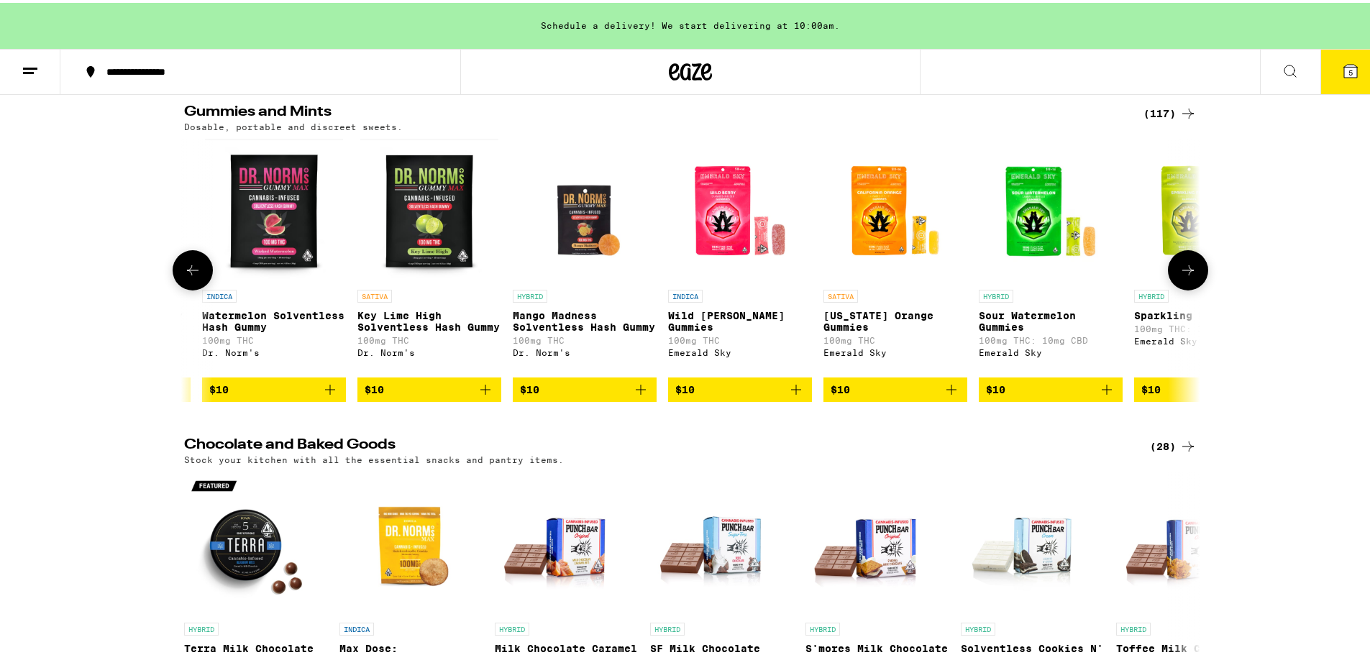
scroll to position [0, 1711]
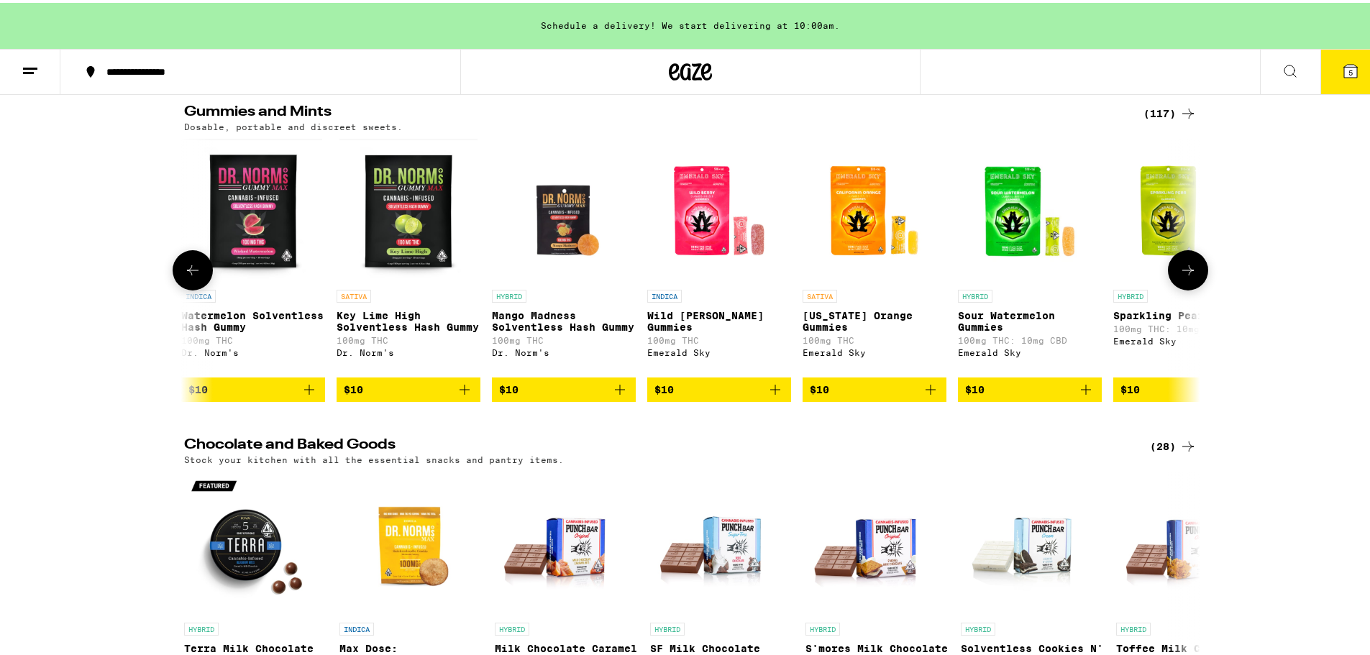
click at [776, 395] on icon "Add to bag" at bounding box center [775, 386] width 17 height 17
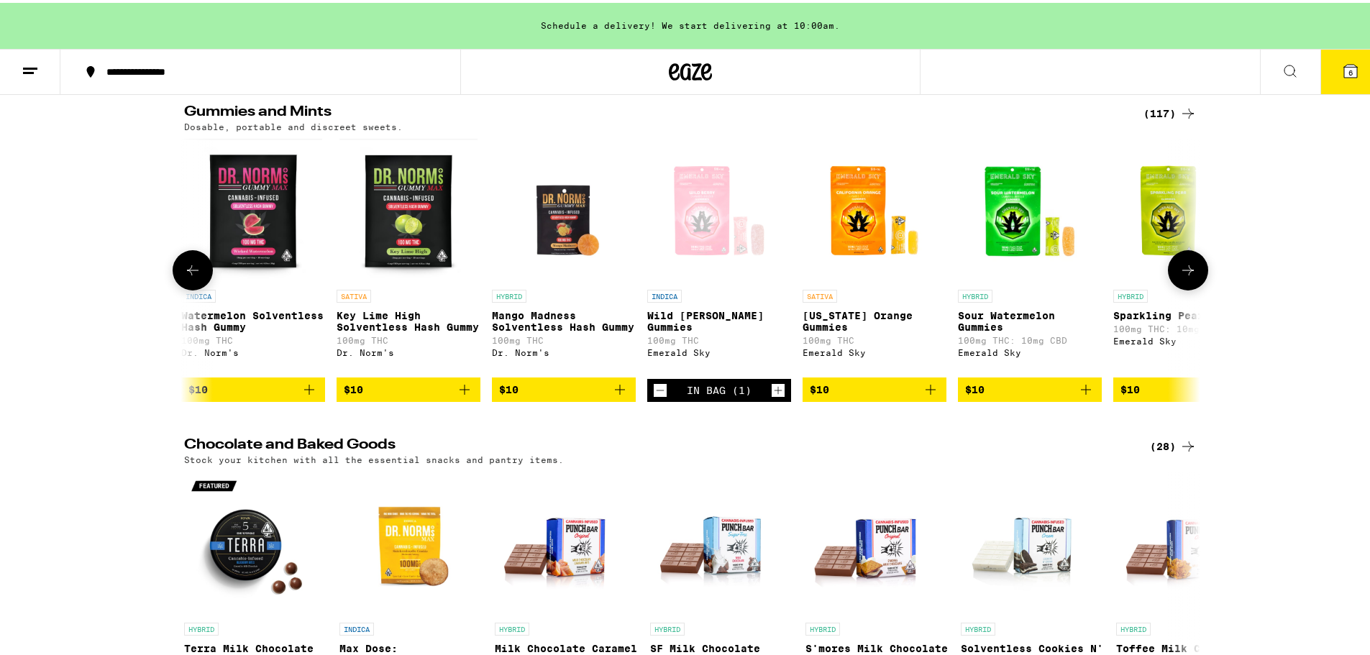
click at [933, 395] on icon "Add to bag" at bounding box center [930, 386] width 17 height 17
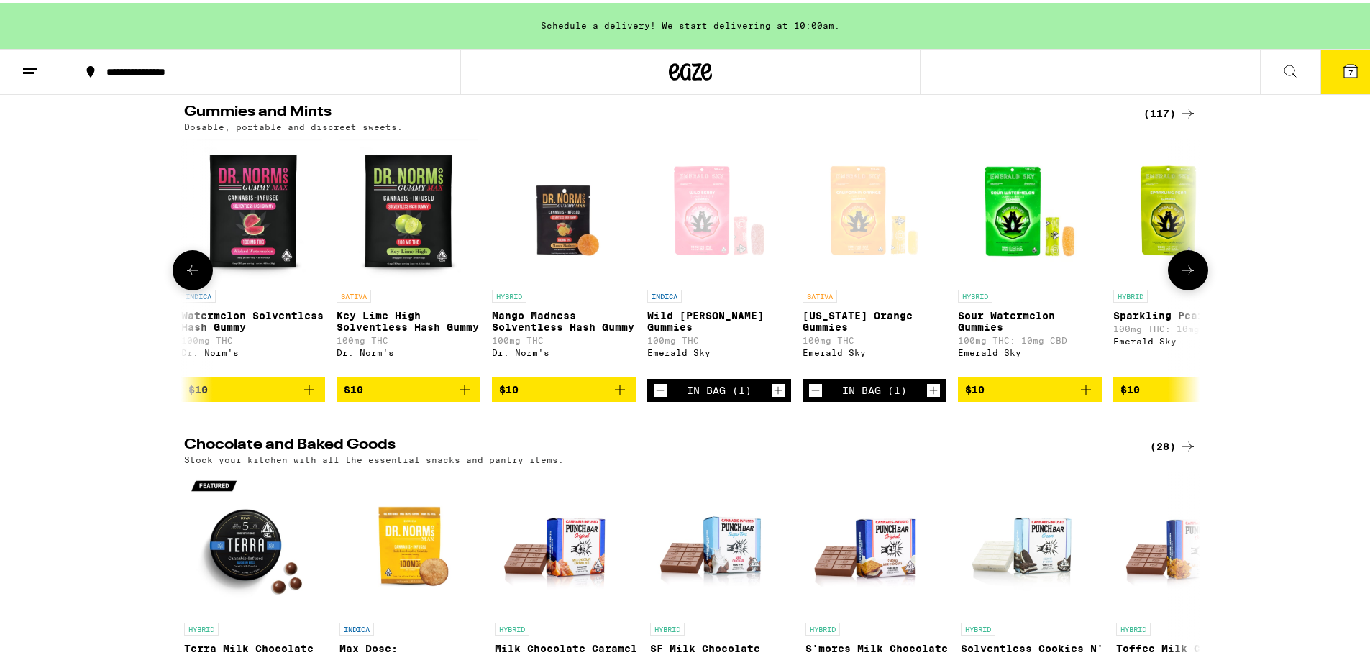
click at [1179, 285] on button at bounding box center [1188, 267] width 40 height 40
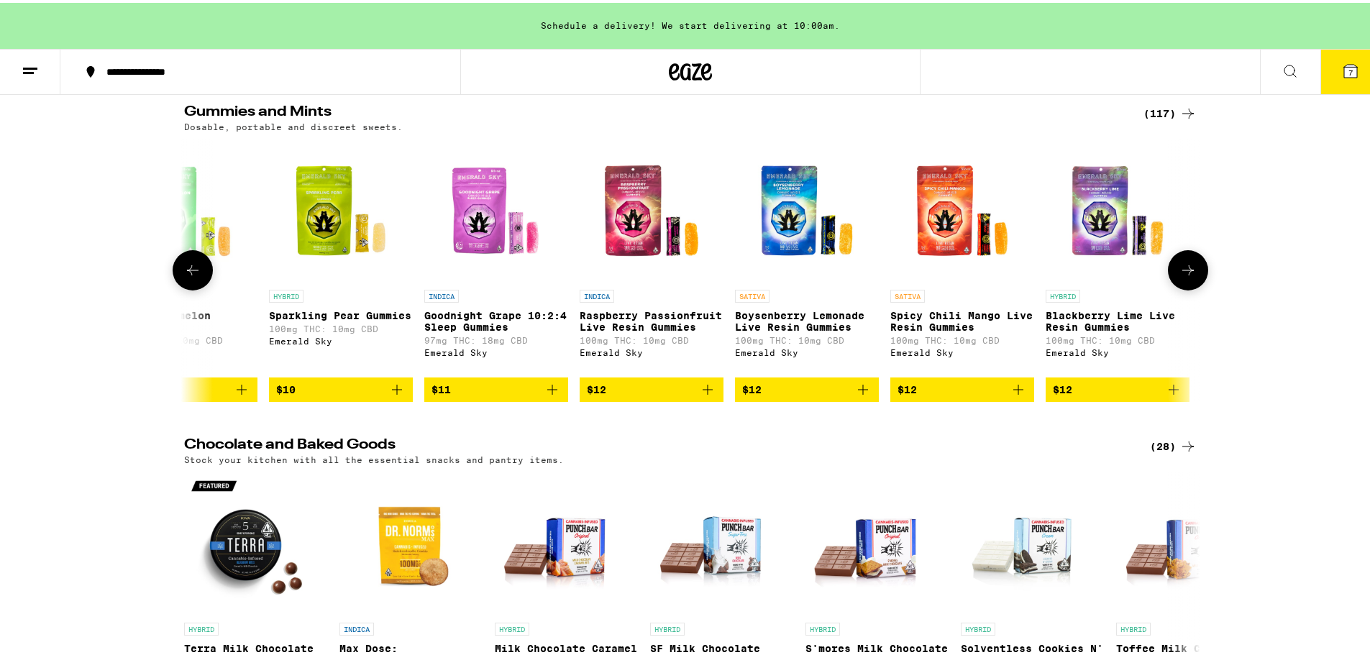
scroll to position [0, 2567]
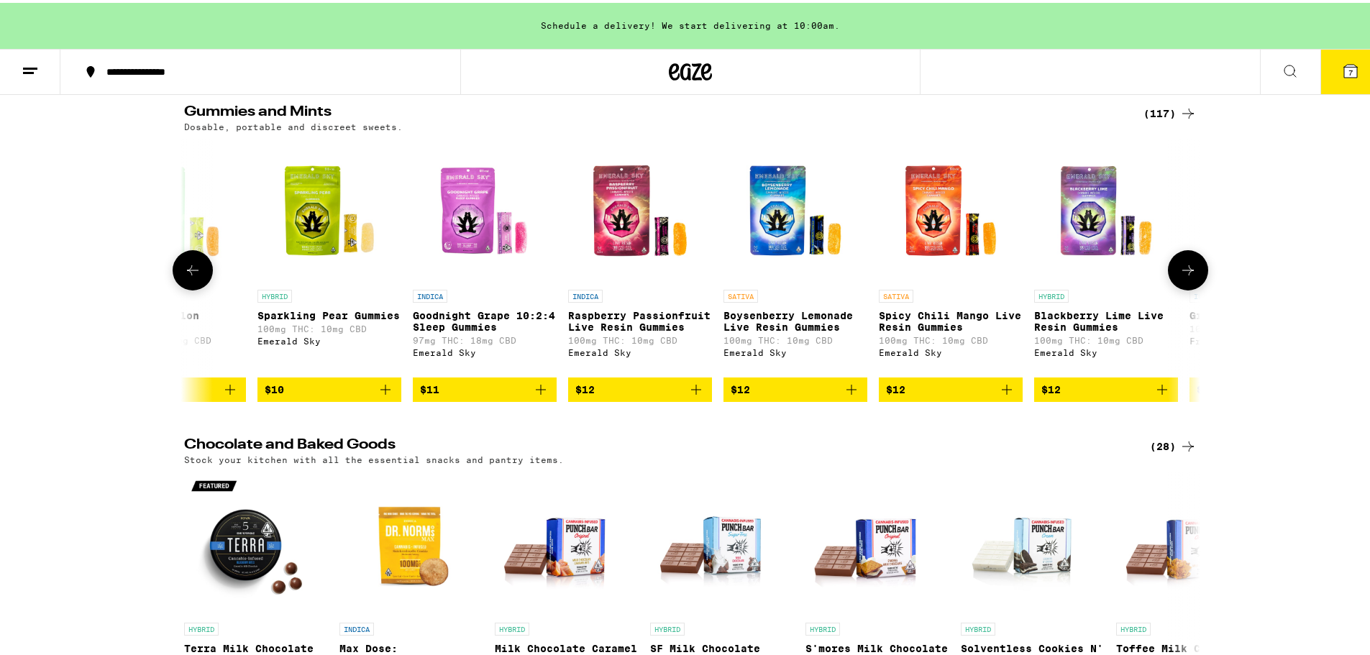
click at [377, 395] on icon "Add to bag" at bounding box center [385, 386] width 17 height 17
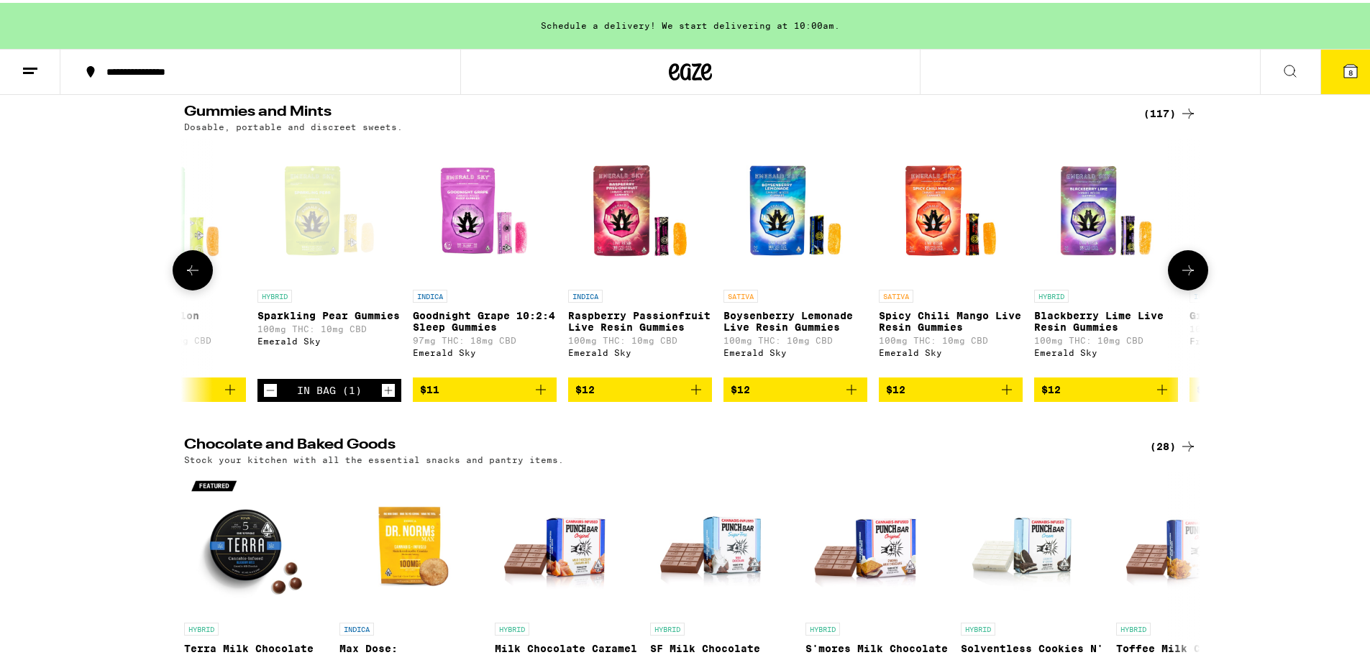
click at [998, 395] on icon "Add to bag" at bounding box center [1006, 386] width 17 height 17
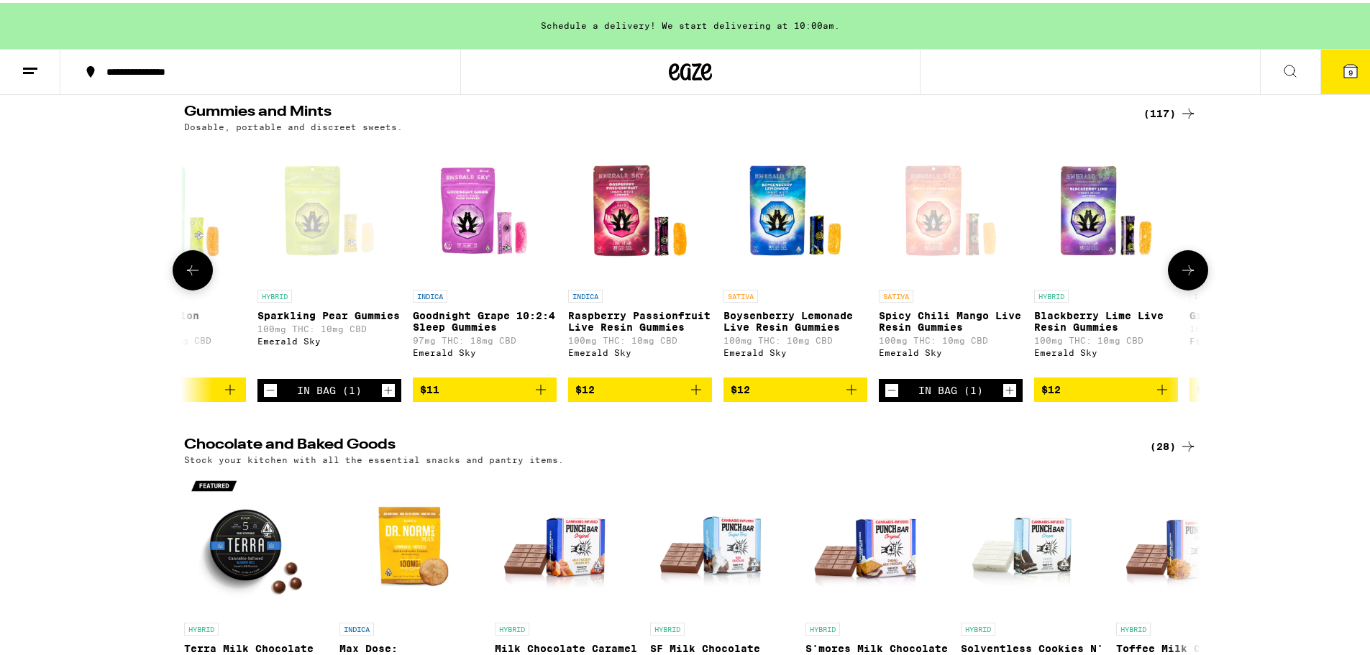
click at [1156, 395] on icon "Add to bag" at bounding box center [1161, 386] width 17 height 17
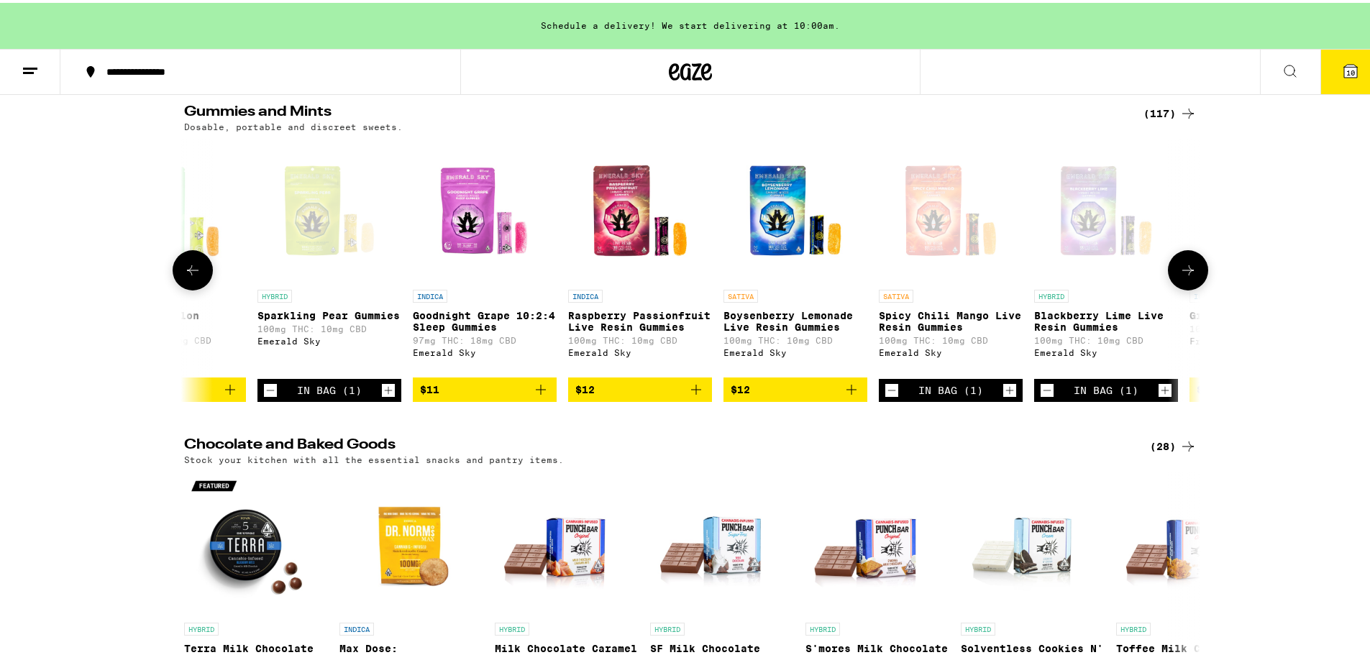
click at [1180, 266] on icon at bounding box center [1187, 267] width 17 height 17
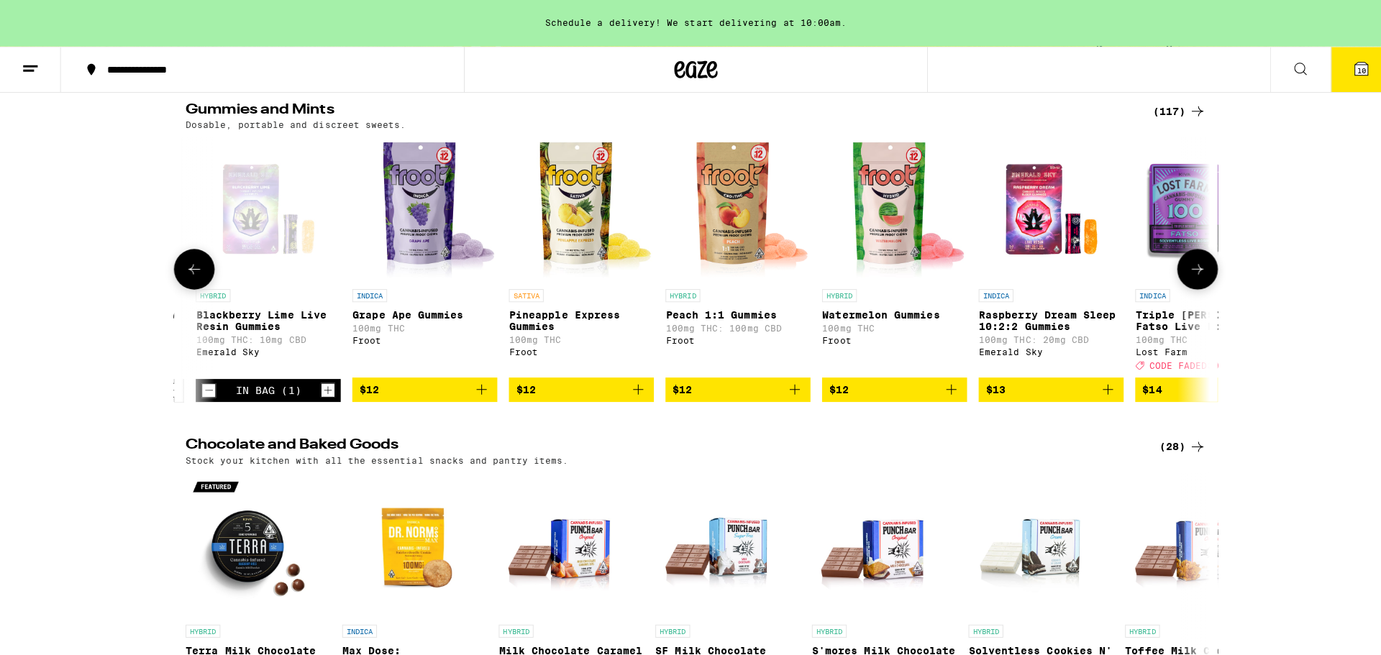
scroll to position [0, 3423]
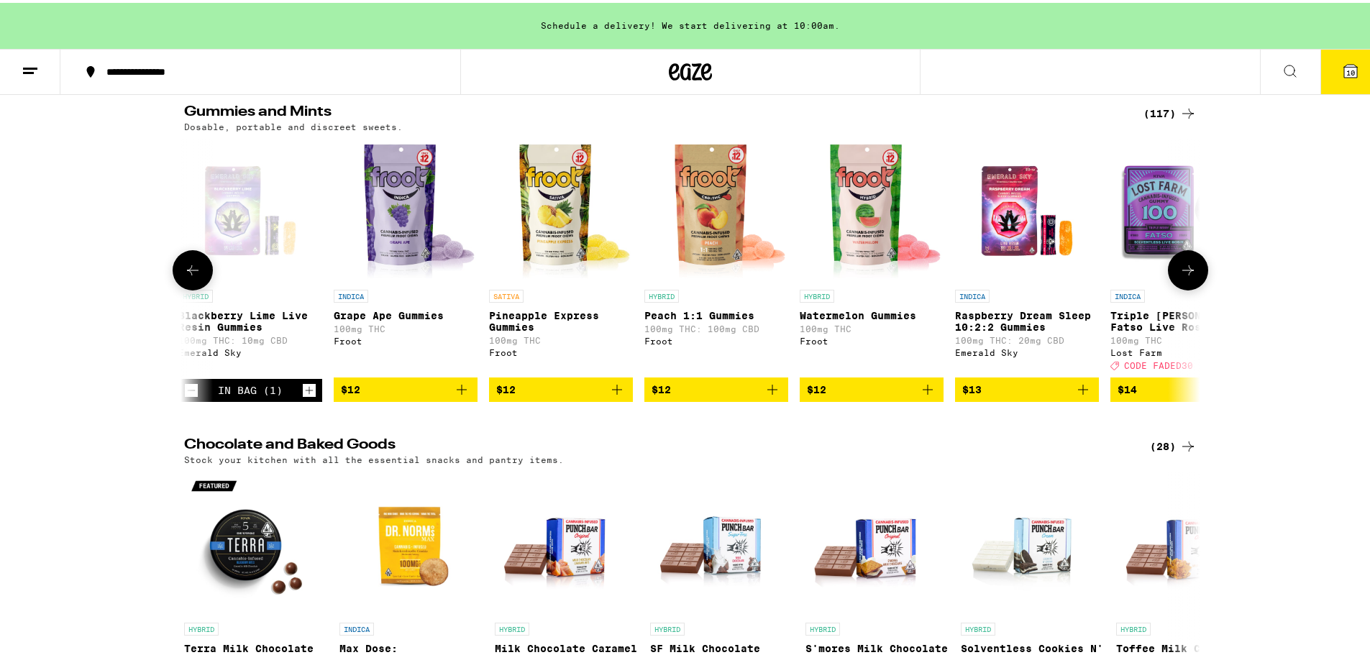
click at [1076, 395] on icon "Add to bag" at bounding box center [1082, 386] width 17 height 17
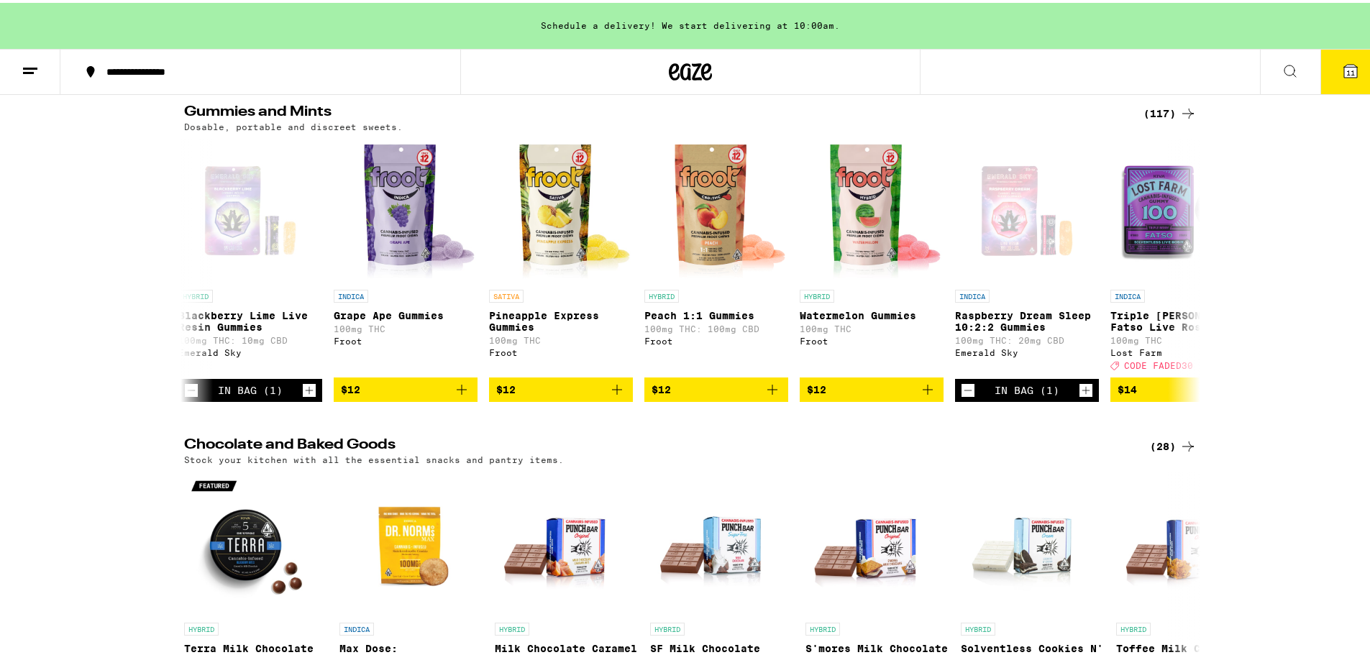
click at [1342, 79] on button "11" at bounding box center [1350, 69] width 60 height 45
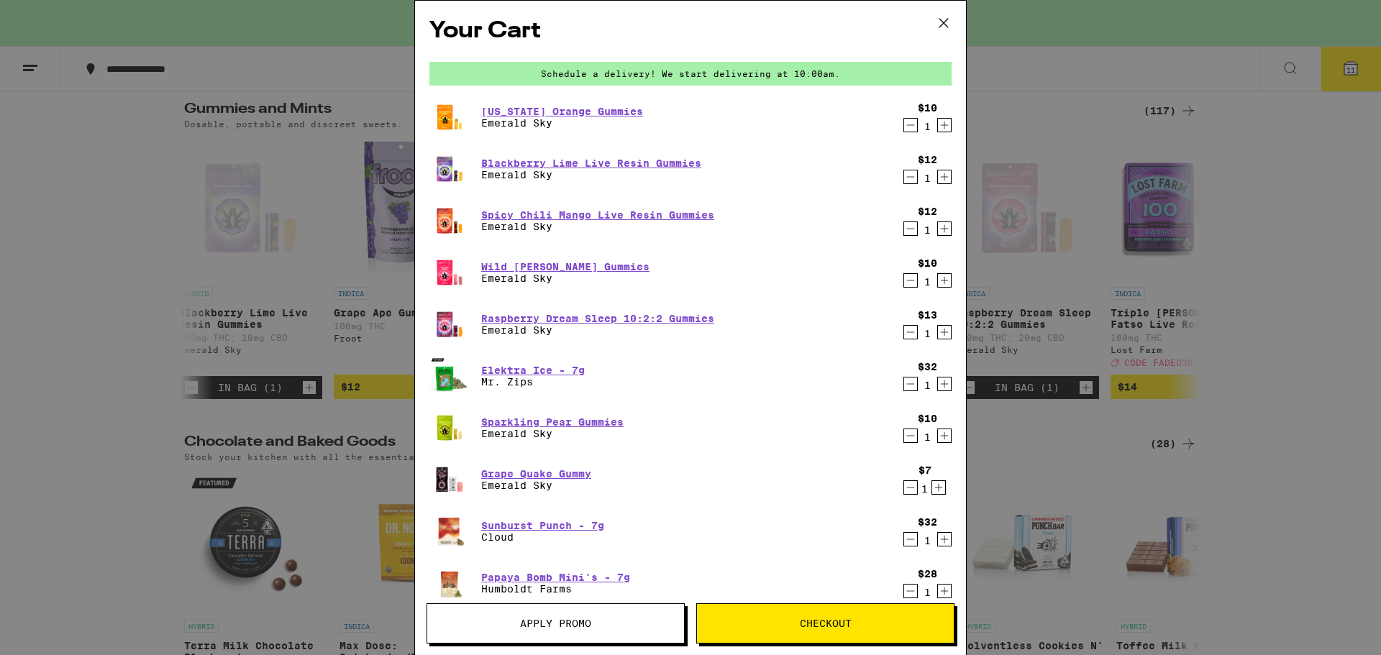
click at [907, 280] on icon "Decrement" at bounding box center [911, 280] width 8 height 0
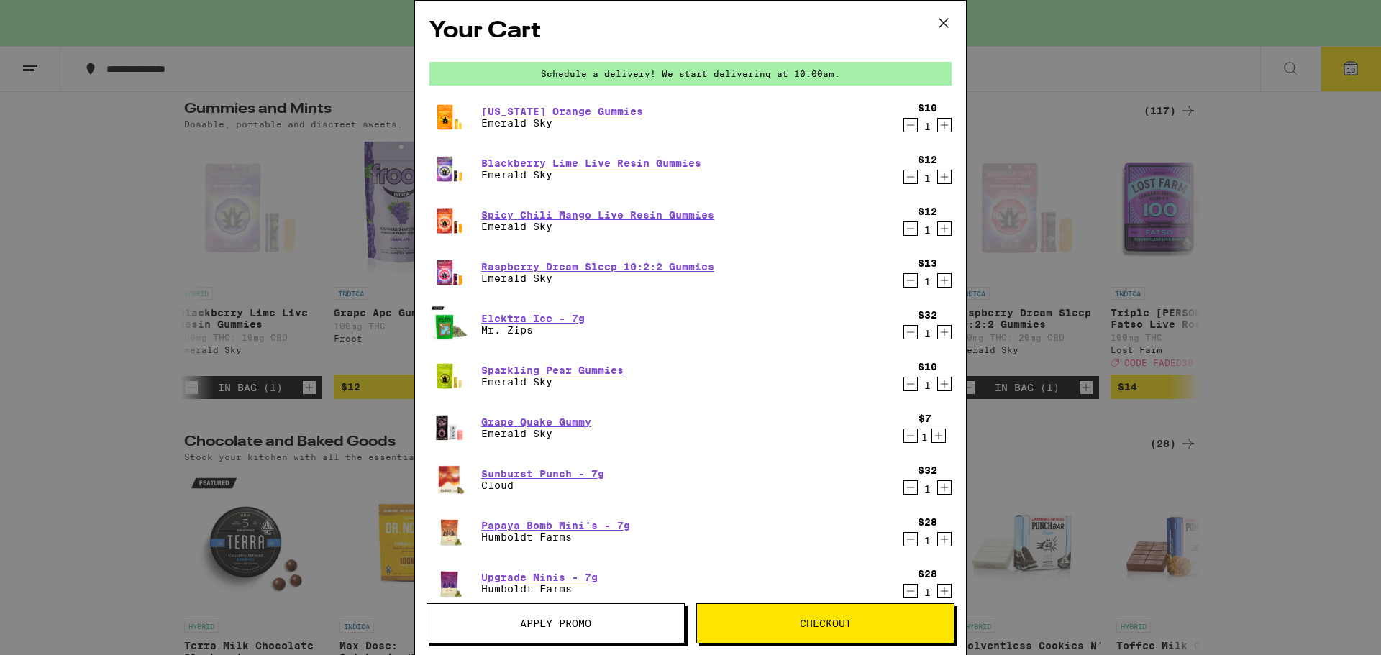
scroll to position [144, 0]
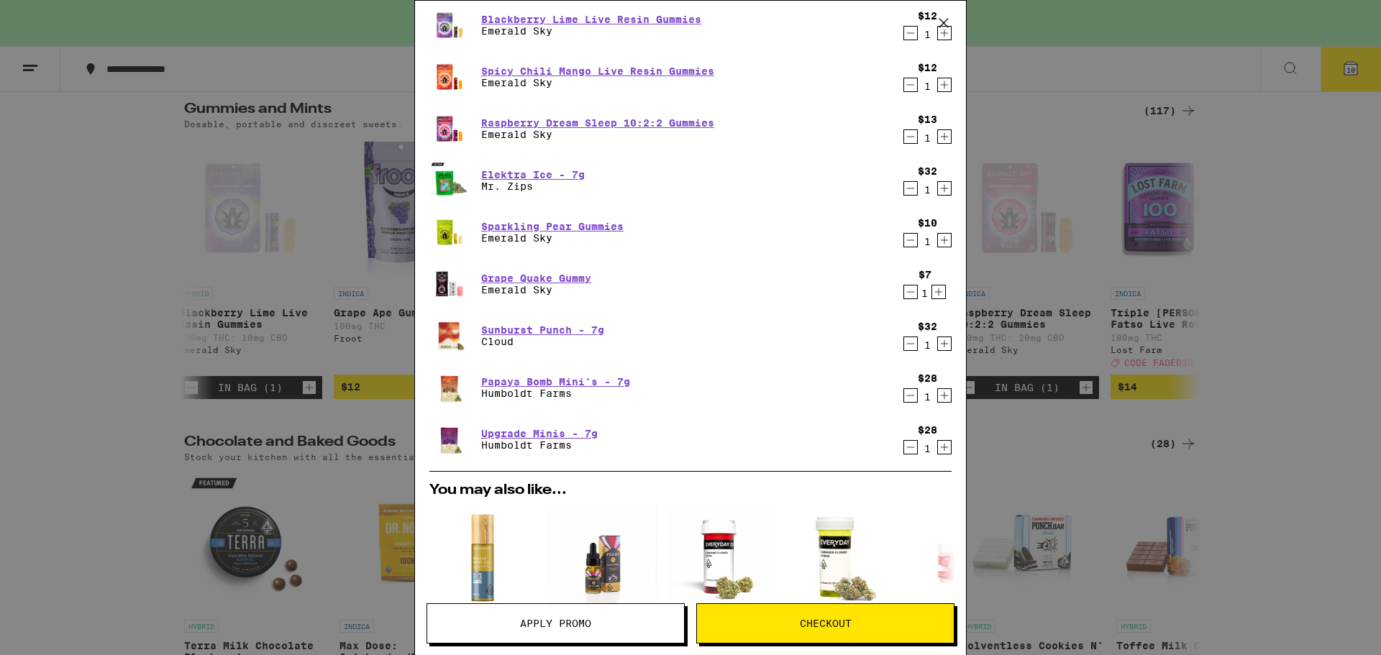
click at [819, 633] on button "Checkout" at bounding box center [825, 623] width 258 height 40
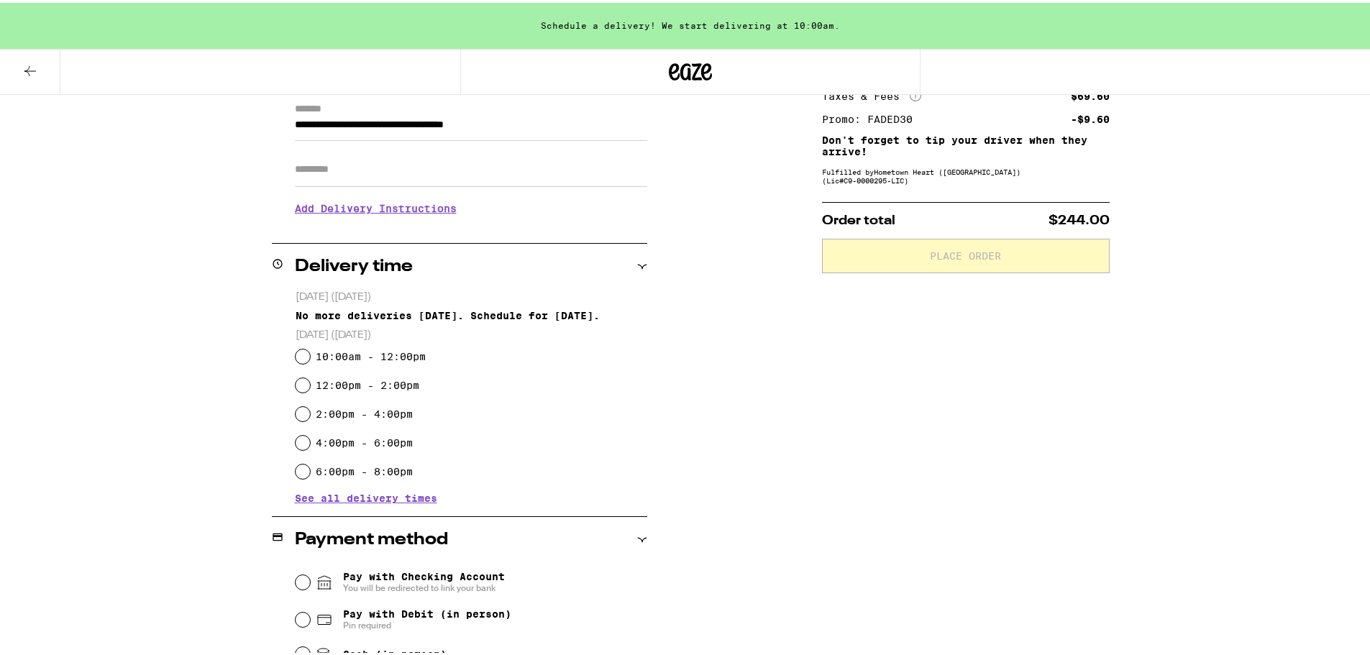
scroll to position [360, 0]
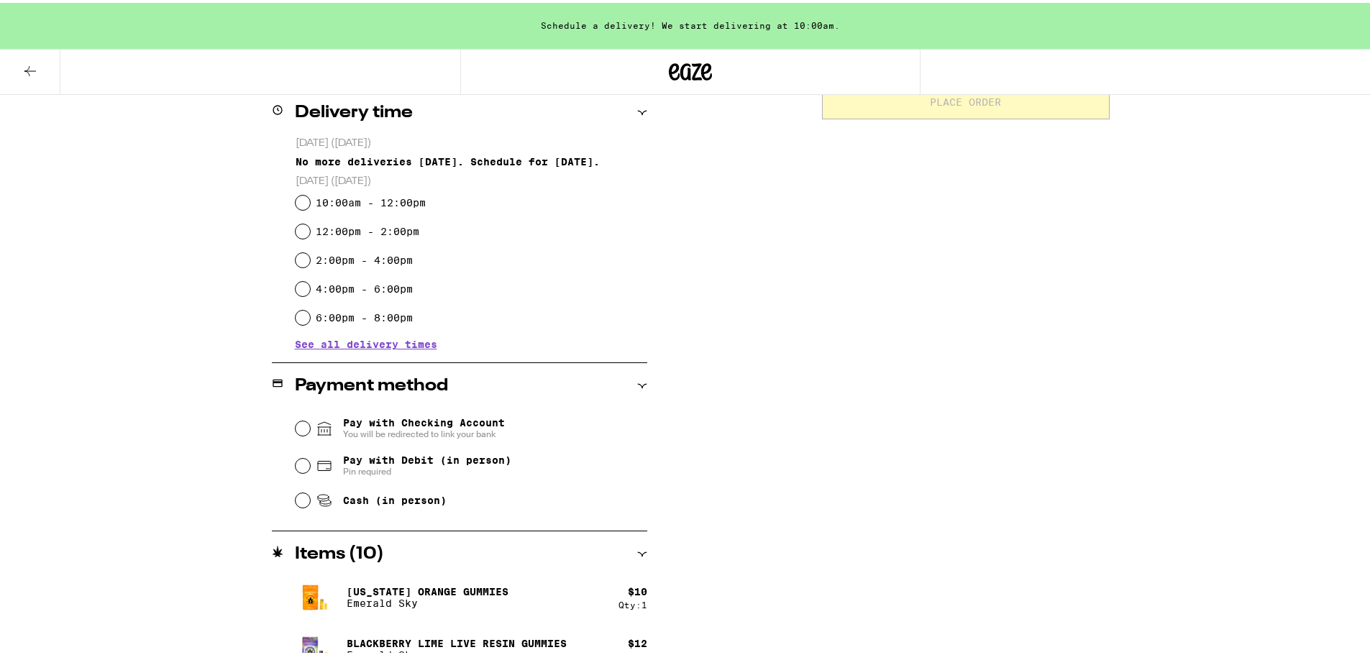
click at [411, 347] on span "See all delivery times" at bounding box center [366, 342] width 142 height 10
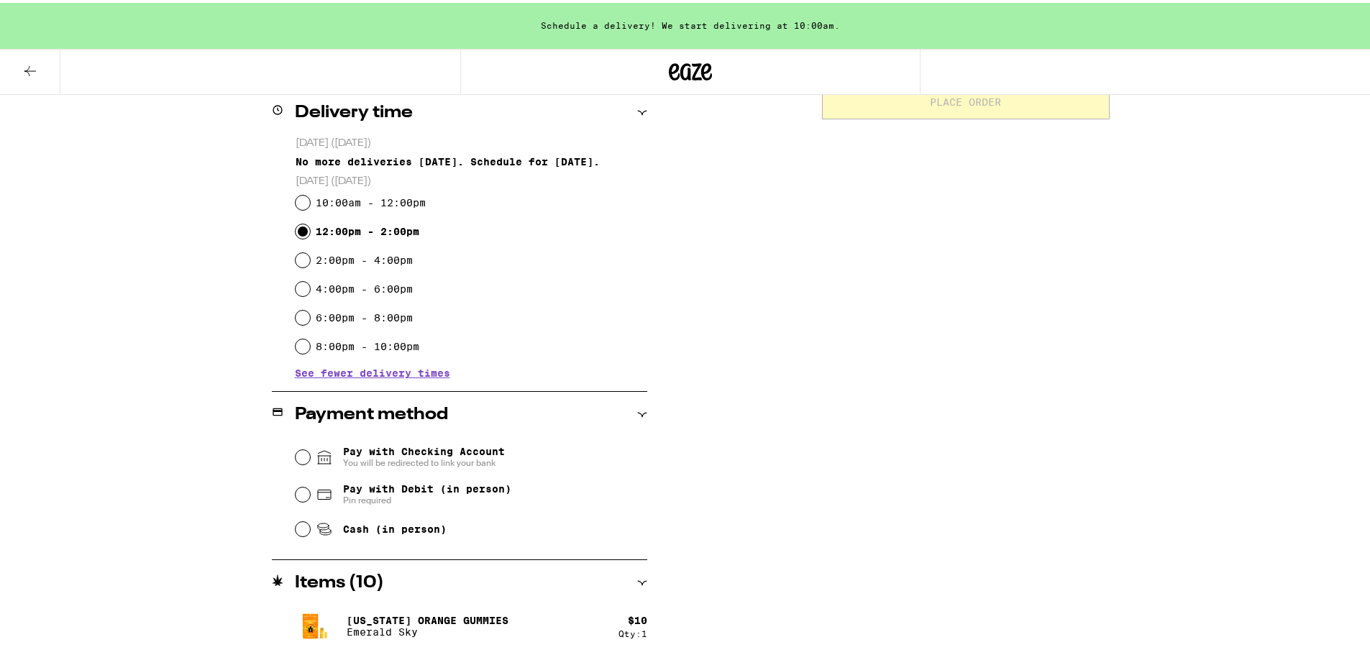
click at [296, 229] on input "12:00pm - 2:00pm" at bounding box center [303, 228] width 14 height 14
radio input "true"
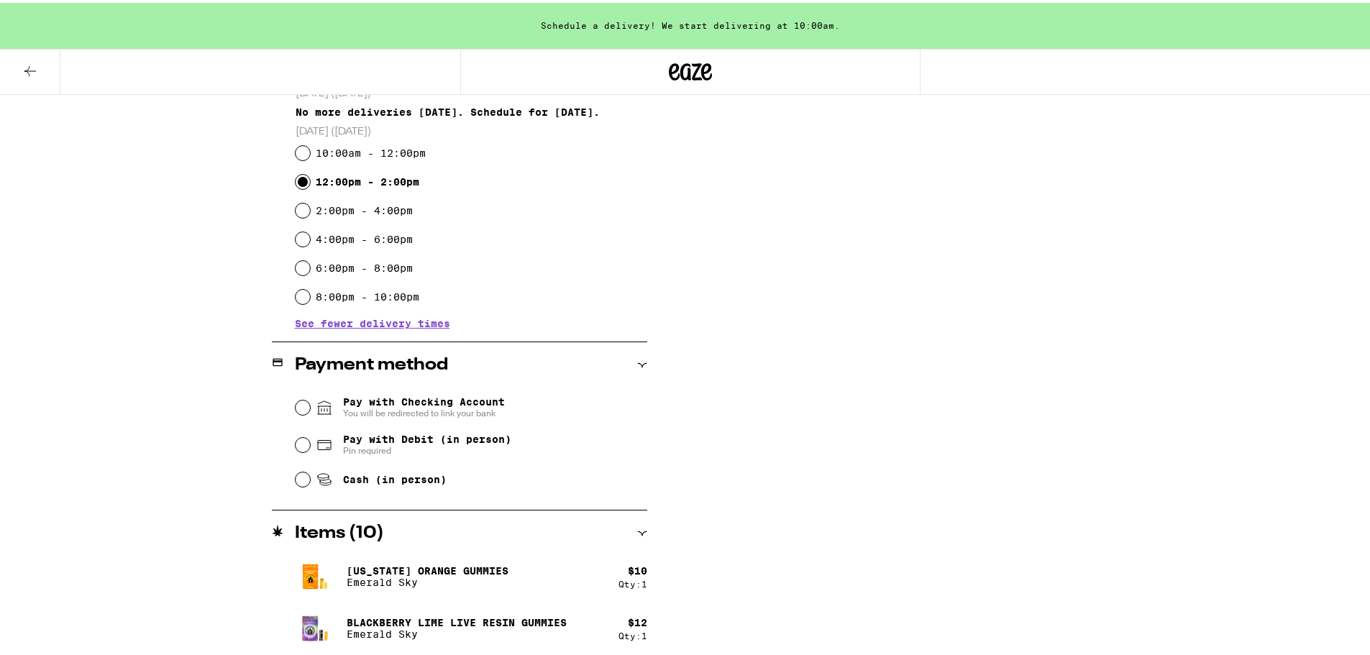
scroll to position [503, 0]
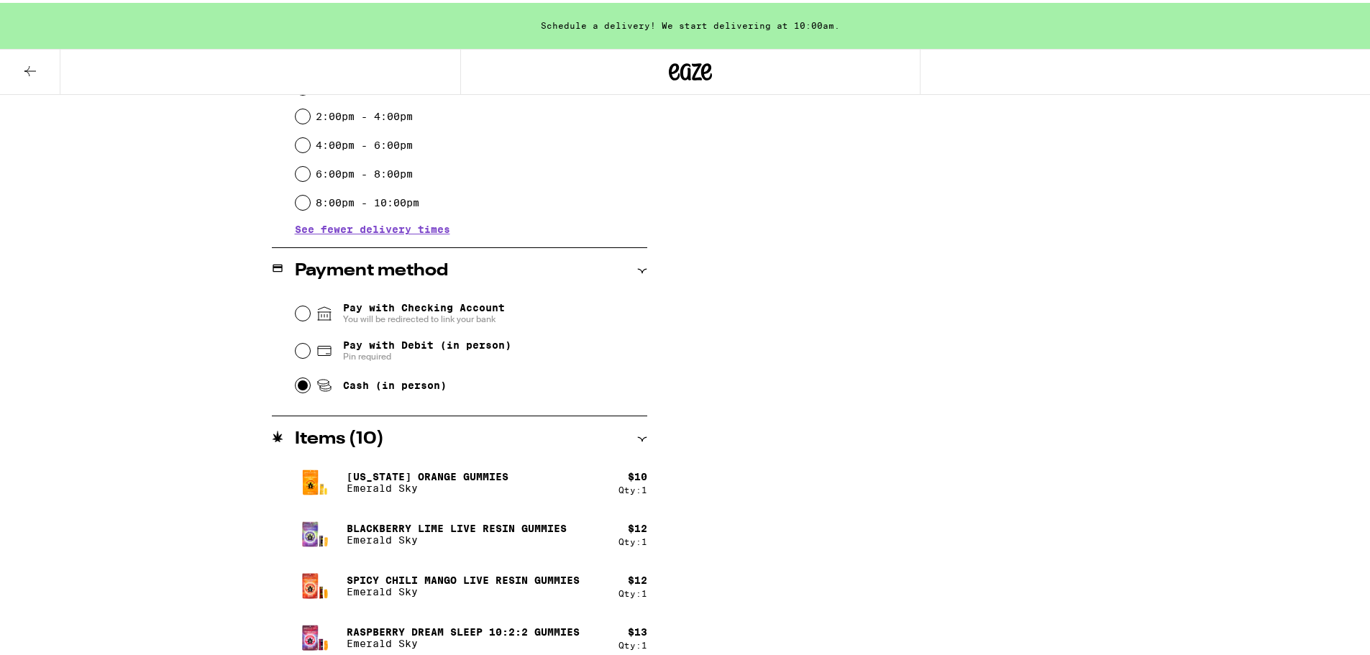
click at [299, 383] on input "Cash (in person)" at bounding box center [303, 382] width 14 height 14
radio input "true"
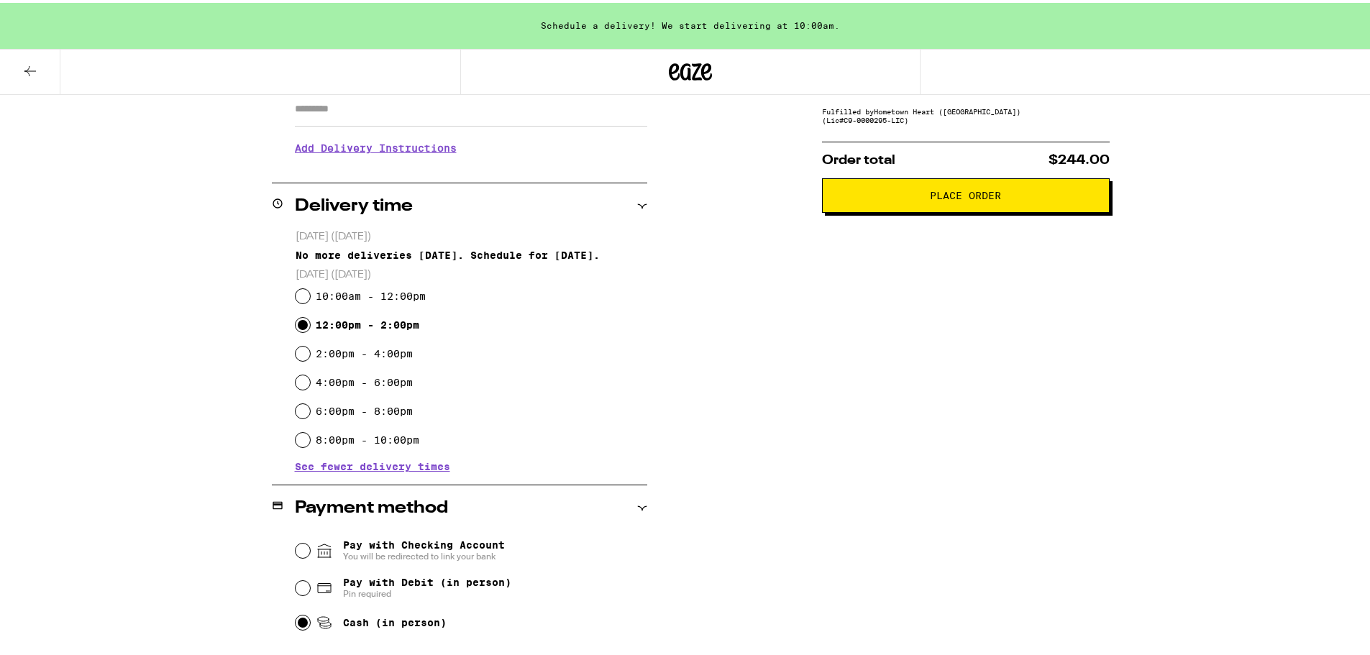
scroll to position [35, 0]
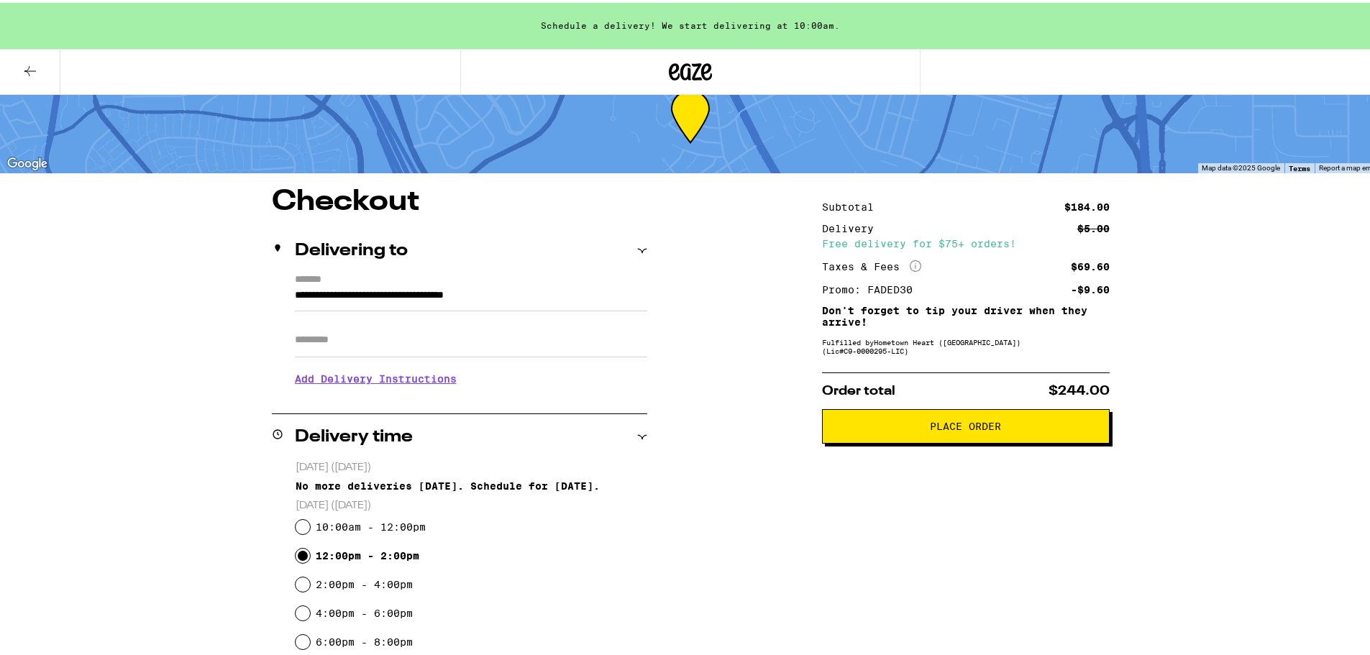
click at [1010, 425] on span "Place Order" at bounding box center [965, 423] width 263 height 10
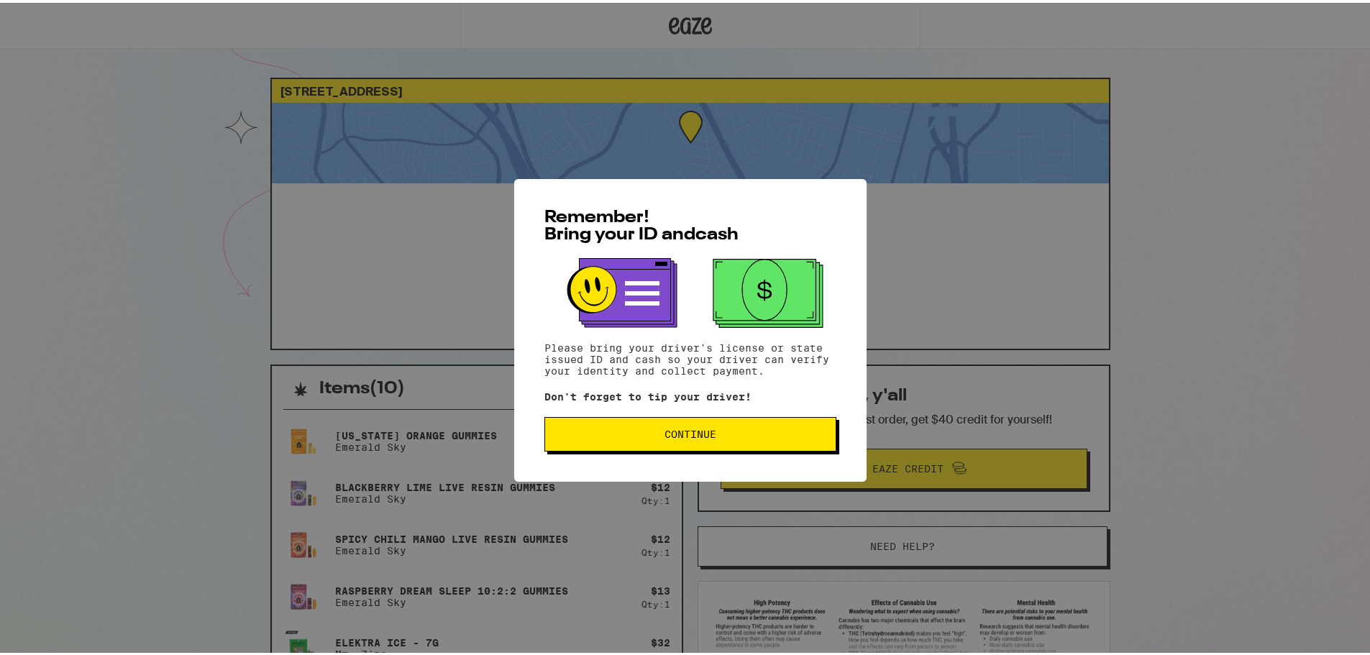
click at [718, 442] on button "Continue" at bounding box center [690, 431] width 292 height 35
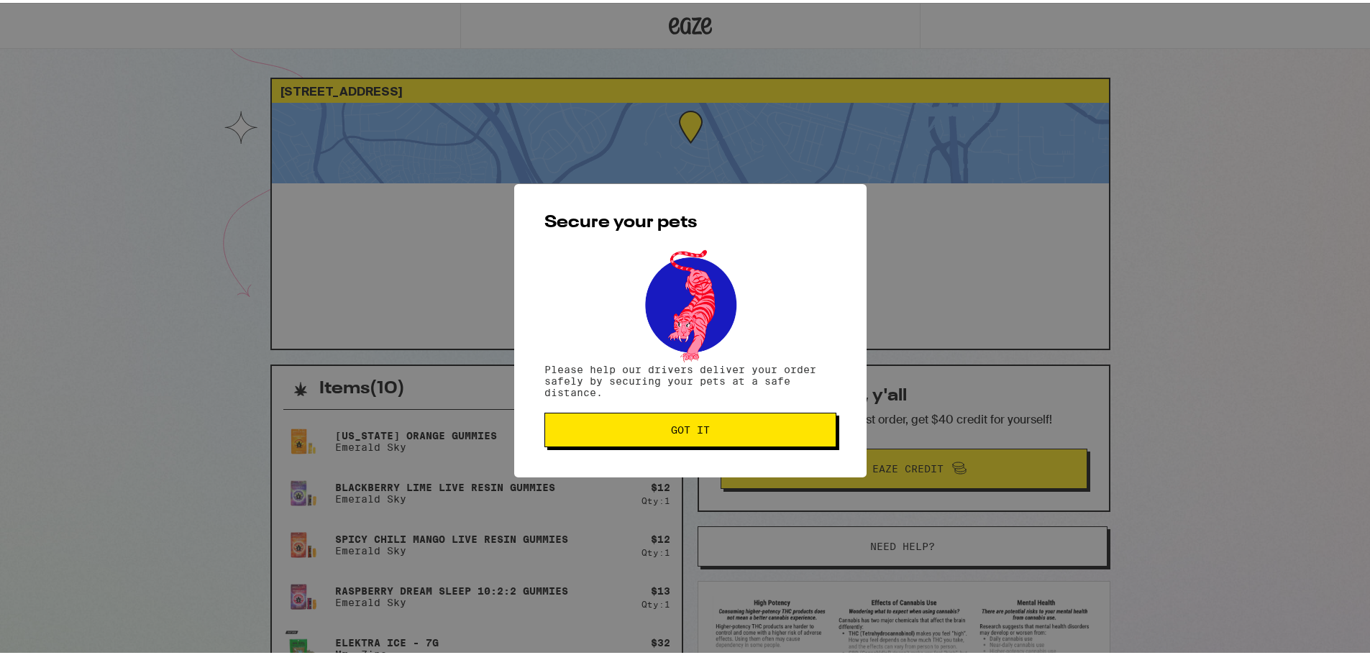
click at [718, 442] on button "Got it" at bounding box center [690, 427] width 292 height 35
